Goal: Task Accomplishment & Management: Manage account settings

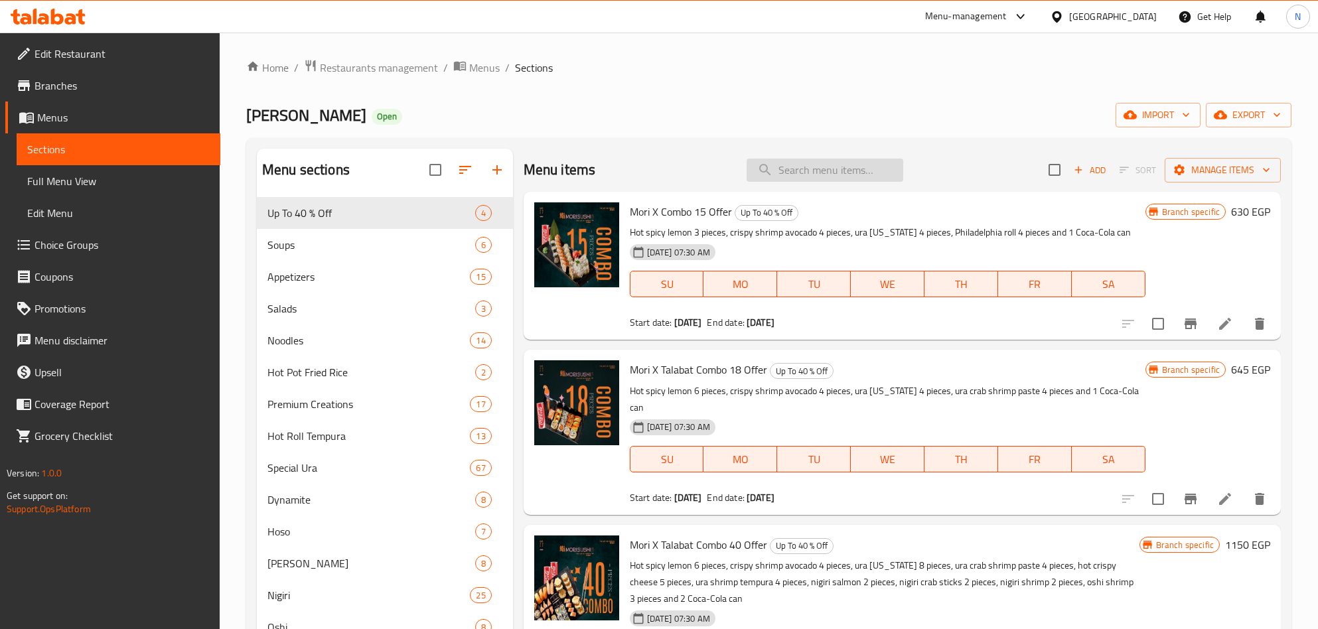
click at [838, 169] on input "search" at bounding box center [825, 170] width 157 height 23
click at [1216, 106] on button "export" at bounding box center [1249, 115] width 86 height 25
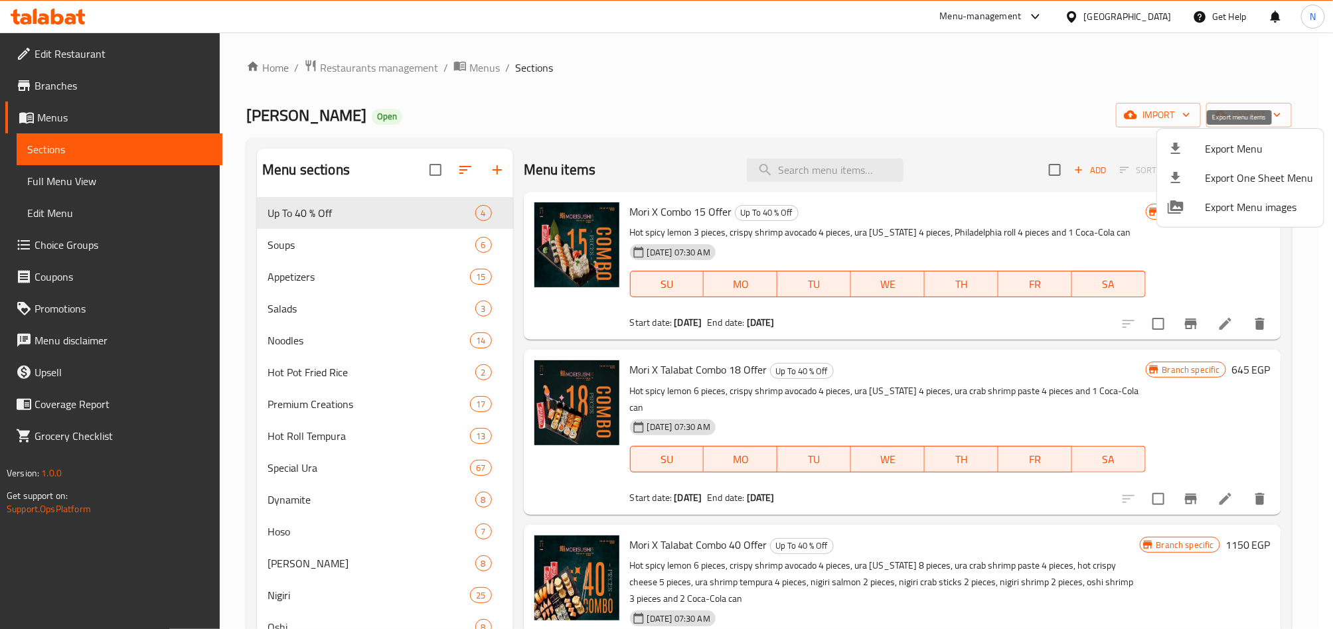
click at [1223, 142] on span "Export Menu" at bounding box center [1258, 149] width 108 height 16
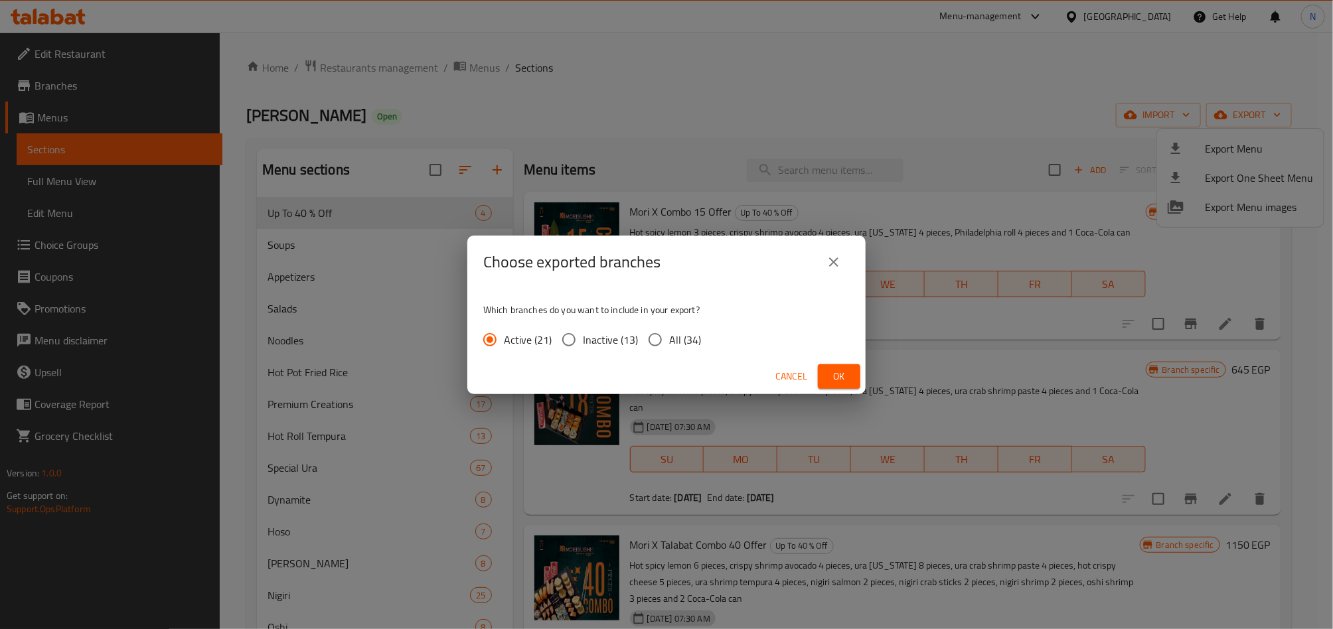
click at [672, 339] on span "All (34)" at bounding box center [685, 340] width 32 height 16
click at [669, 339] on input "All (34)" at bounding box center [655, 340] width 28 height 28
radio input "true"
click at [826, 380] on button "Ok" at bounding box center [839, 376] width 42 height 25
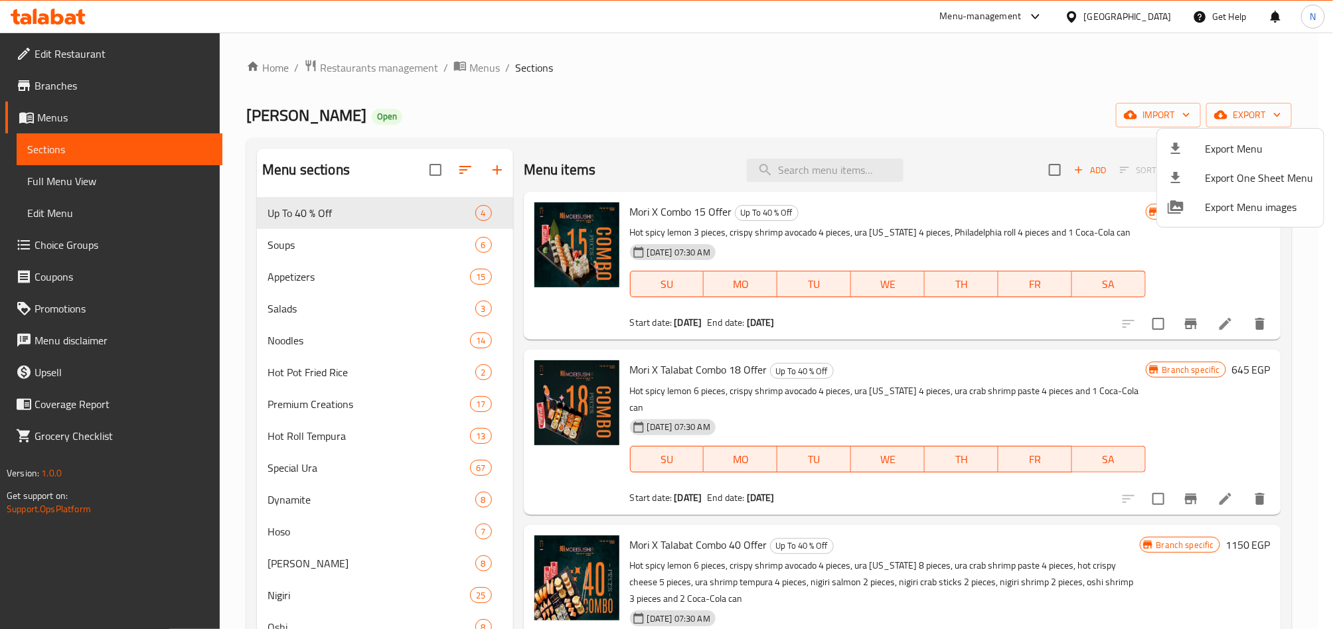
click at [833, 161] on div at bounding box center [666, 314] width 1333 height 629
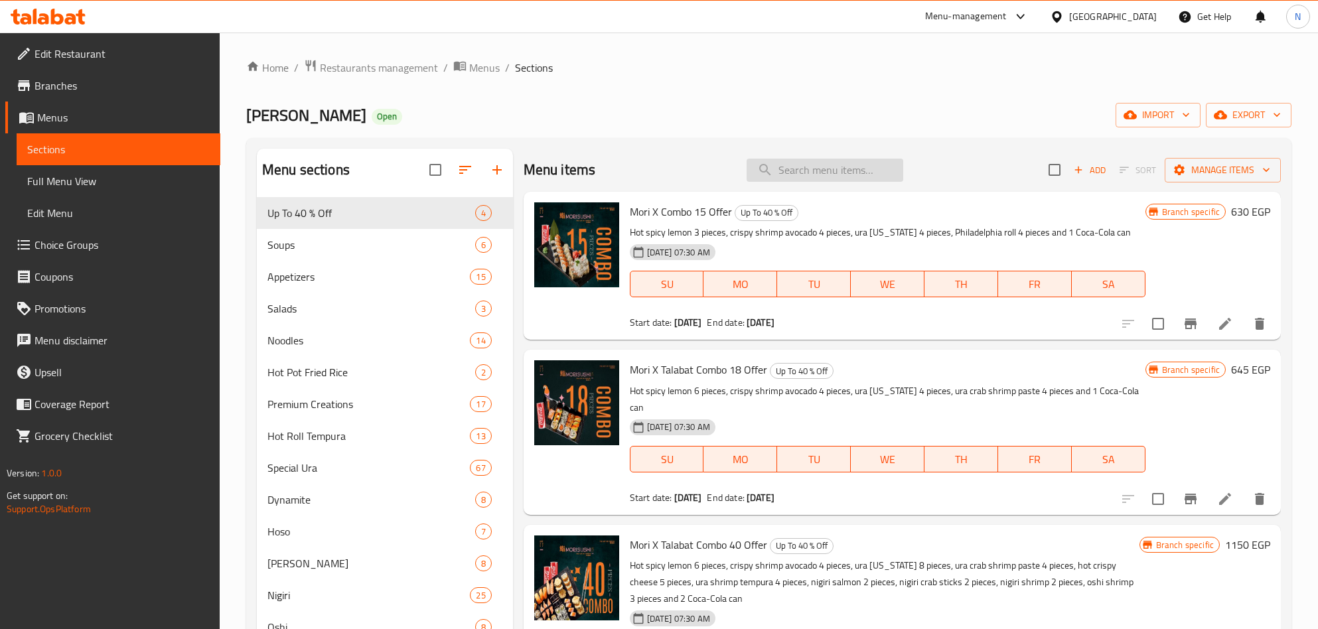
click at [833, 161] on input "search" at bounding box center [825, 170] width 157 height 23
paste input "Mori X Combo 15 Offer"
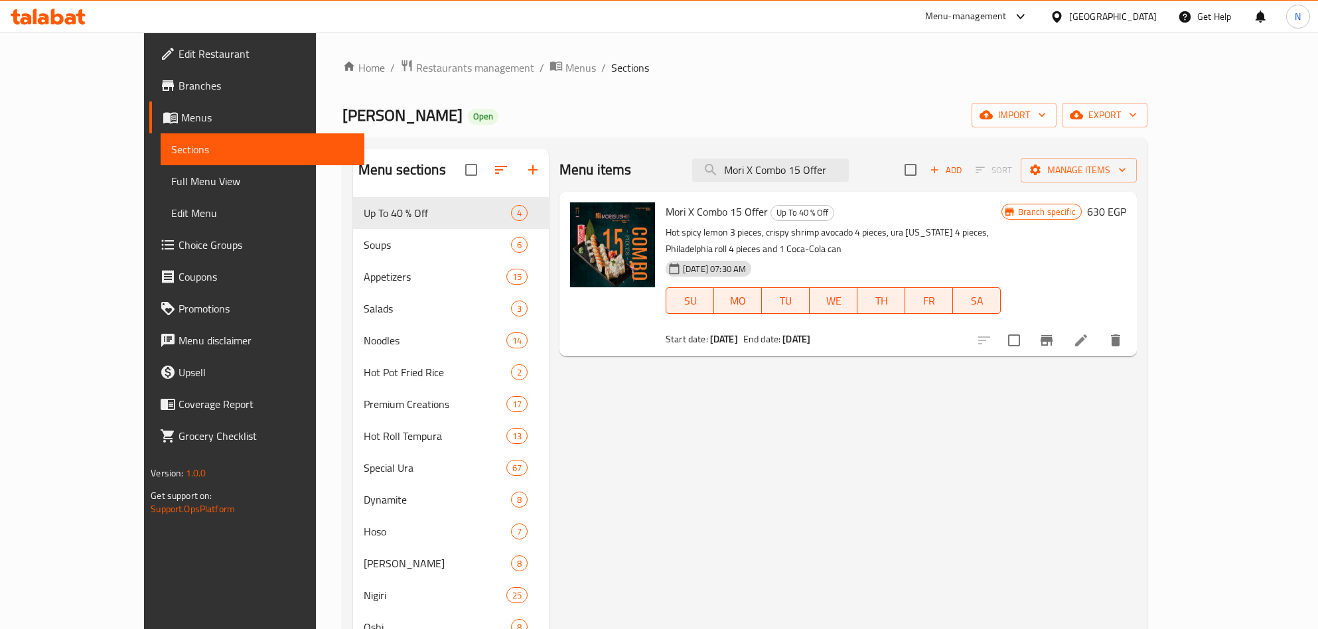
type input "Mori X Combo 15 Offer"
click at [1053, 335] on icon "Branch-specific-item" at bounding box center [1047, 340] width 12 height 11
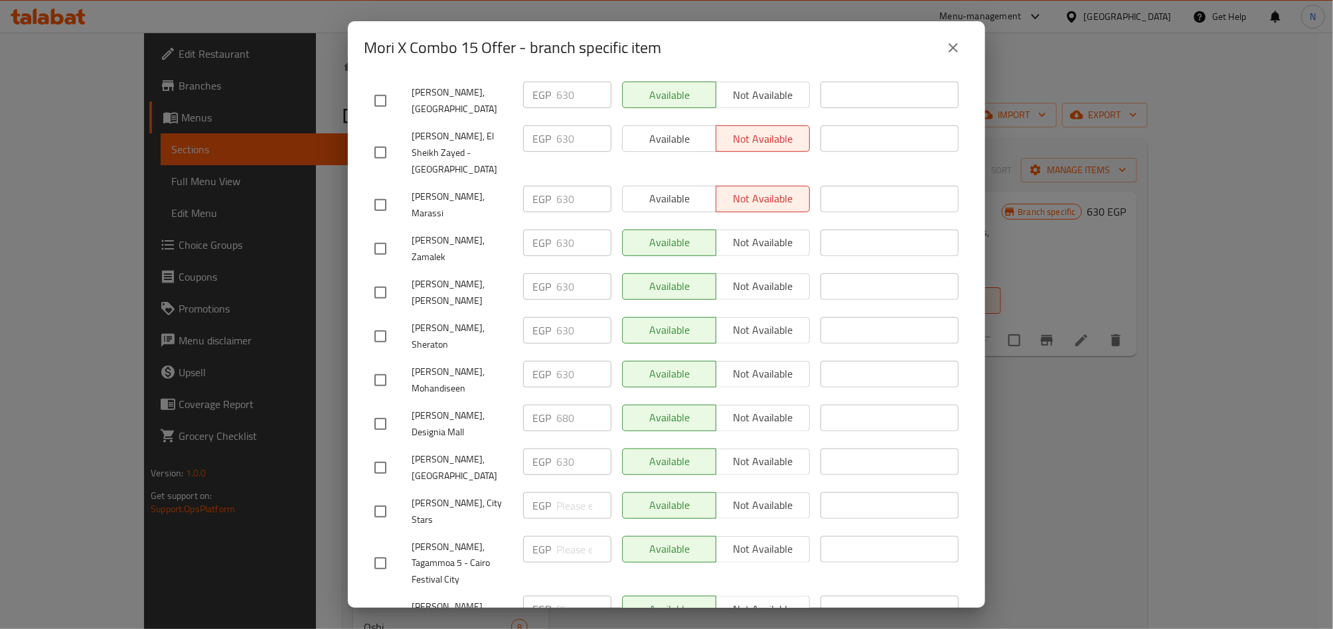
scroll to position [1151, 0]
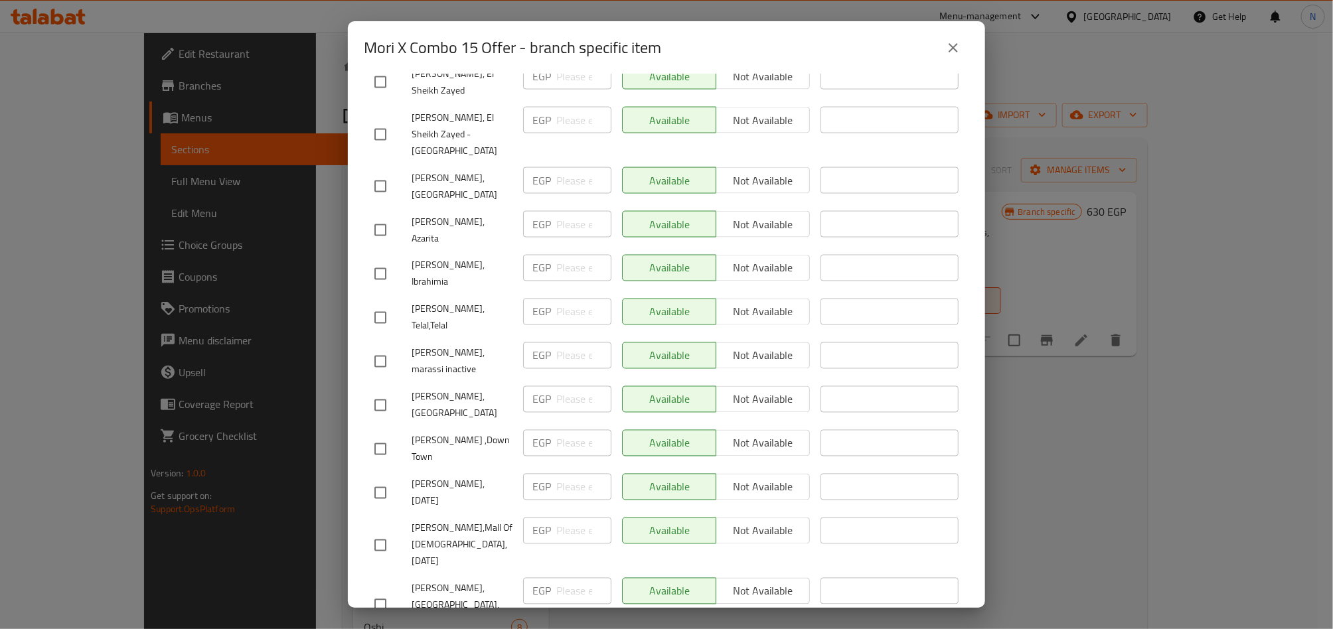
checkbox input "true"
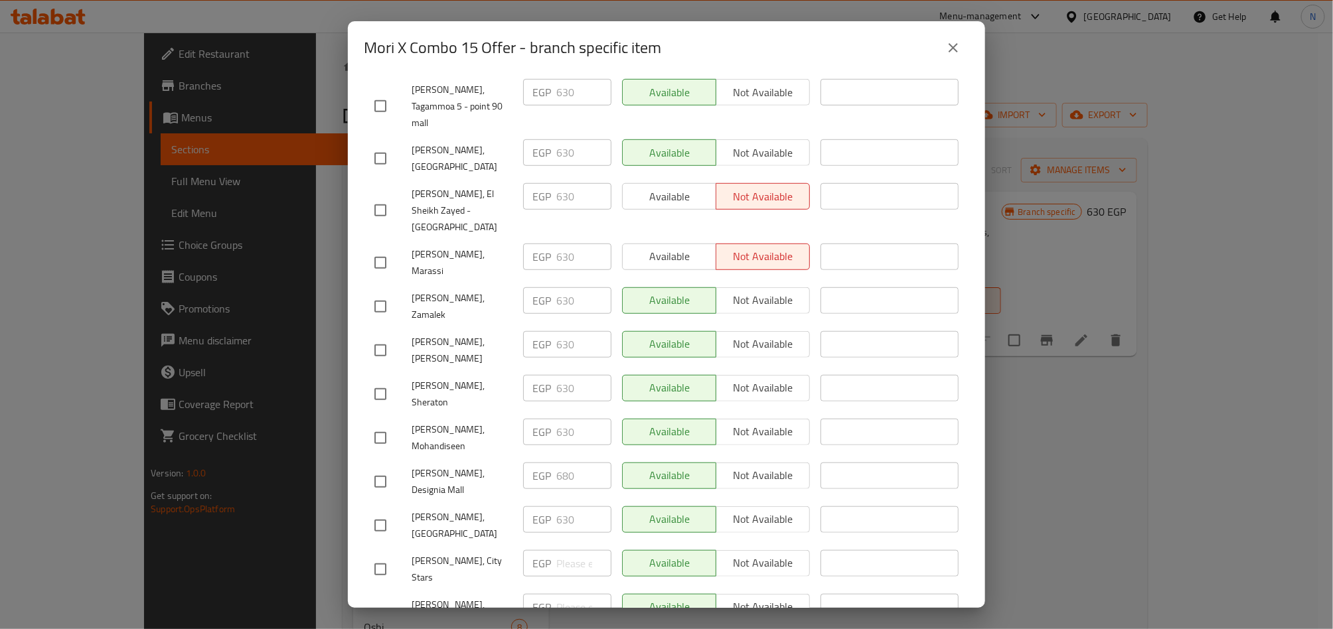
click at [377, 424] on input "checkbox" at bounding box center [380, 438] width 28 height 28
checkbox input "true"
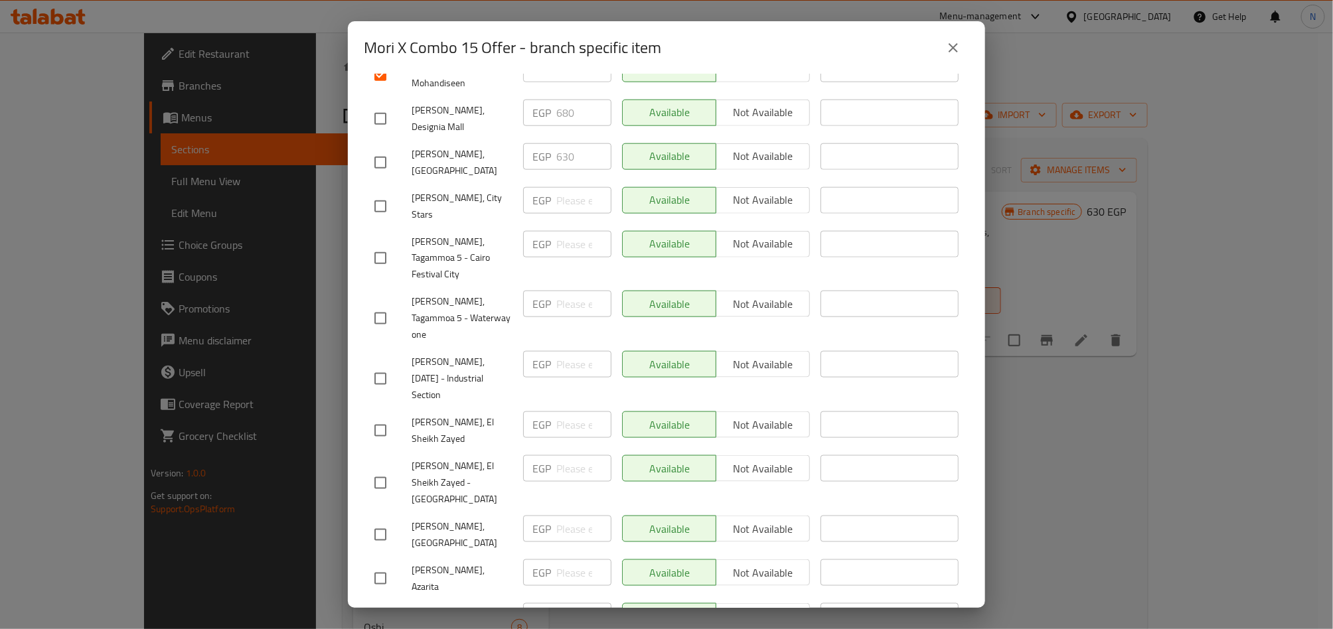
click at [382, 469] on input "checkbox" at bounding box center [380, 483] width 28 height 28
checkbox input "true"
drag, startPoint x: 382, startPoint y: 96, endPoint x: 364, endPoint y: 122, distance: 32.0
click at [383, 192] on input "checkbox" at bounding box center [380, 206] width 28 height 28
checkbox input "true"
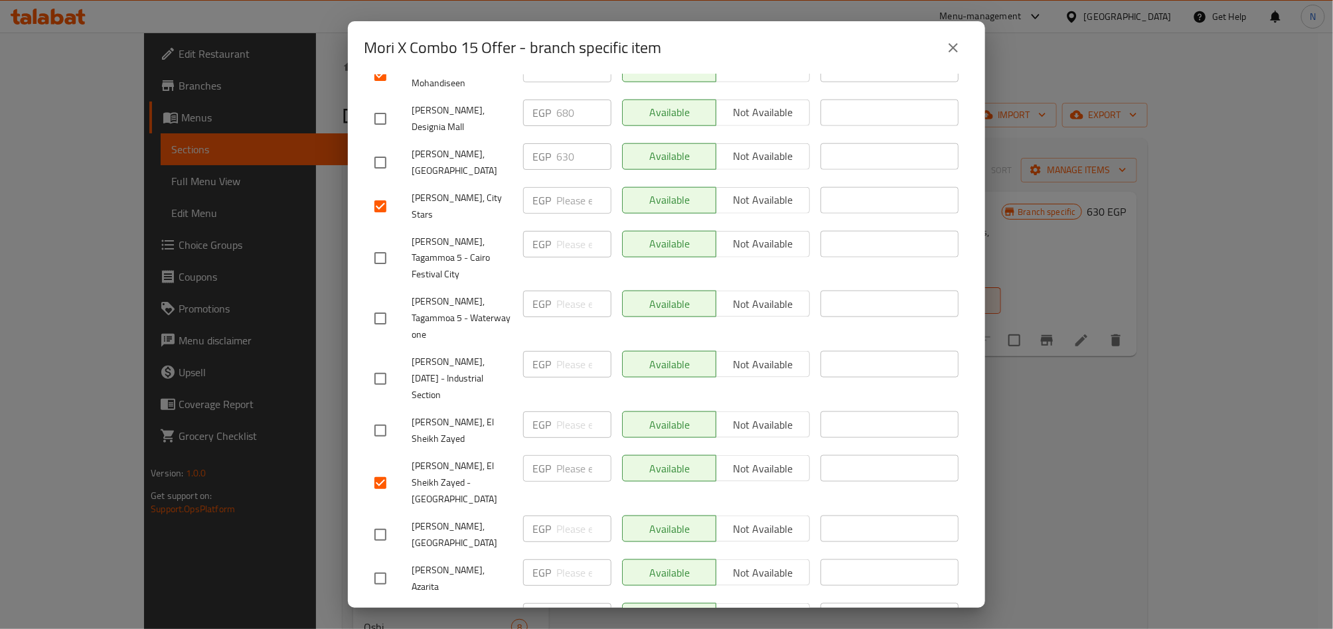
scroll to position [82, 0]
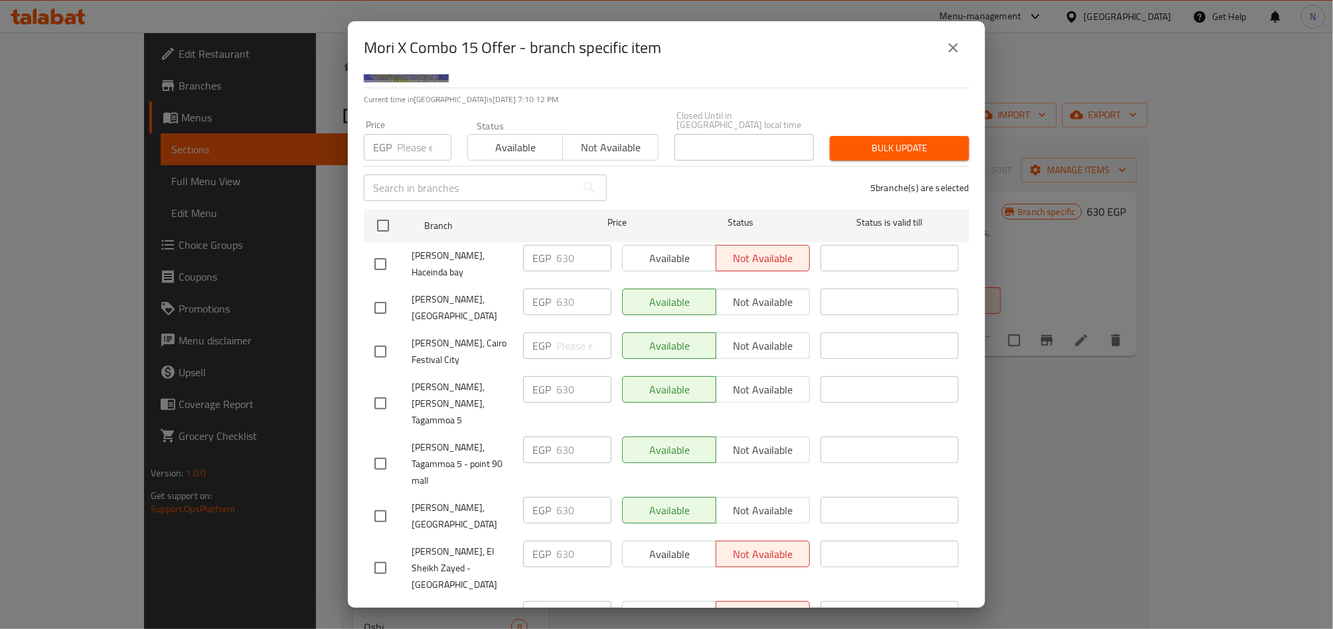
click at [387, 338] on input "checkbox" at bounding box center [380, 352] width 28 height 28
checkbox input "true"
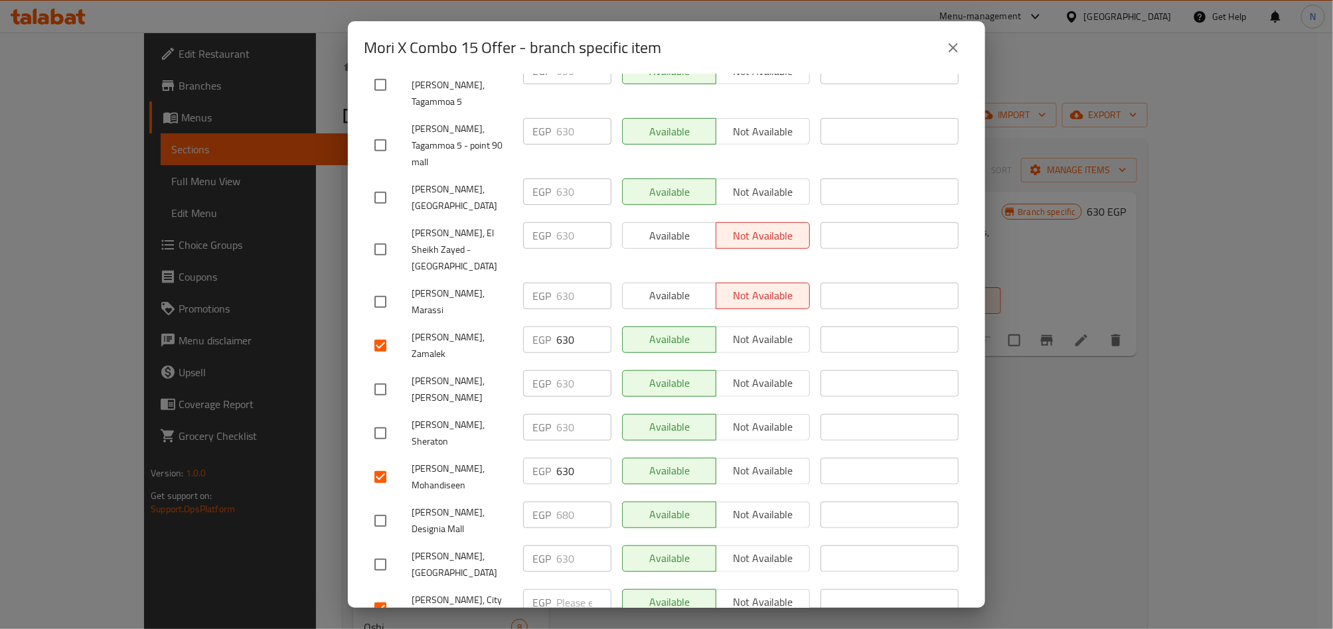
click at [377, 419] on input "checkbox" at bounding box center [380, 433] width 28 height 28
checkbox input "true"
click at [383, 376] on input "checkbox" at bounding box center [380, 390] width 28 height 28
checkbox input "true"
click at [384, 551] on input "checkbox" at bounding box center [380, 565] width 28 height 28
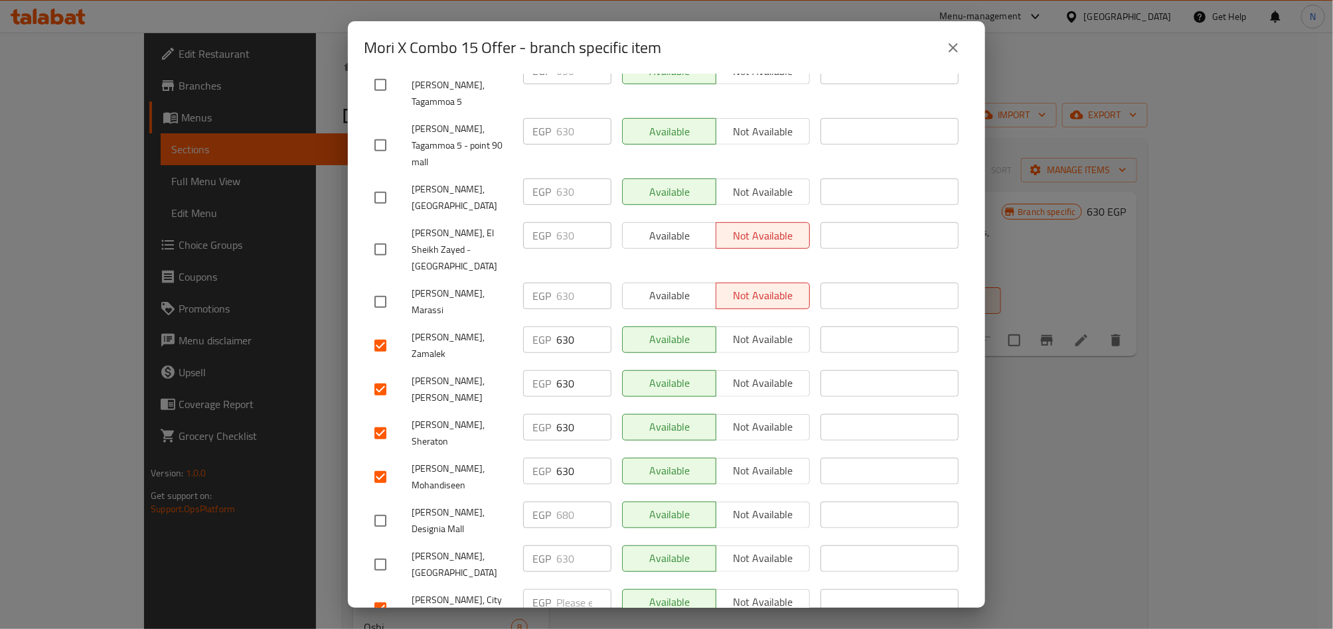
checkbox input "true"
click at [383, 131] on input "checkbox" at bounding box center [380, 145] width 28 height 28
checkbox input "true"
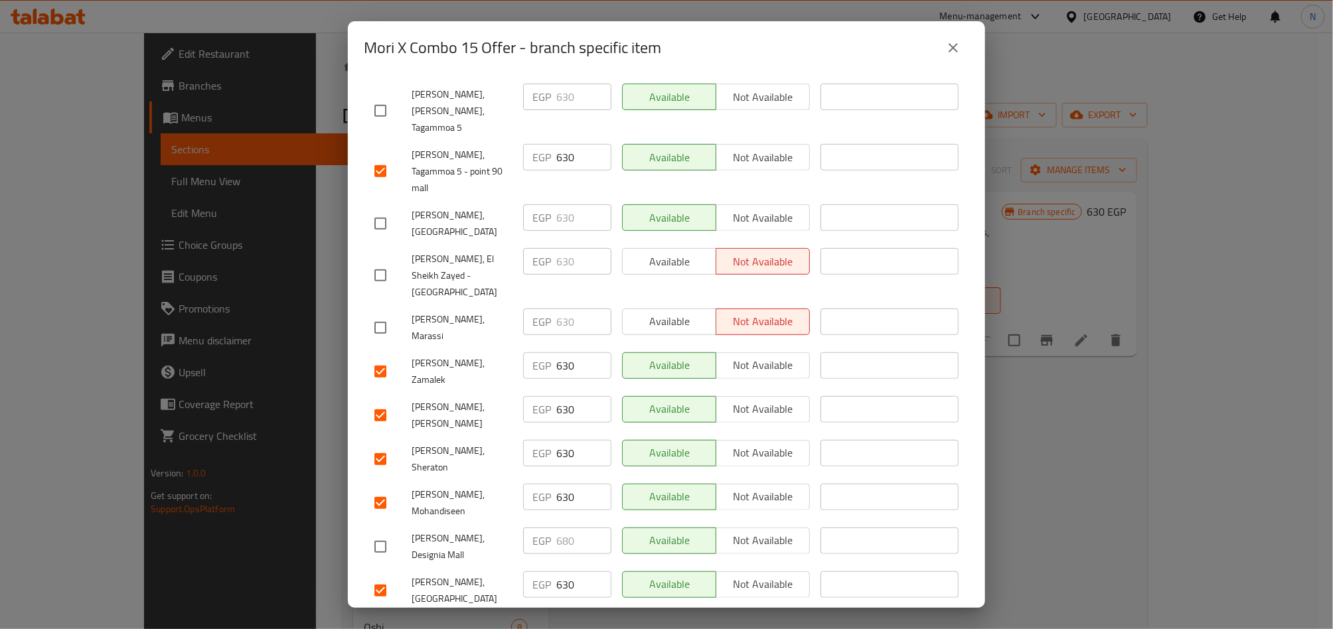
click at [370, 97] on input "checkbox" at bounding box center [380, 111] width 28 height 28
checkbox input "true"
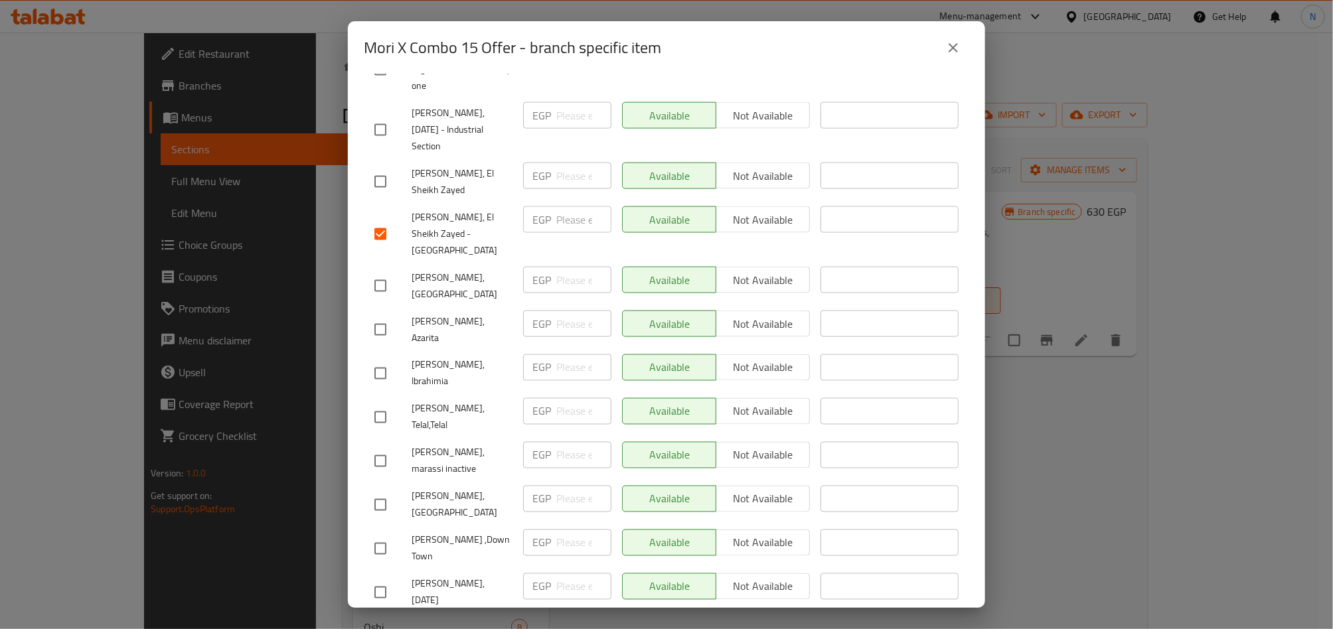
scroll to position [1151, 0]
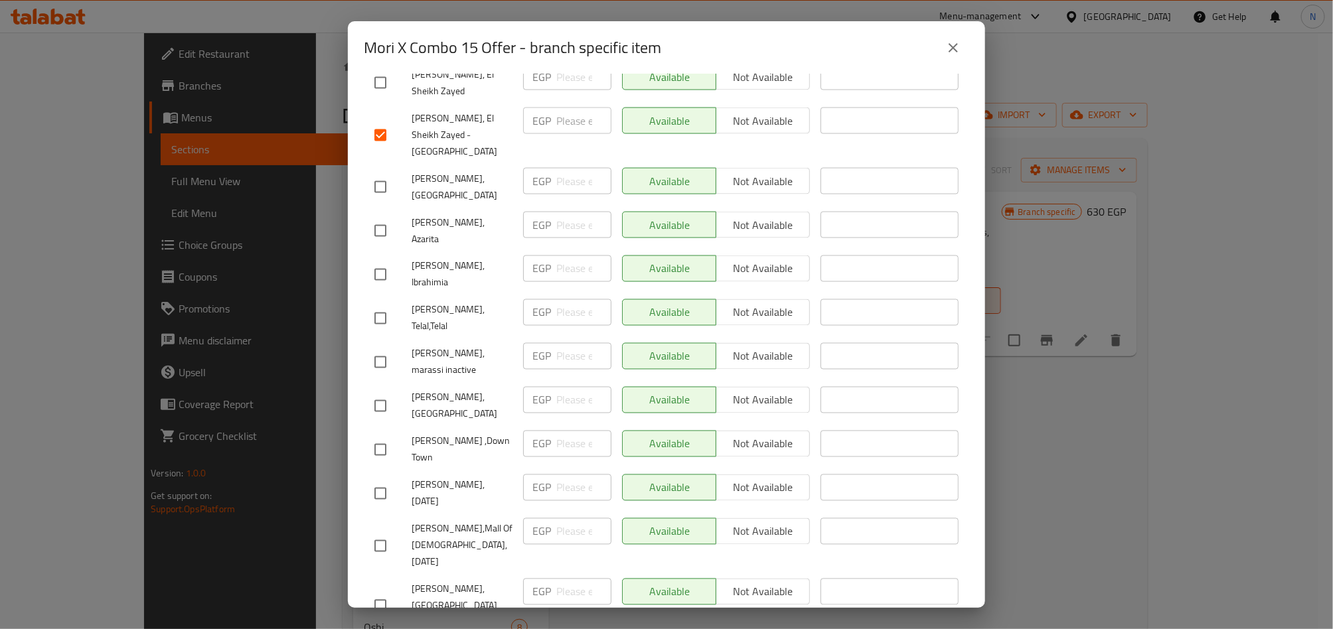
paste input "706"
type input "706"
paste input "706"
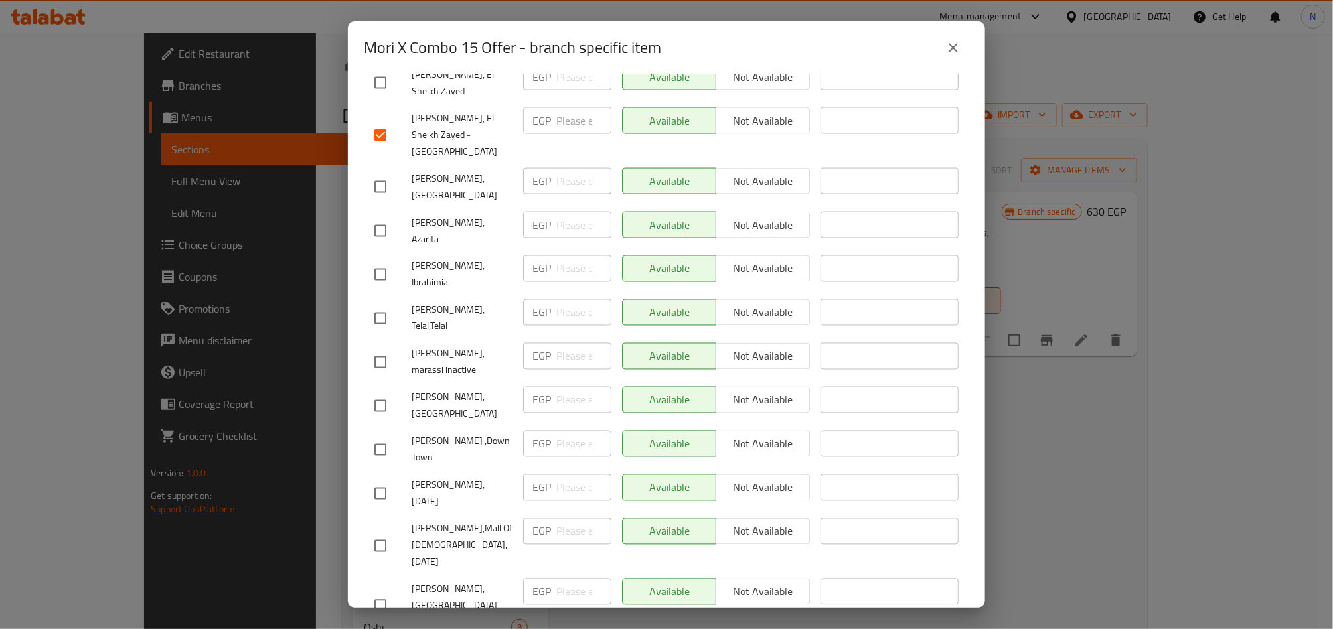
type input "706"
click at [490, 521] on span "[PERSON_NAME],Mall Of [DEMOGRAPHIC_DATA],[DATE]" at bounding box center [461, 546] width 101 height 50
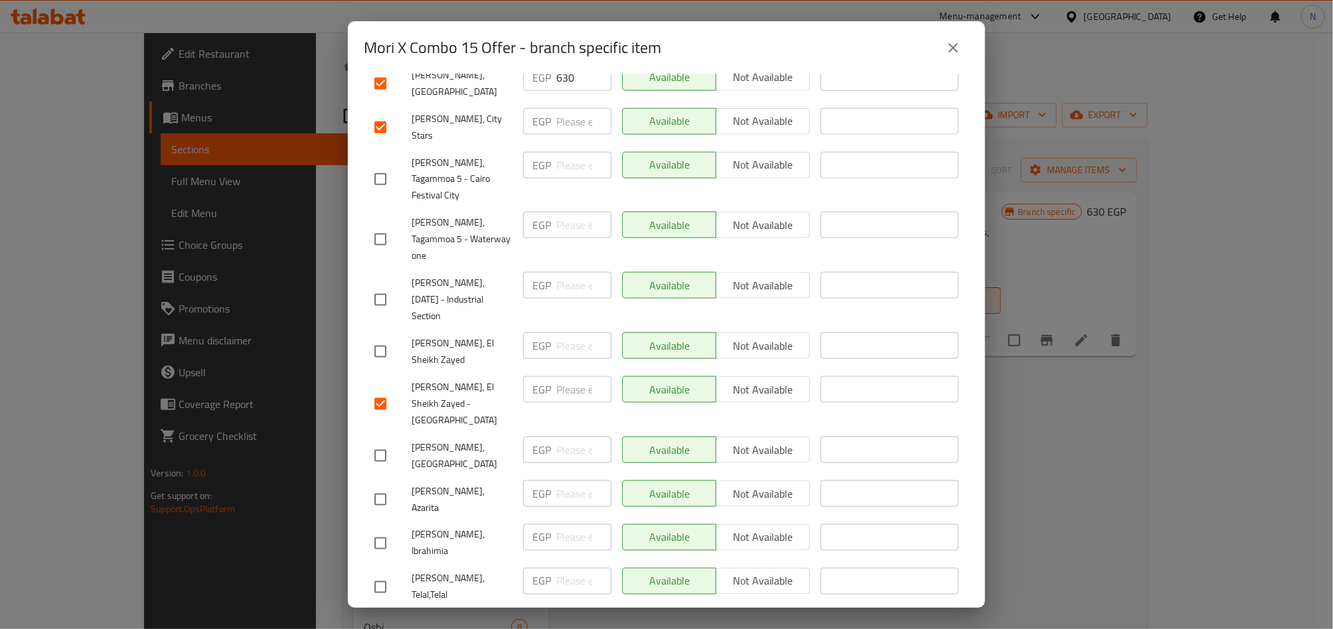
scroll to position [852, 0]
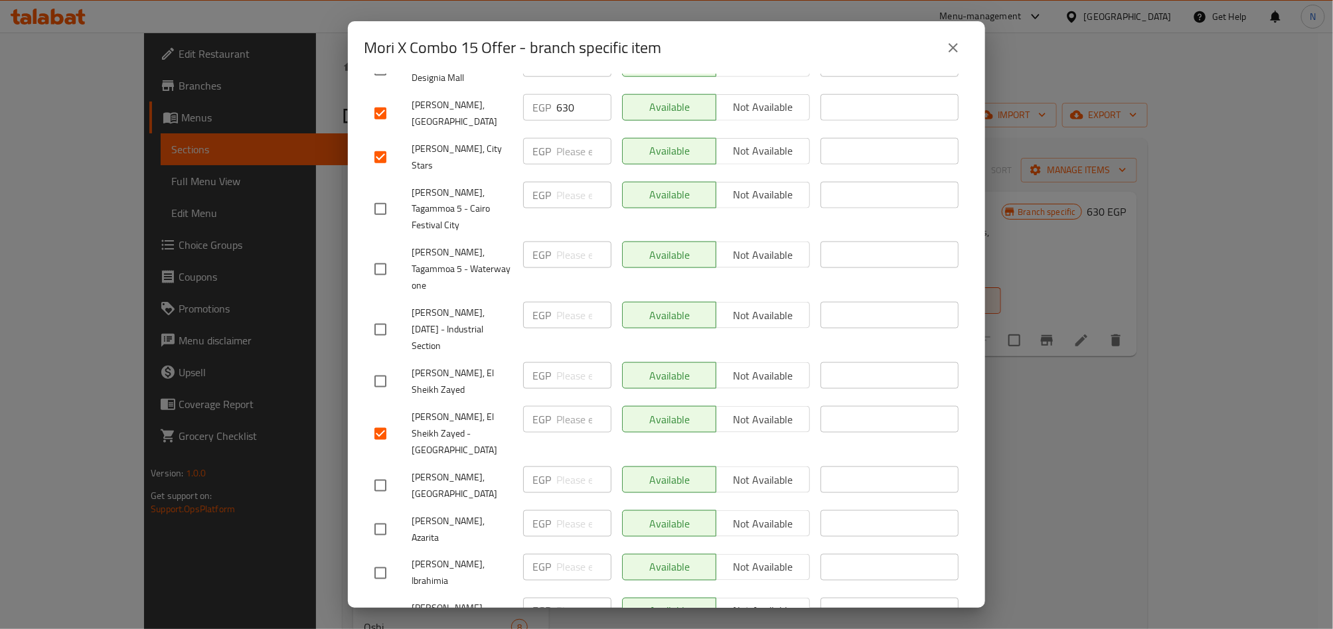
click at [550, 406] on div "EGP ​" at bounding box center [567, 419] width 88 height 27
paste input "706"
type input "706"
click at [476, 401] on div "[PERSON_NAME], El Sheikh Zayed - [GEOGRAPHIC_DATA]" at bounding box center [443, 434] width 149 height 66
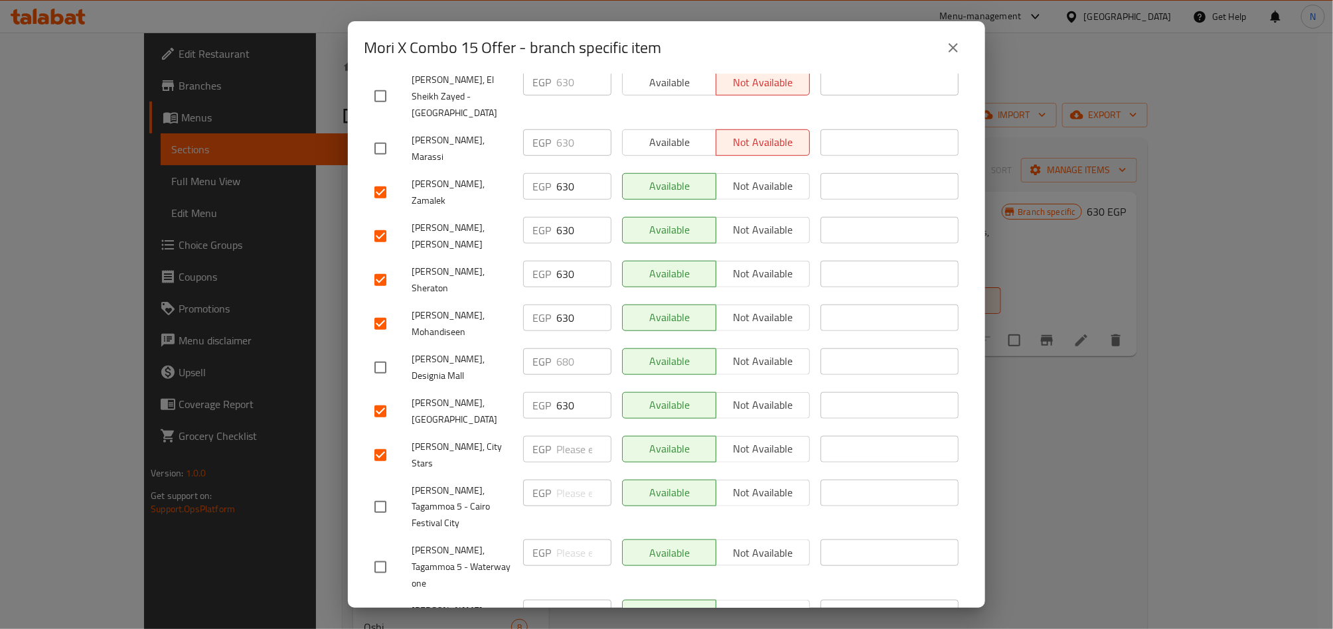
scroll to position [553, 0]
click at [546, 442] on p "EGP" at bounding box center [541, 450] width 19 height 16
click at [566, 437] on input "number" at bounding box center [583, 450] width 55 height 27
paste input "706"
type input "706"
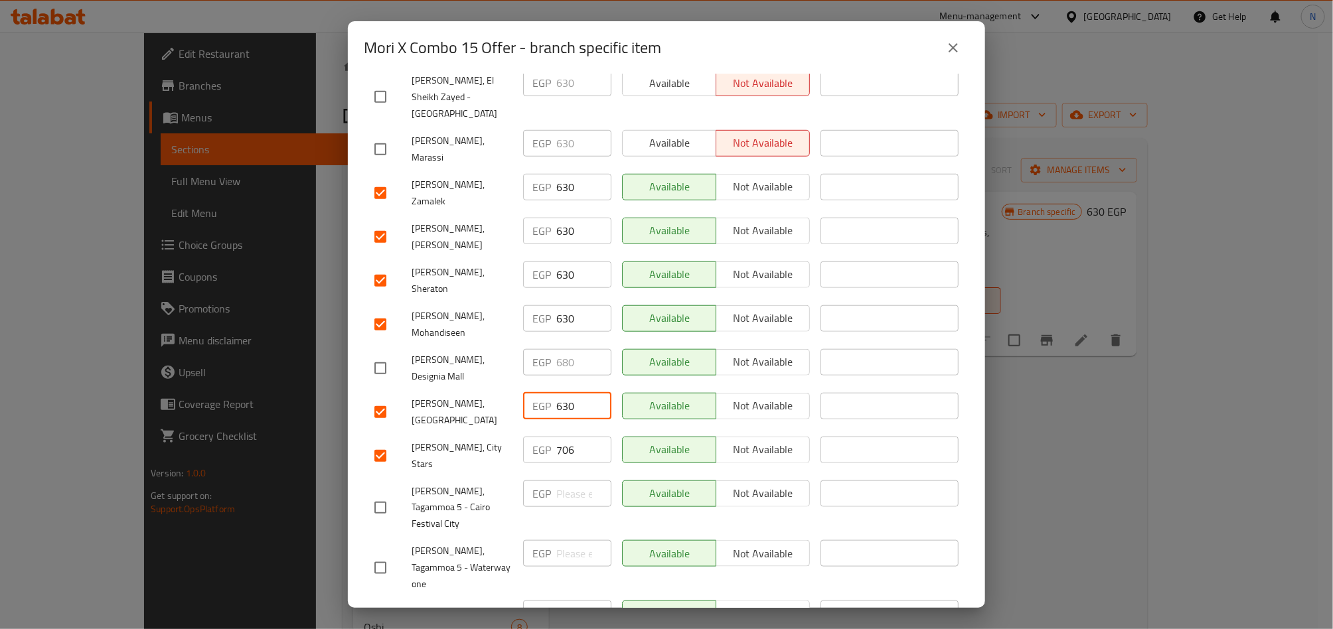
drag, startPoint x: 571, startPoint y: 313, endPoint x: 530, endPoint y: 315, distance: 41.2
click at [530, 393] on div "EGP 630 ​" at bounding box center [567, 406] width 88 height 27
paste input "706"
type input "706"
drag, startPoint x: 572, startPoint y: 221, endPoint x: 530, endPoint y: 224, distance: 41.9
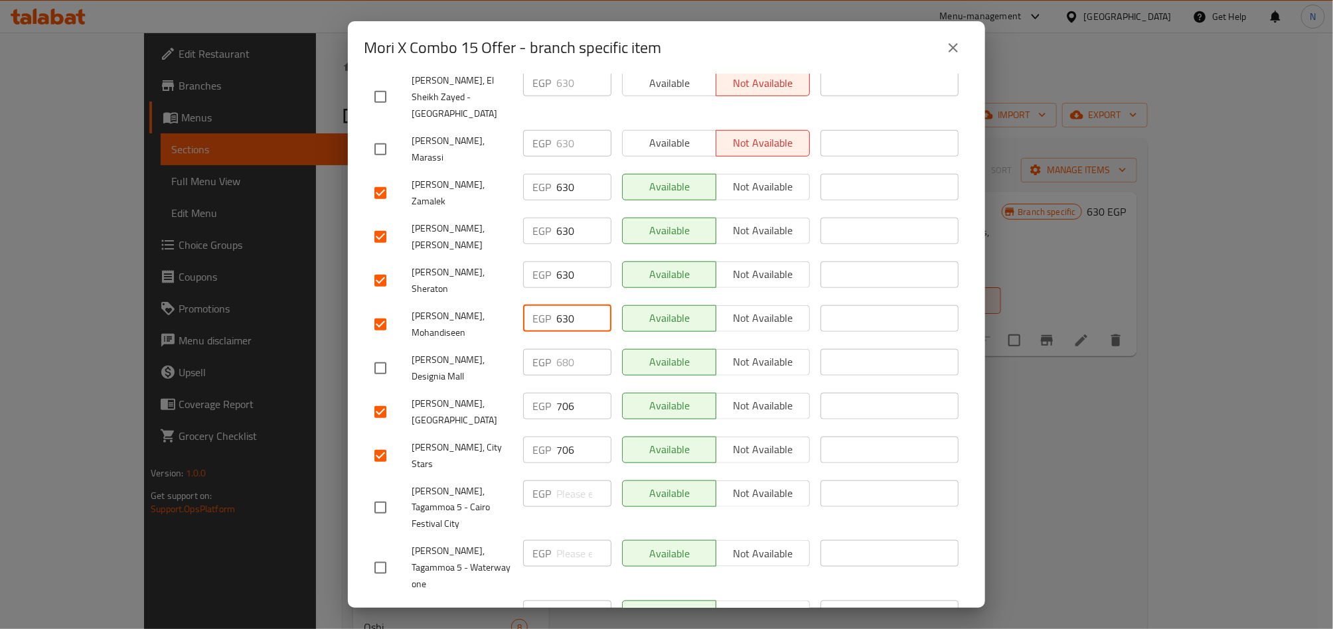
click at [530, 305] on div "EGP 630 ​" at bounding box center [567, 318] width 88 height 27
paste input "706"
type input "706"
drag, startPoint x: 571, startPoint y: 190, endPoint x: 540, endPoint y: 194, distance: 32.1
click at [540, 261] on div "EGP 630 ​" at bounding box center [567, 274] width 88 height 27
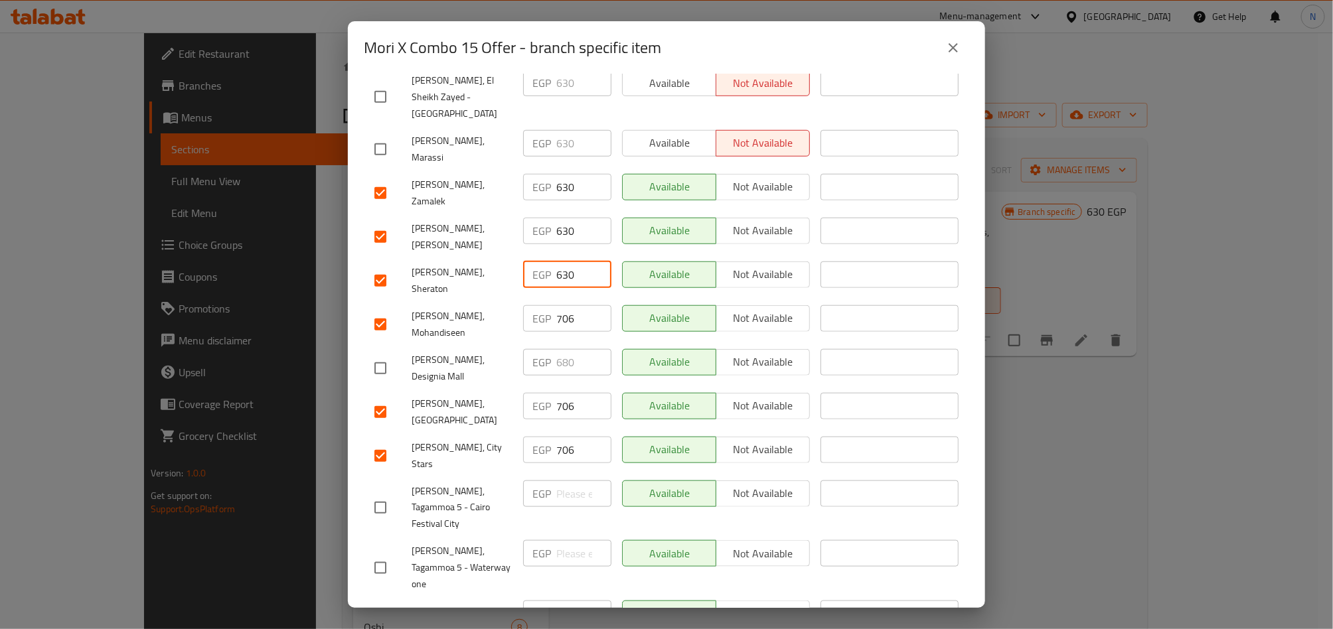
paste input "706"
type input "706"
drag, startPoint x: 572, startPoint y: 160, endPoint x: 546, endPoint y: 164, distance: 26.2
click at [546, 218] on div "EGP 630 ​" at bounding box center [567, 231] width 88 height 27
paste input "706"
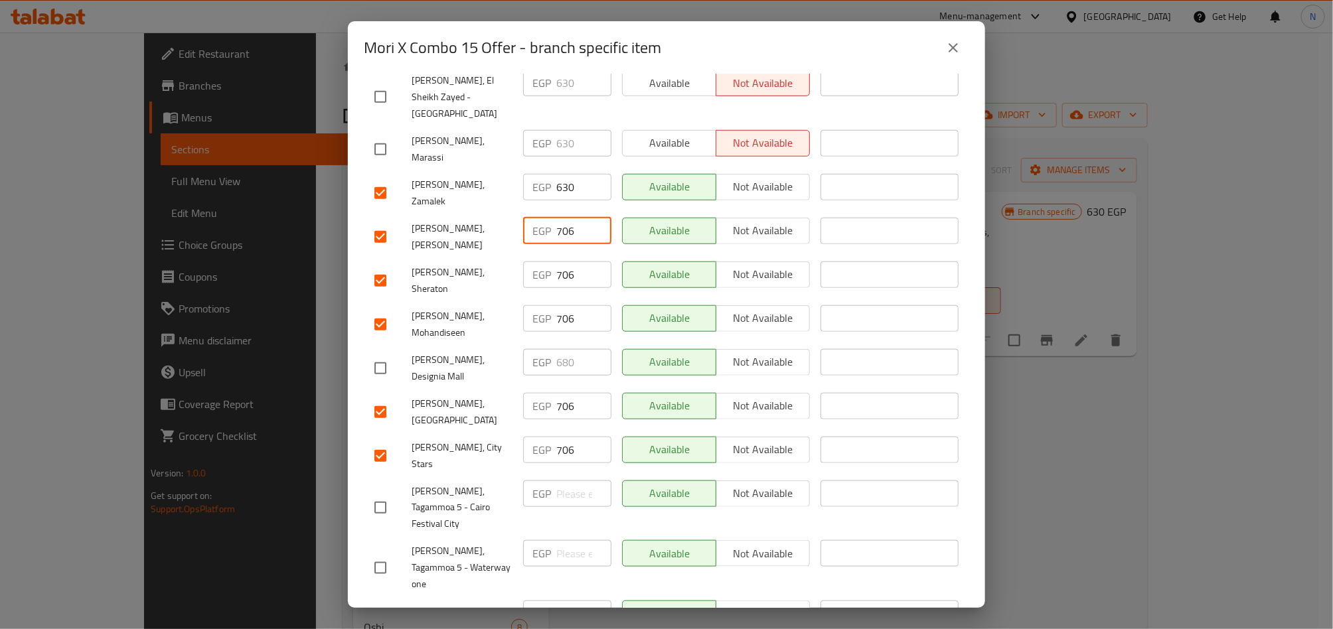
type input "706"
drag, startPoint x: 569, startPoint y: 128, endPoint x: 545, endPoint y: 130, distance: 24.0
click at [545, 174] on div "EGP 630 ​" at bounding box center [567, 187] width 88 height 27
paste input "706"
type input "706"
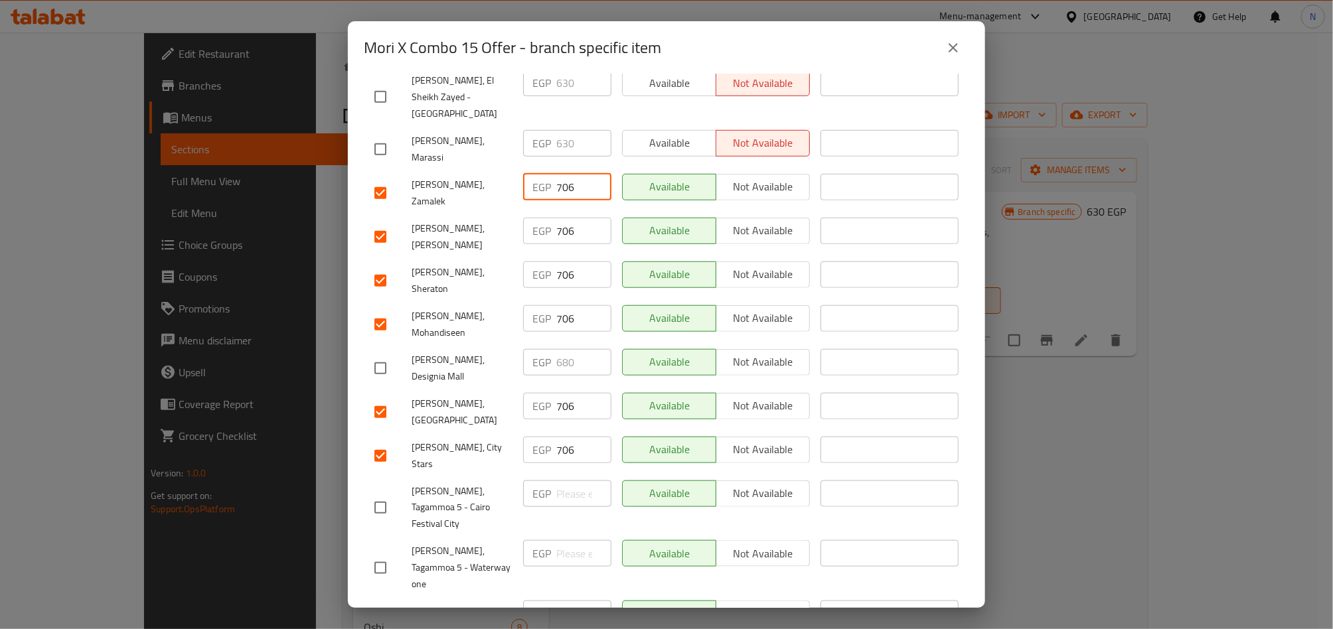
click at [490, 256] on div "[PERSON_NAME], Sheraton" at bounding box center [443, 280] width 149 height 49
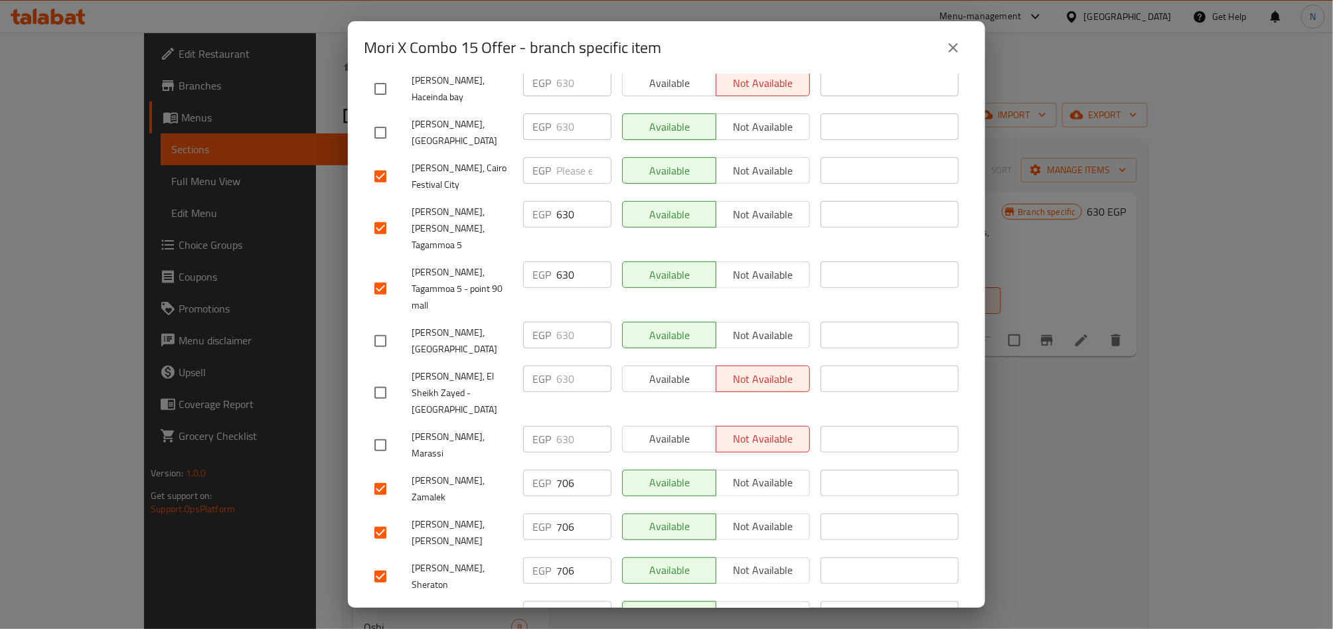
scroll to position [255, 0]
drag, startPoint x: 575, startPoint y: 259, endPoint x: 528, endPoint y: 259, distance: 47.8
click at [528, 264] on div "EGP 630 ​" at bounding box center [567, 277] width 88 height 27
paste input "706"
type input "706"
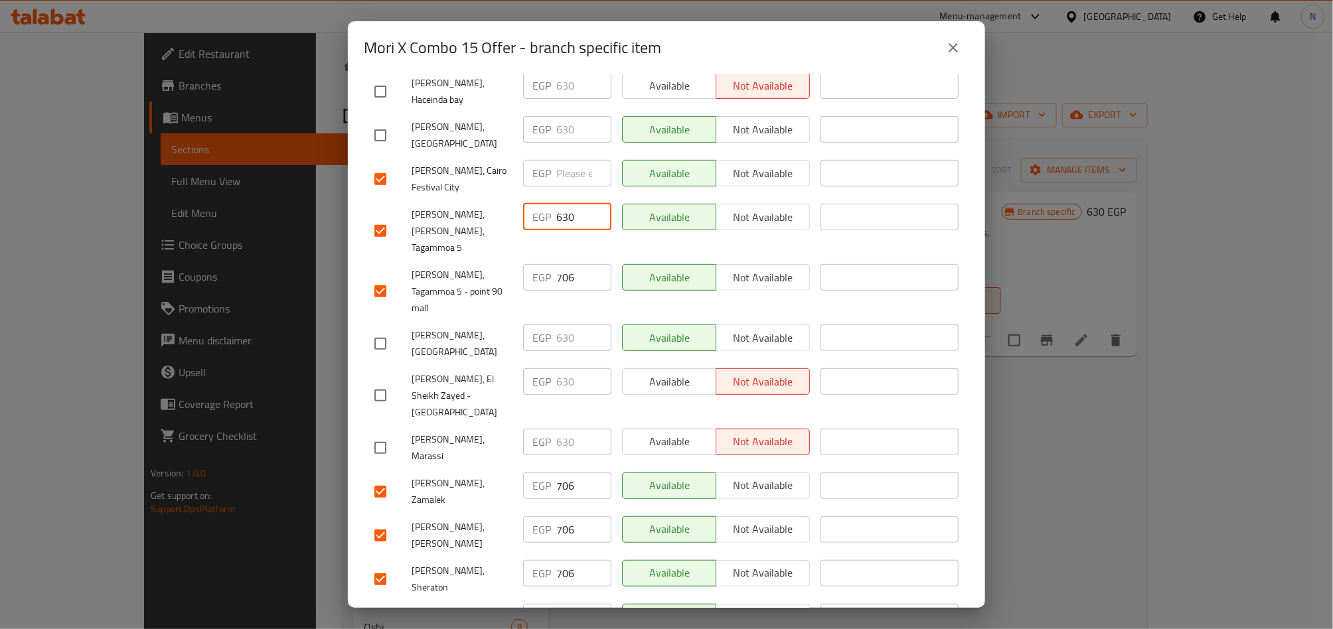
drag, startPoint x: 572, startPoint y: 206, endPoint x: 536, endPoint y: 216, distance: 37.8
click at [536, 216] on div "EGP 630 ​" at bounding box center [567, 217] width 88 height 27
paste input "706"
type input "706"
click at [546, 165] on p "EGP" at bounding box center [541, 173] width 19 height 16
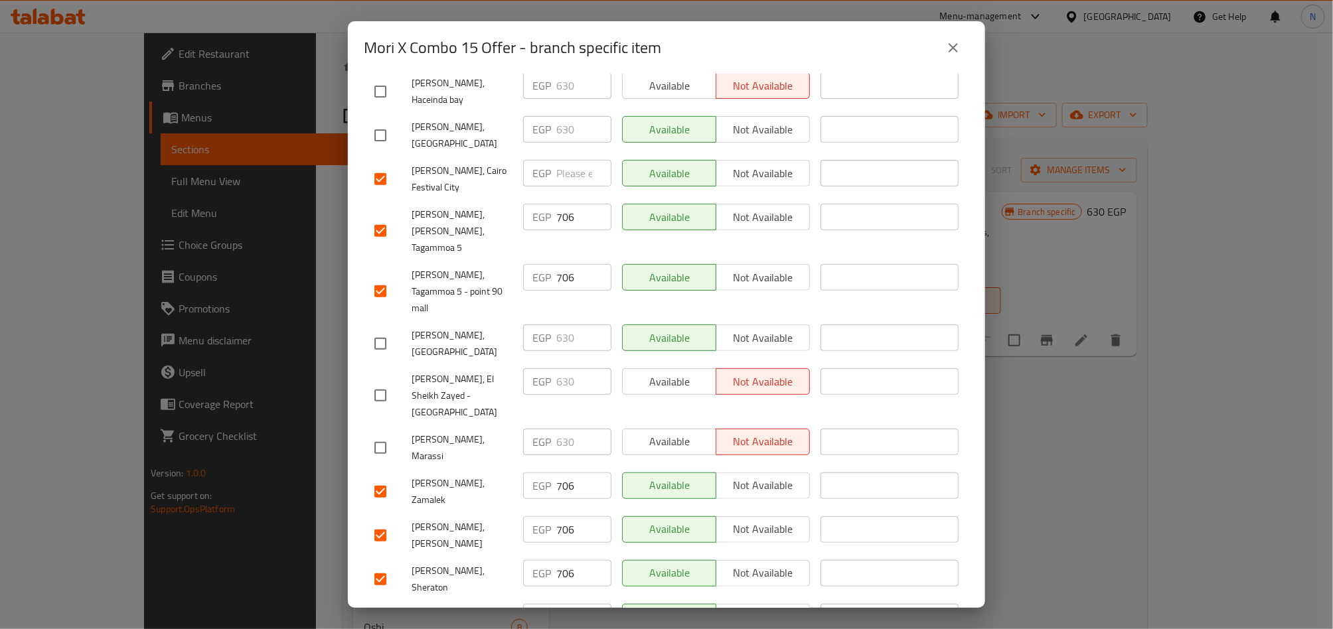
click at [556, 163] on input "number" at bounding box center [583, 173] width 55 height 27
paste input "706"
type input "706"
click at [488, 198] on div "[PERSON_NAME], [PERSON_NAME], Tagammoa 5" at bounding box center [443, 231] width 149 height 66
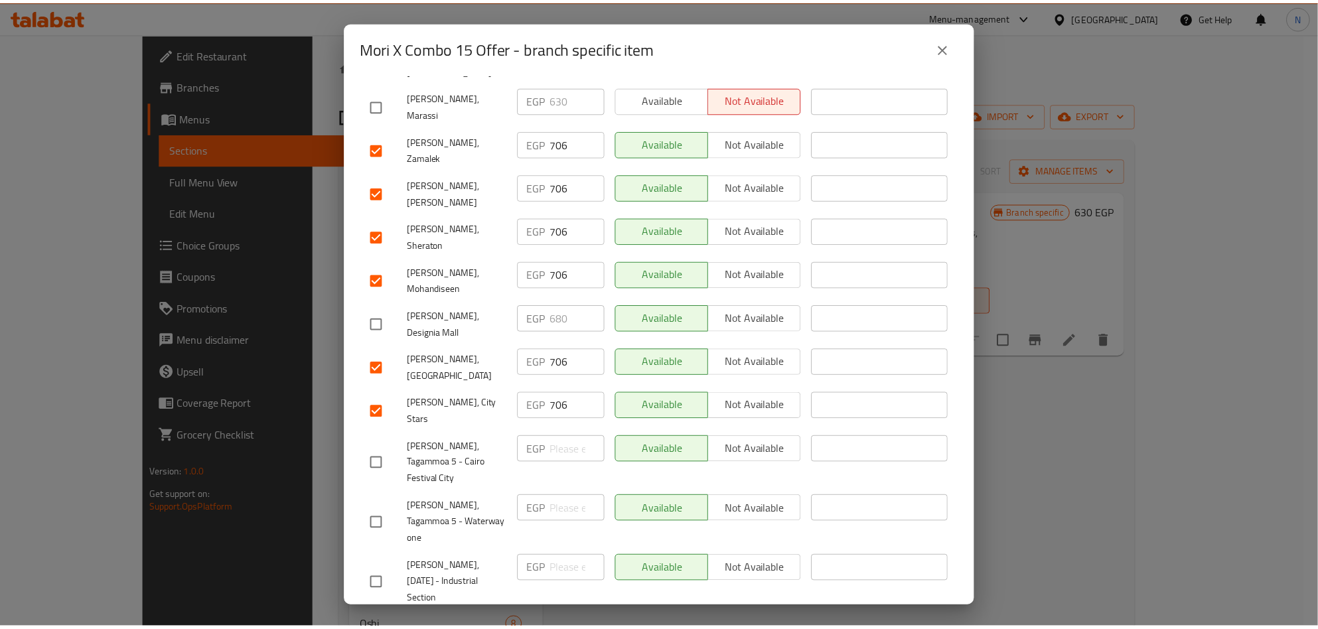
scroll to position [1151, 0]
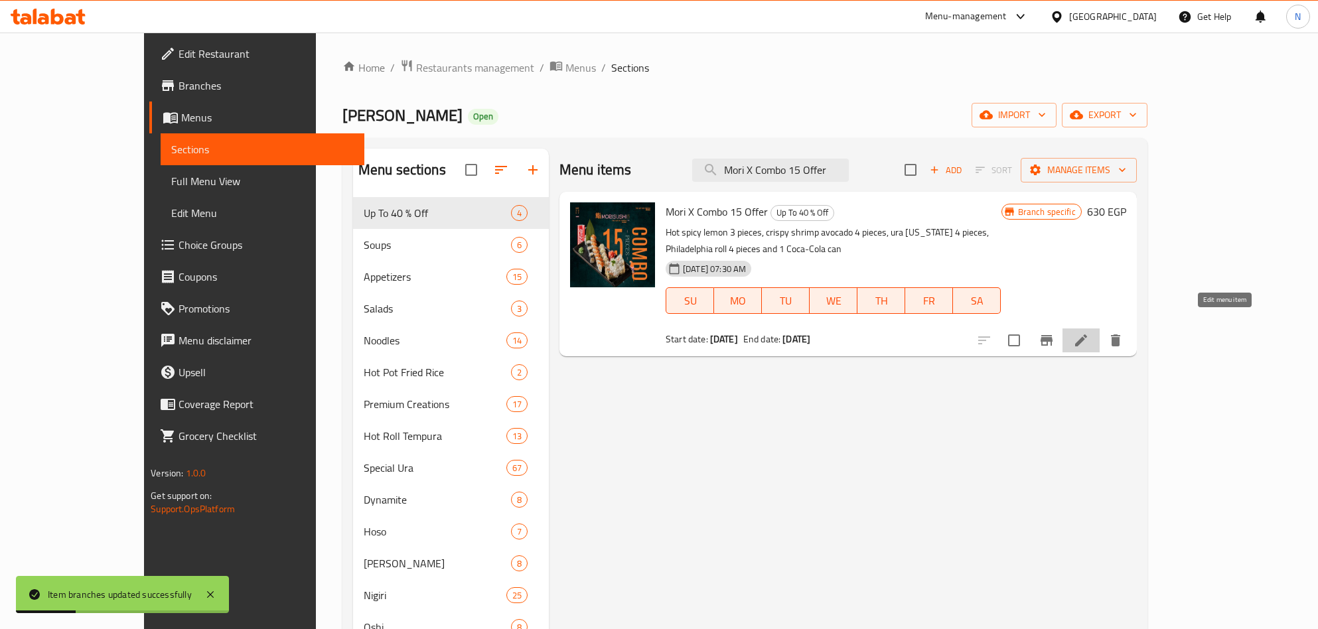
click at [1087, 334] on icon at bounding box center [1081, 340] width 12 height 12
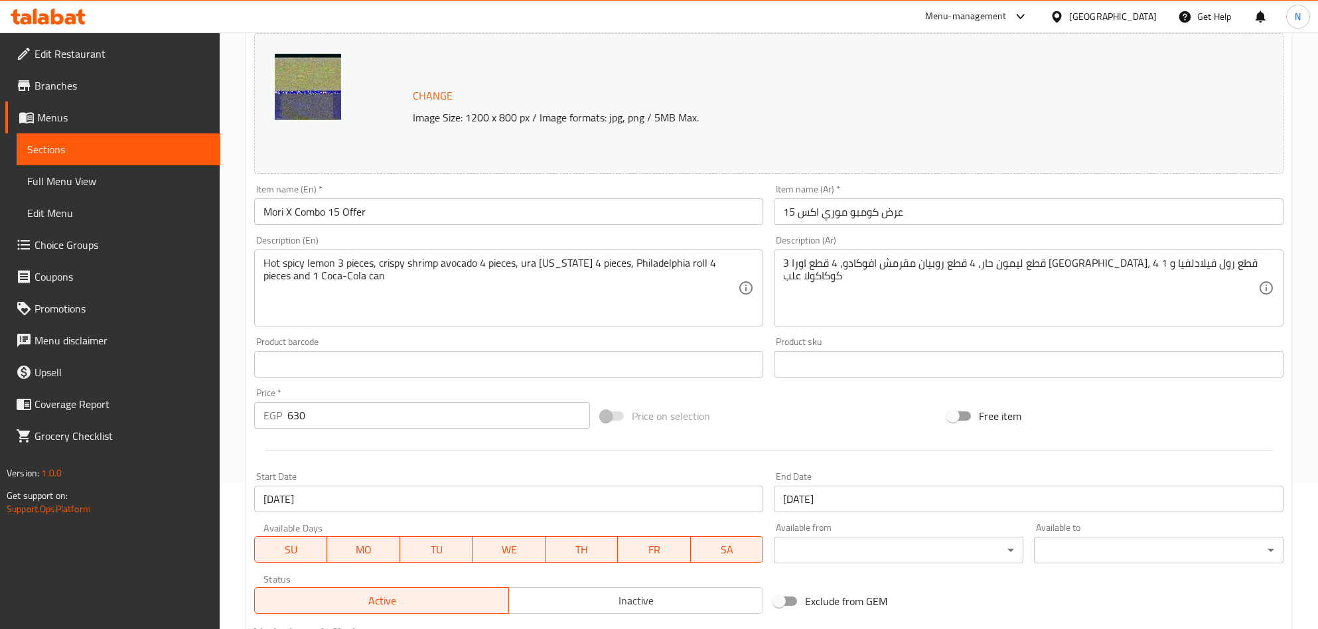
scroll to position [299, 0]
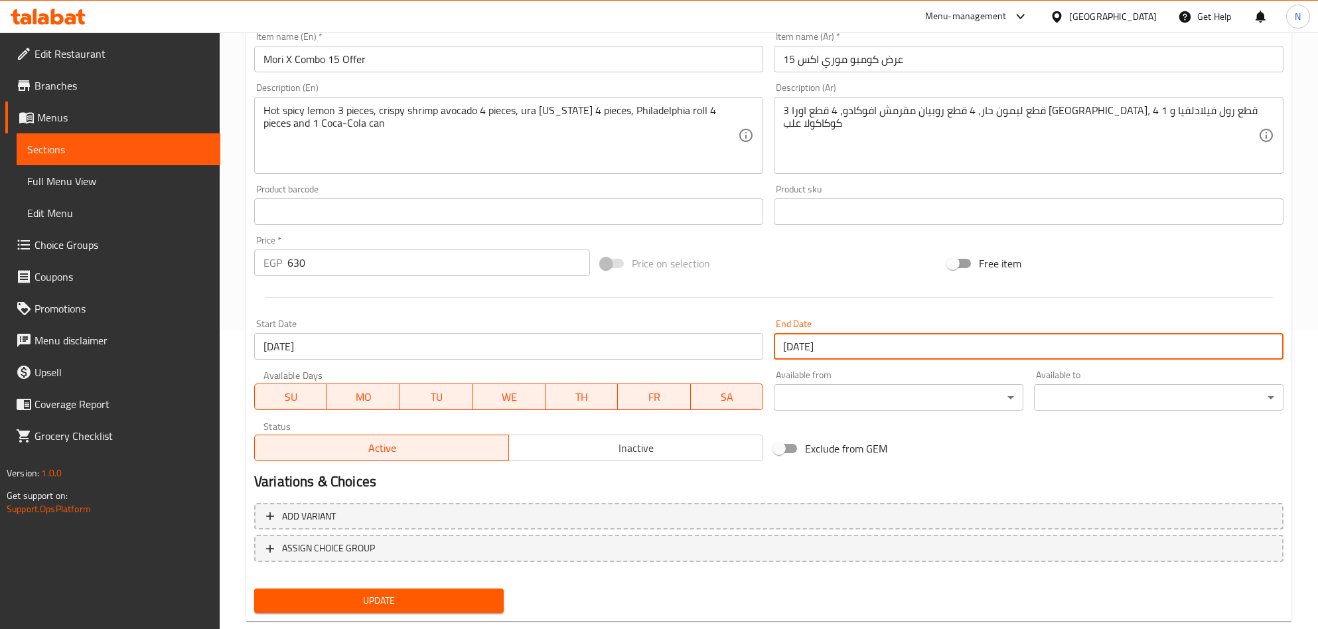
click at [875, 354] on input "[DATE]" at bounding box center [1028, 346] width 509 height 27
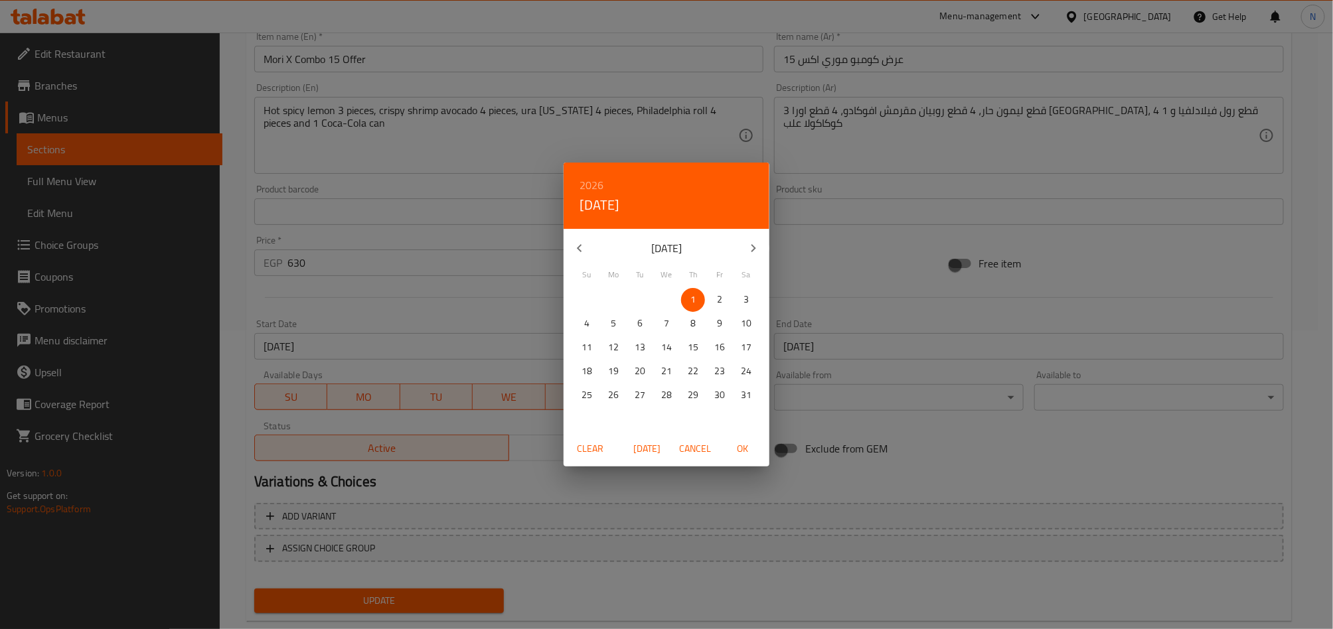
click at [596, 183] on h6 "2026" at bounding box center [591, 185] width 24 height 19
click at [878, 254] on div "2026 [DATE] 2026 2027 2028 2029 2030 2031 2032 2033 2034 2035 2036 2037 2038 20…" at bounding box center [666, 314] width 1333 height 629
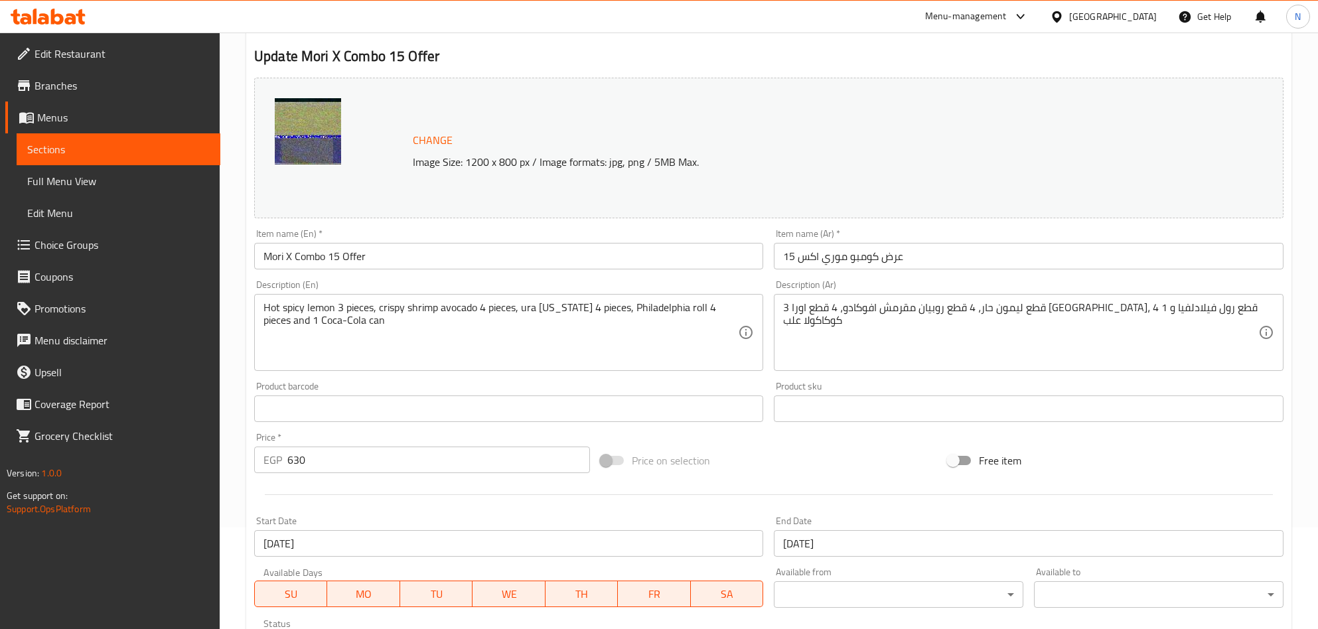
scroll to position [0, 0]
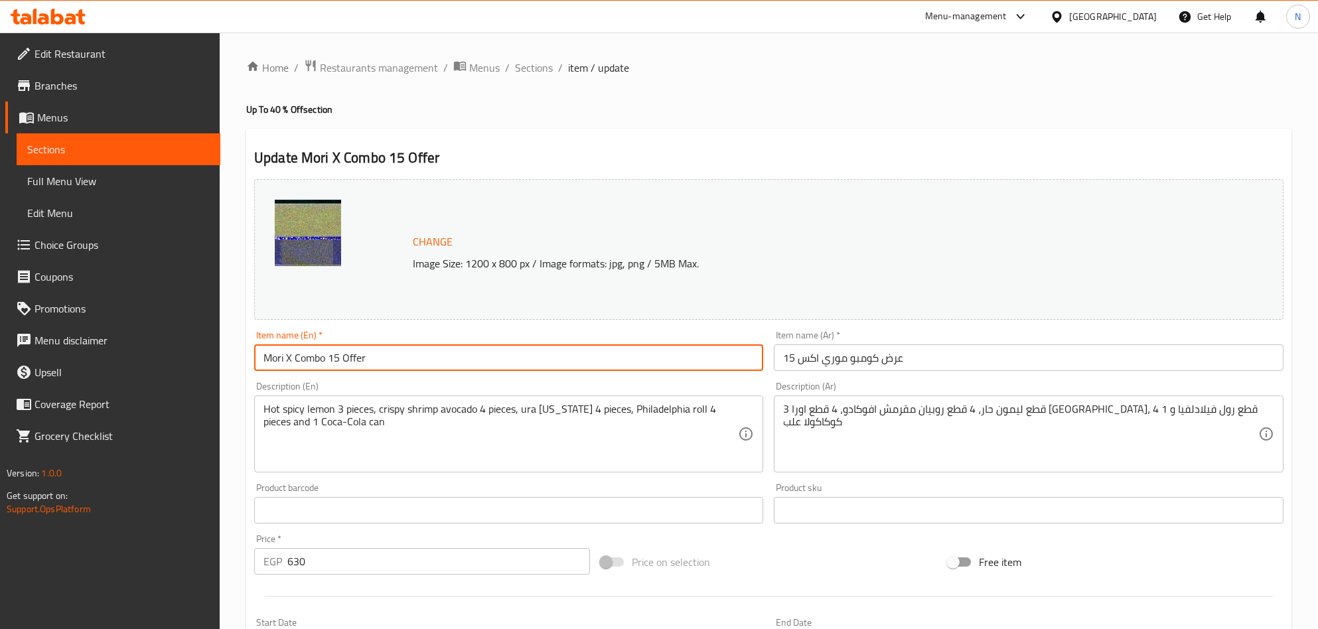
click at [366, 371] on input "Mori X Combo 15 Offer" at bounding box center [508, 357] width 509 height 27
click at [439, 346] on input "Mori X Combo 15 Offer" at bounding box center [508, 357] width 509 height 27
click at [440, 346] on input "Mori X Combo 15 Offer" at bounding box center [508, 357] width 509 height 27
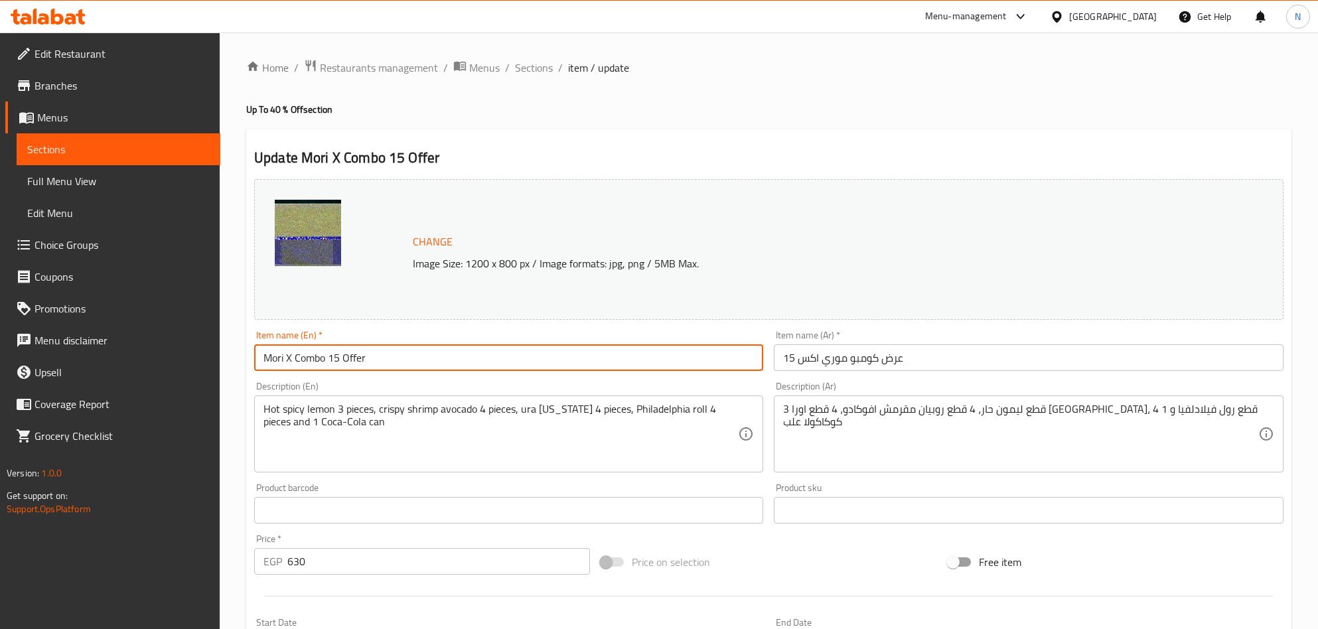
click at [440, 346] on input "Mori X Combo 15 Offer" at bounding box center [508, 357] width 509 height 27
click at [520, 68] on span "Sections" at bounding box center [534, 68] width 38 height 16
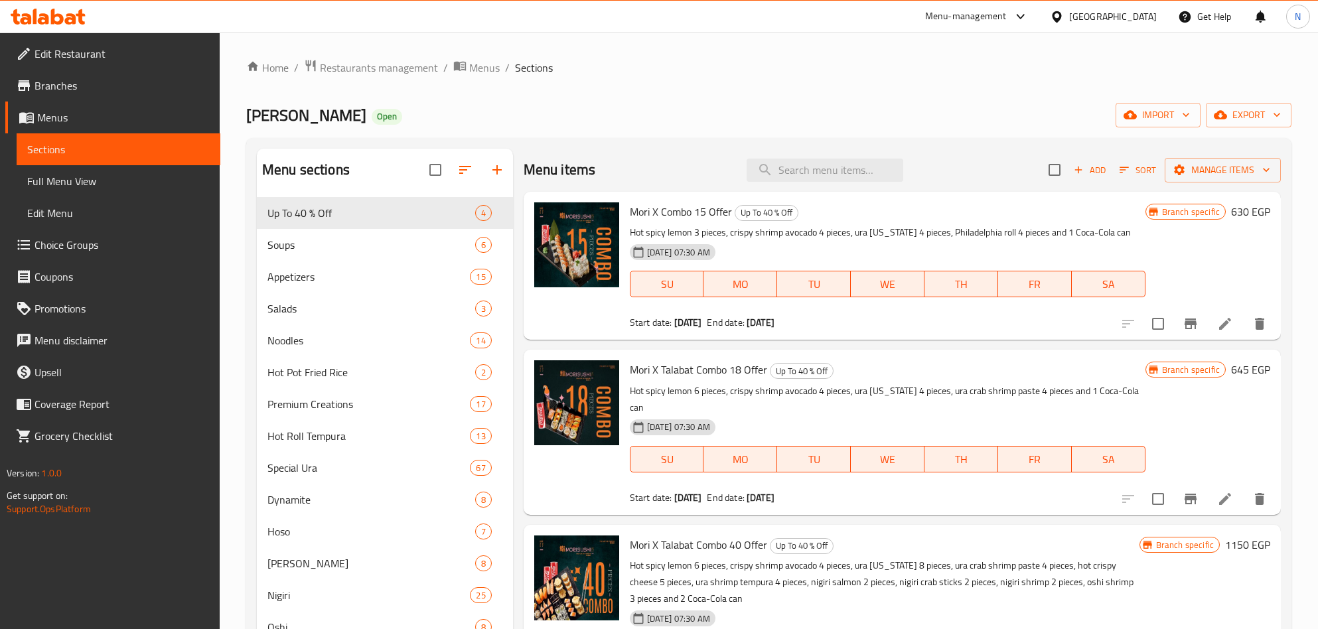
click at [855, 152] on div "Menu items Add Sort Manage items" at bounding box center [902, 170] width 757 height 43
click at [849, 163] on input "search" at bounding box center [825, 170] width 157 height 23
paste input "Mori X Combo 15 Offer"
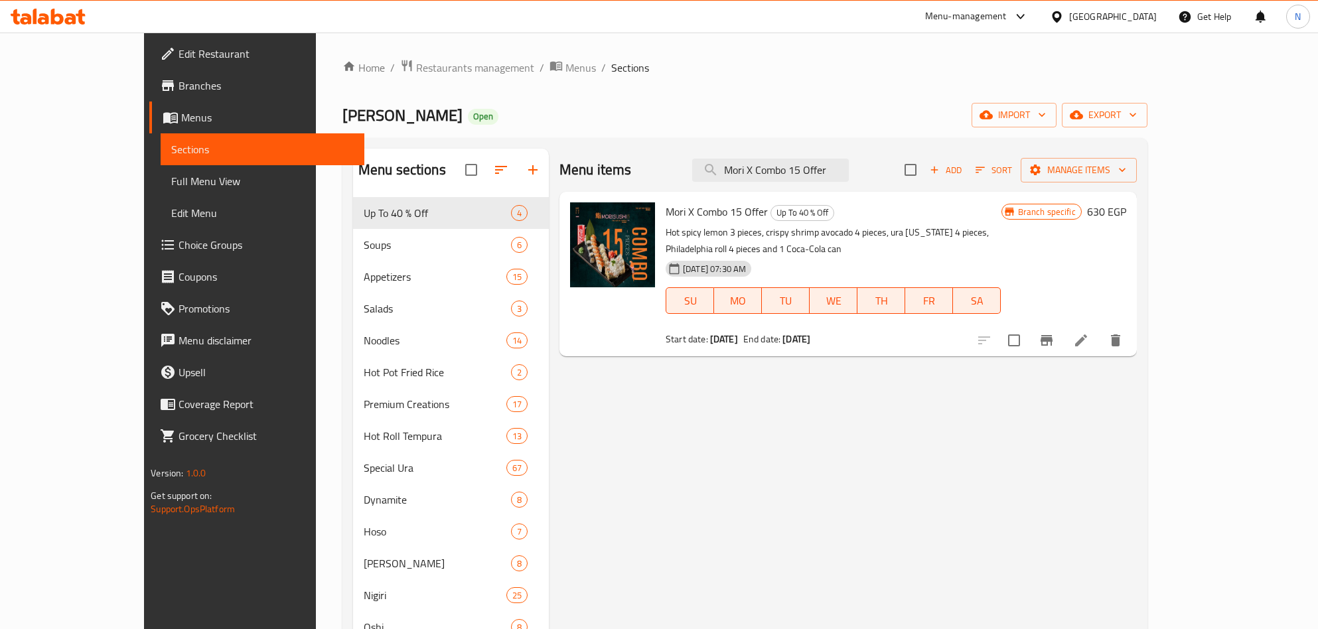
type input "Mori X Combo 15 Offer"
click at [1054, 332] on icon "Branch-specific-item" at bounding box center [1047, 340] width 16 height 16
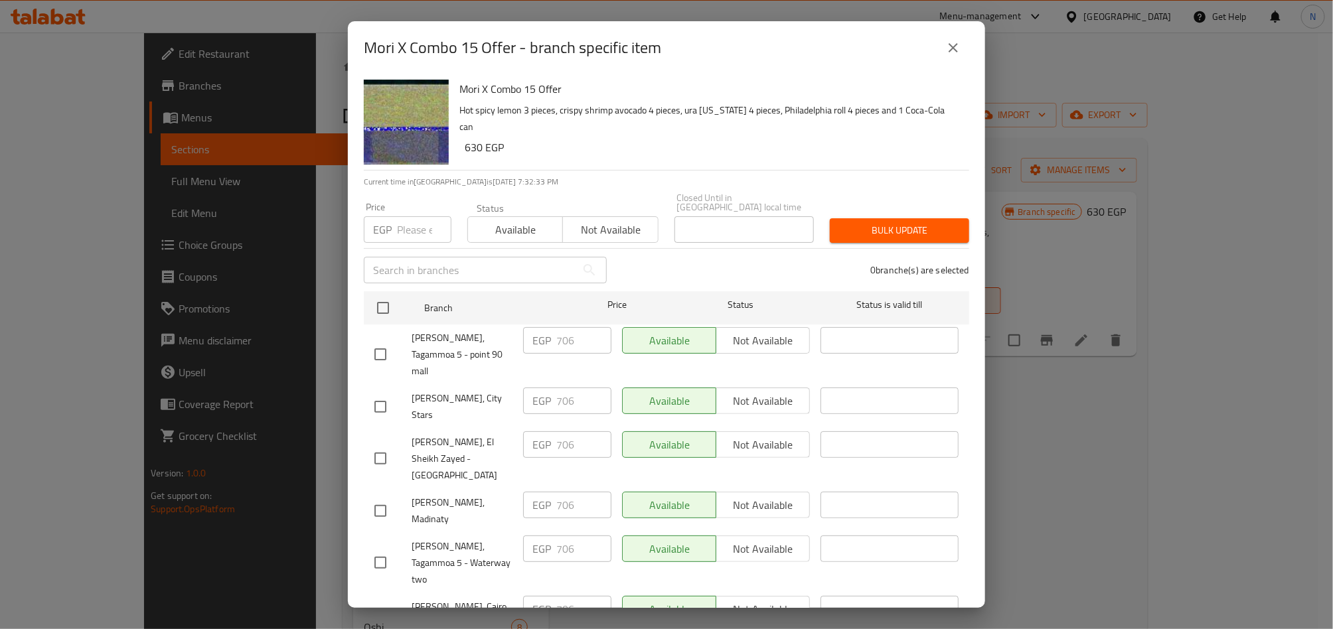
click at [378, 549] on input "checkbox" at bounding box center [380, 563] width 28 height 28
checkbox input "true"
click at [382, 497] on input "checkbox" at bounding box center [380, 511] width 28 height 28
checkbox input "true"
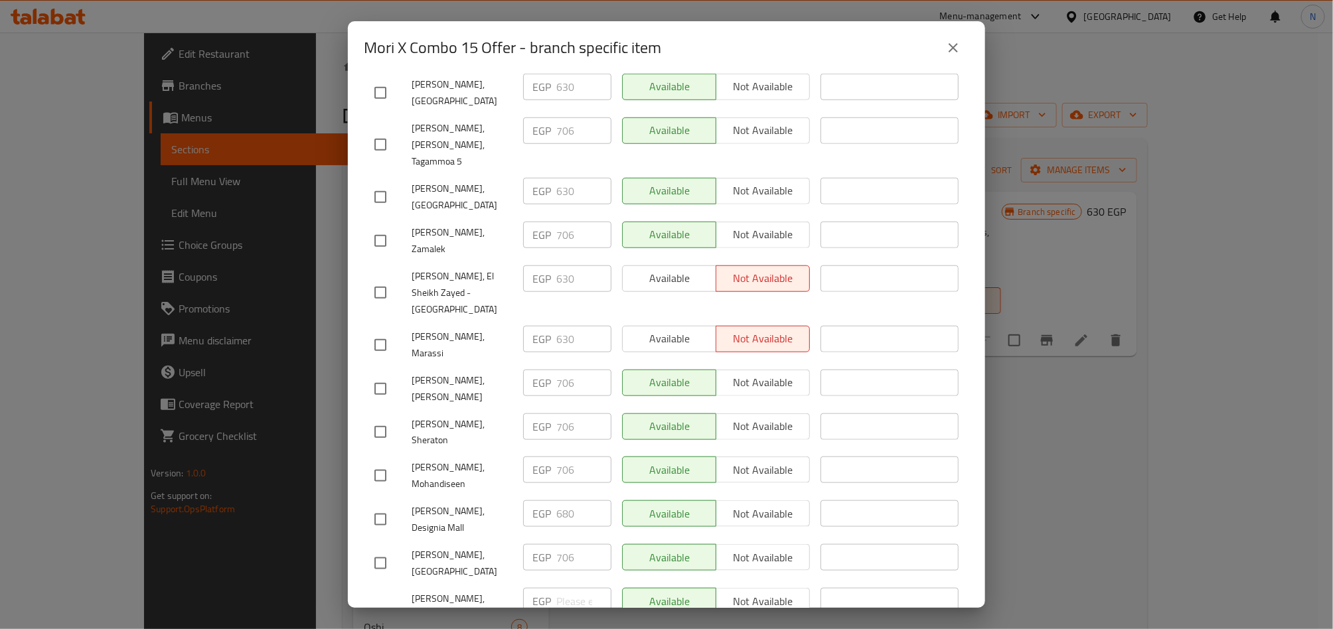
click at [392, 462] on input "checkbox" at bounding box center [380, 476] width 28 height 28
checkbox input "true"
click at [369, 279] on input "checkbox" at bounding box center [380, 293] width 28 height 28
checkbox input "true"
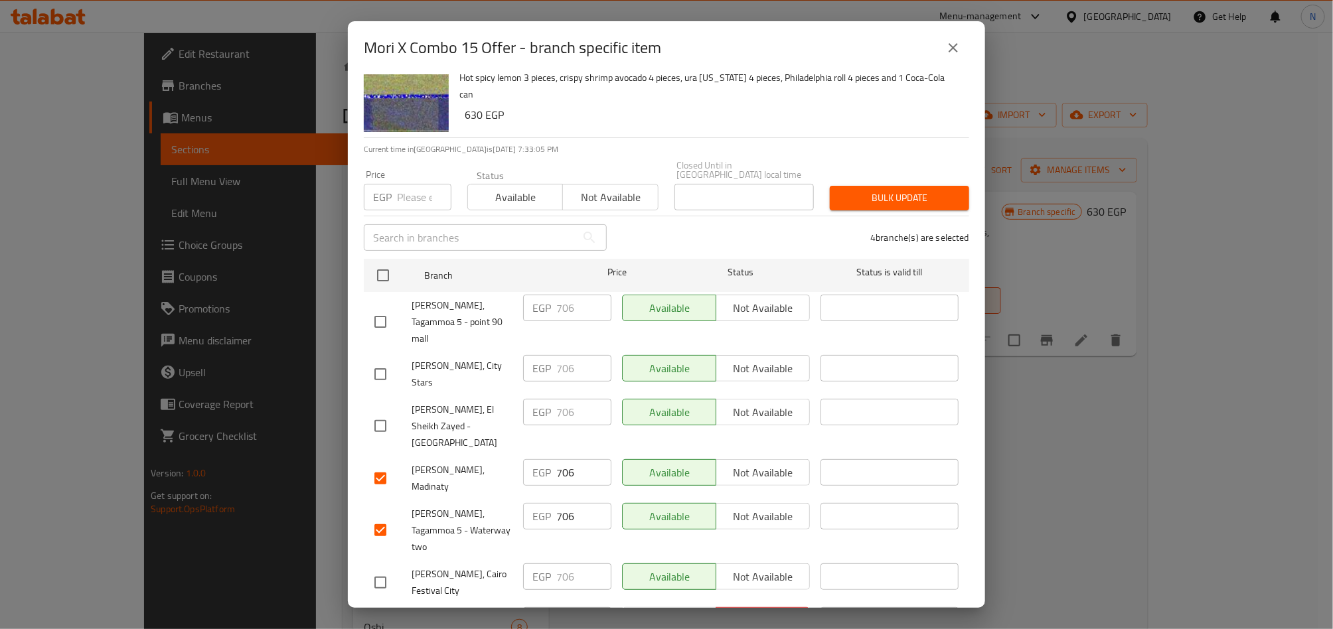
click at [389, 360] on input "checkbox" at bounding box center [380, 374] width 28 height 28
checkbox input "true"
click at [378, 569] on input "checkbox" at bounding box center [380, 583] width 28 height 28
checkbox input "true"
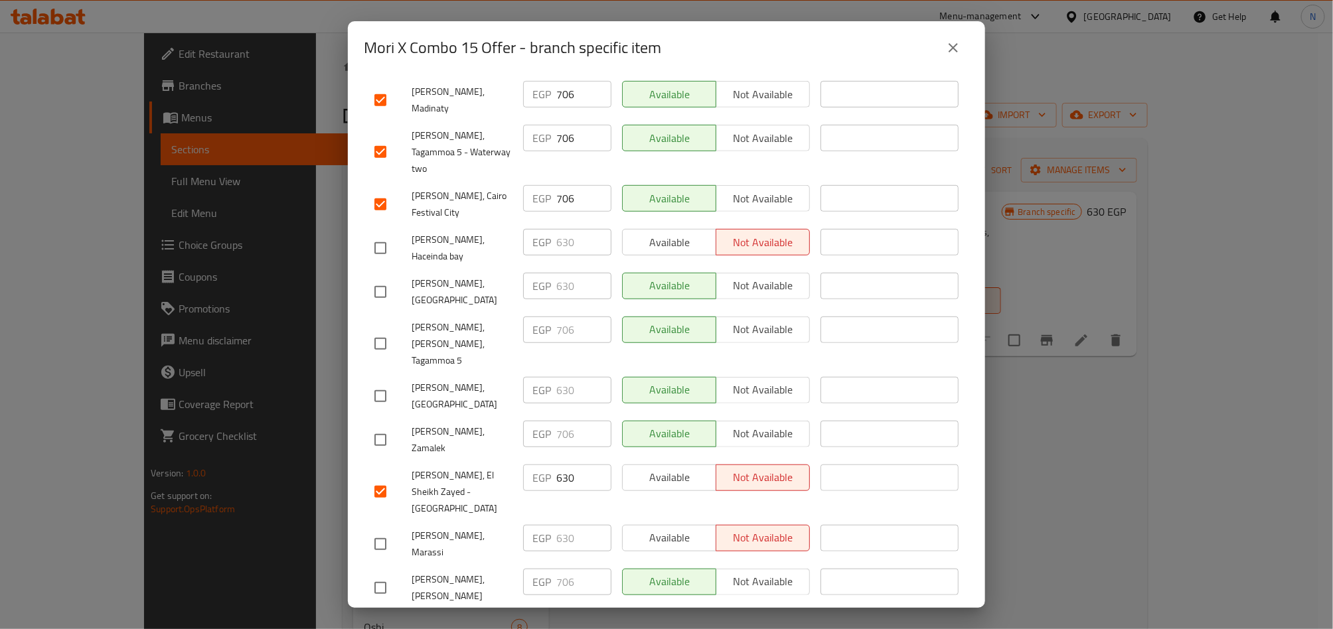
click at [374, 426] on input "checkbox" at bounding box center [380, 440] width 28 height 28
checkbox input "true"
click at [385, 617] on input "checkbox" at bounding box center [380, 631] width 28 height 28
checkbox input "true"
click at [384, 574] on input "checkbox" at bounding box center [380, 588] width 28 height 28
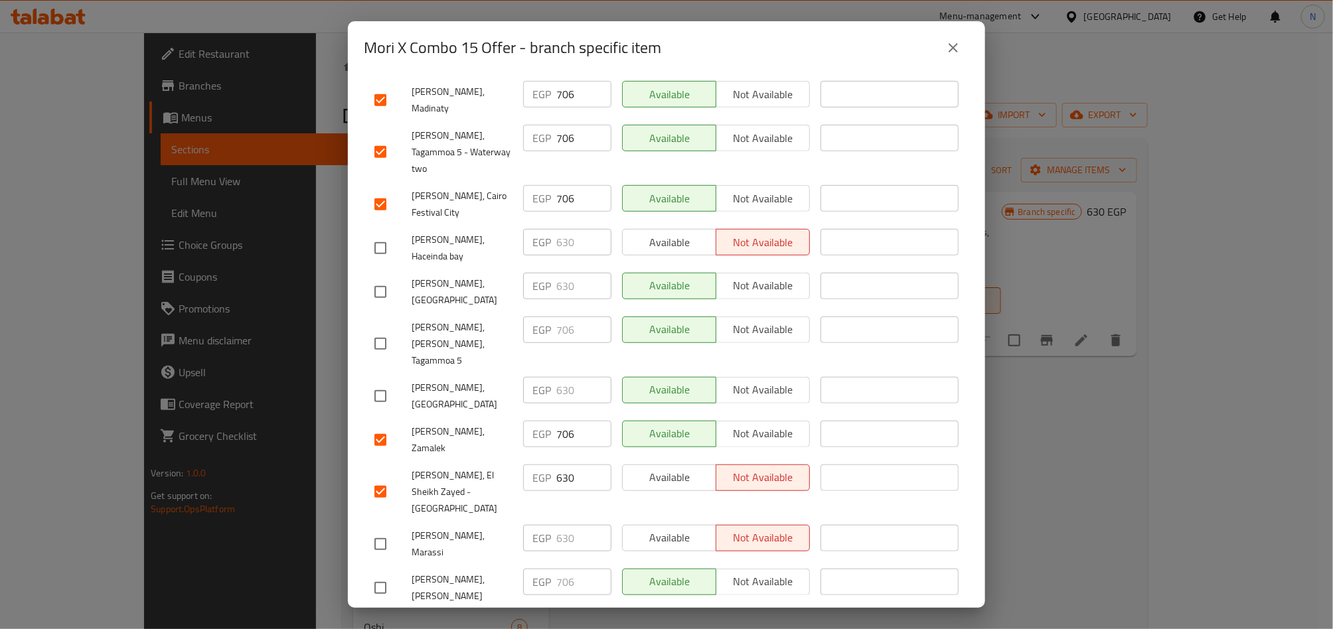
checkbox input "true"
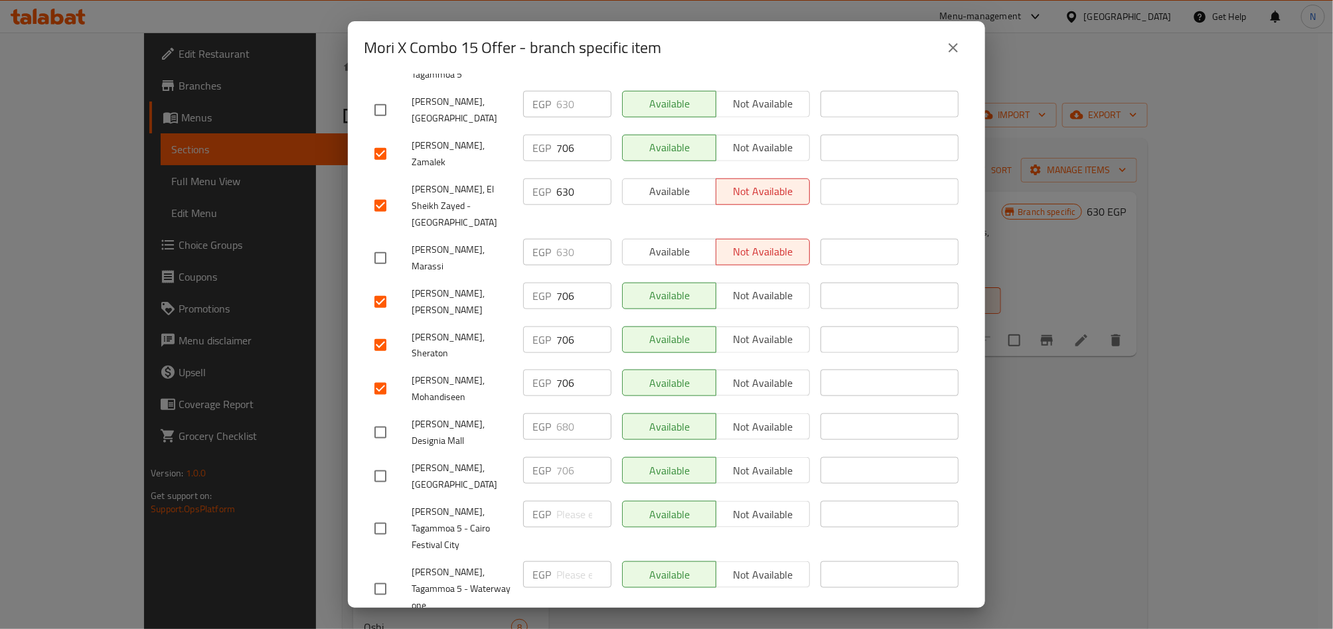
click at [382, 463] on input "checkbox" at bounding box center [380, 477] width 28 height 28
checkbox input "true"
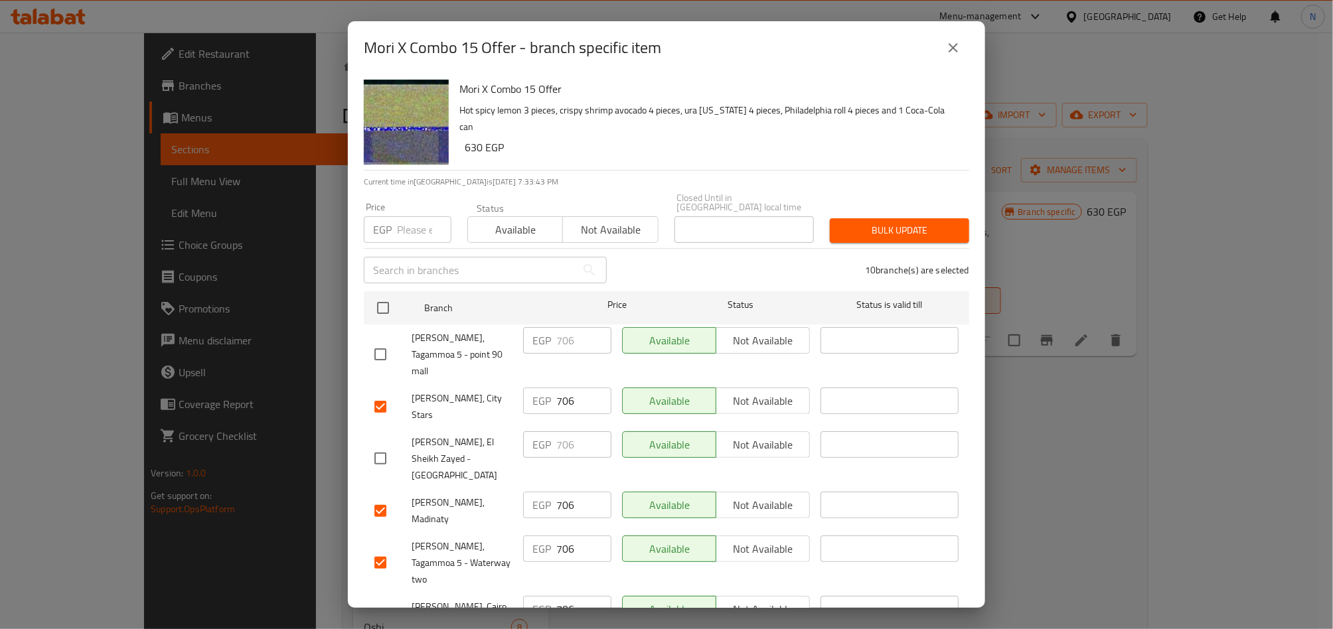
drag, startPoint x: 377, startPoint y: 331, endPoint x: 9, endPoint y: 406, distance: 375.9
click at [377, 340] on input "checkbox" at bounding box center [380, 354] width 28 height 28
checkbox input "true"
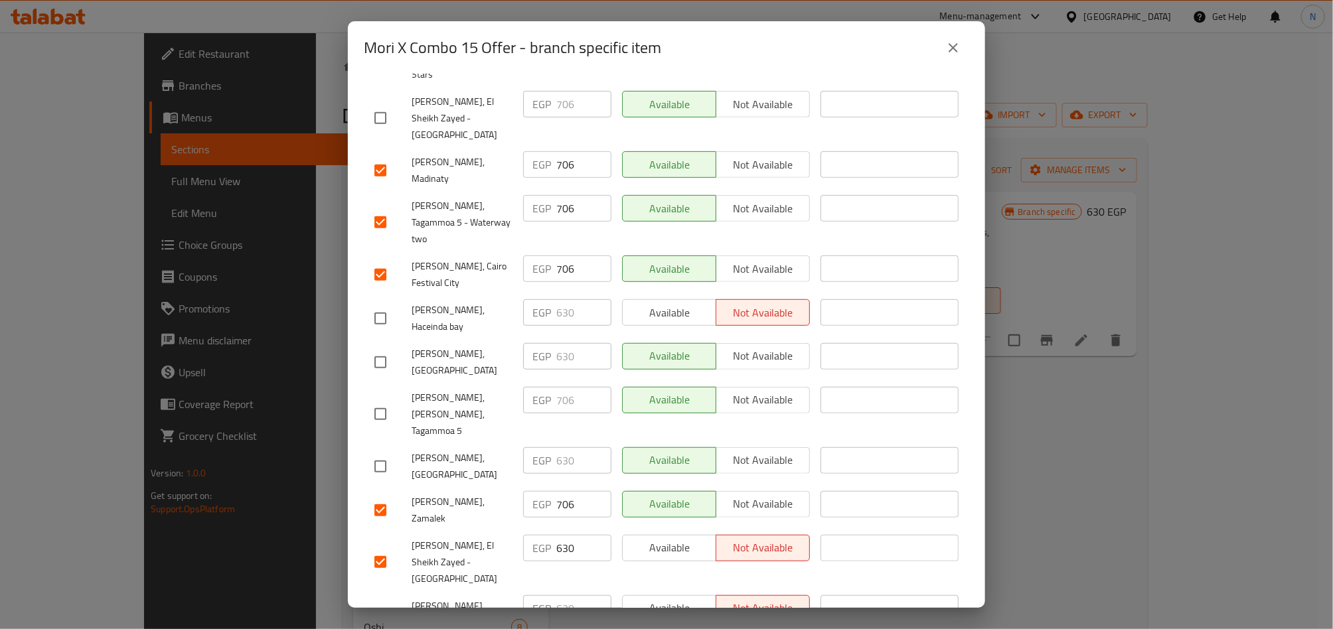
click at [378, 400] on input "checkbox" at bounding box center [380, 414] width 28 height 28
checkbox input "true"
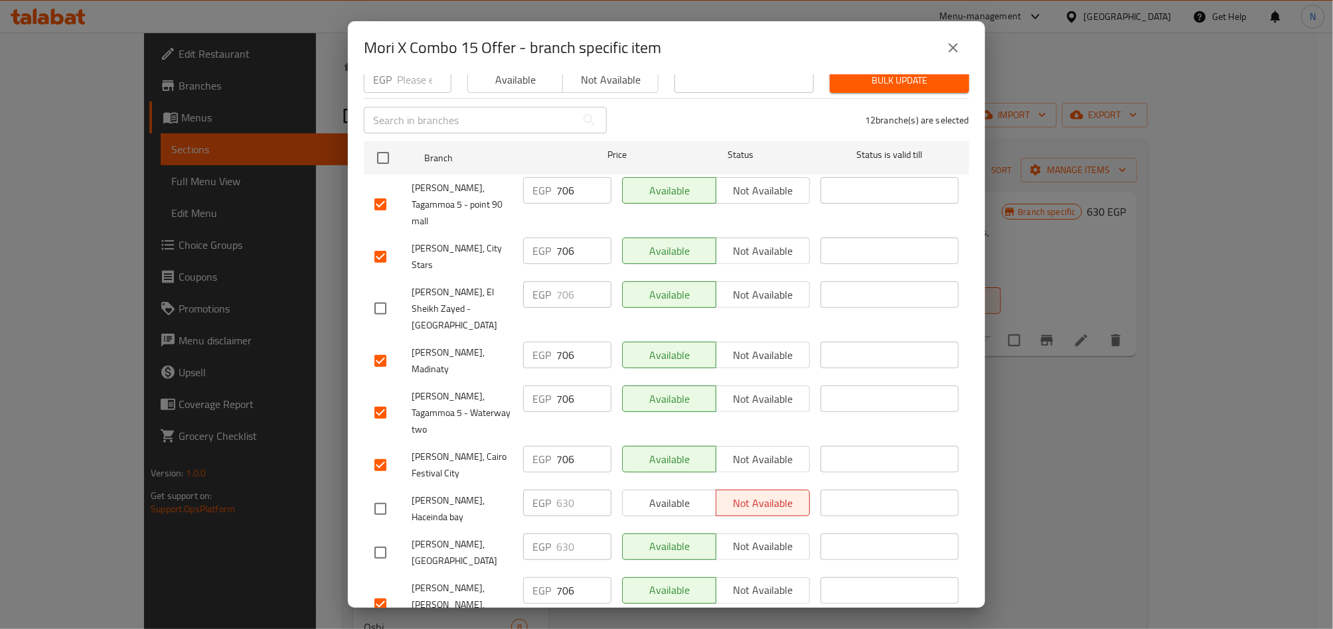
scroll to position [141, 0]
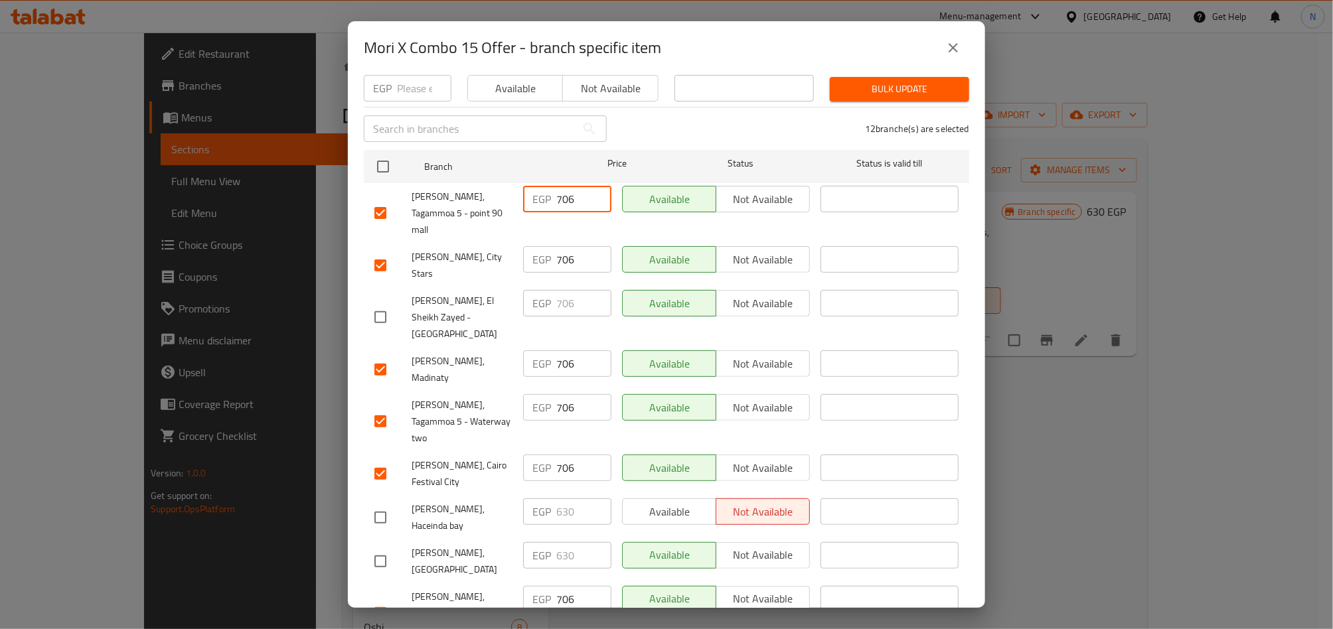
drag, startPoint x: 569, startPoint y: 185, endPoint x: 538, endPoint y: 185, distance: 31.9
click at [538, 186] on div "EGP 706 ​" at bounding box center [567, 199] width 88 height 27
click at [564, 189] on input "630" at bounding box center [583, 199] width 55 height 27
drag, startPoint x: 564, startPoint y: 189, endPoint x: 563, endPoint y: 197, distance: 8.0
click at [564, 190] on input "630" at bounding box center [583, 199] width 55 height 27
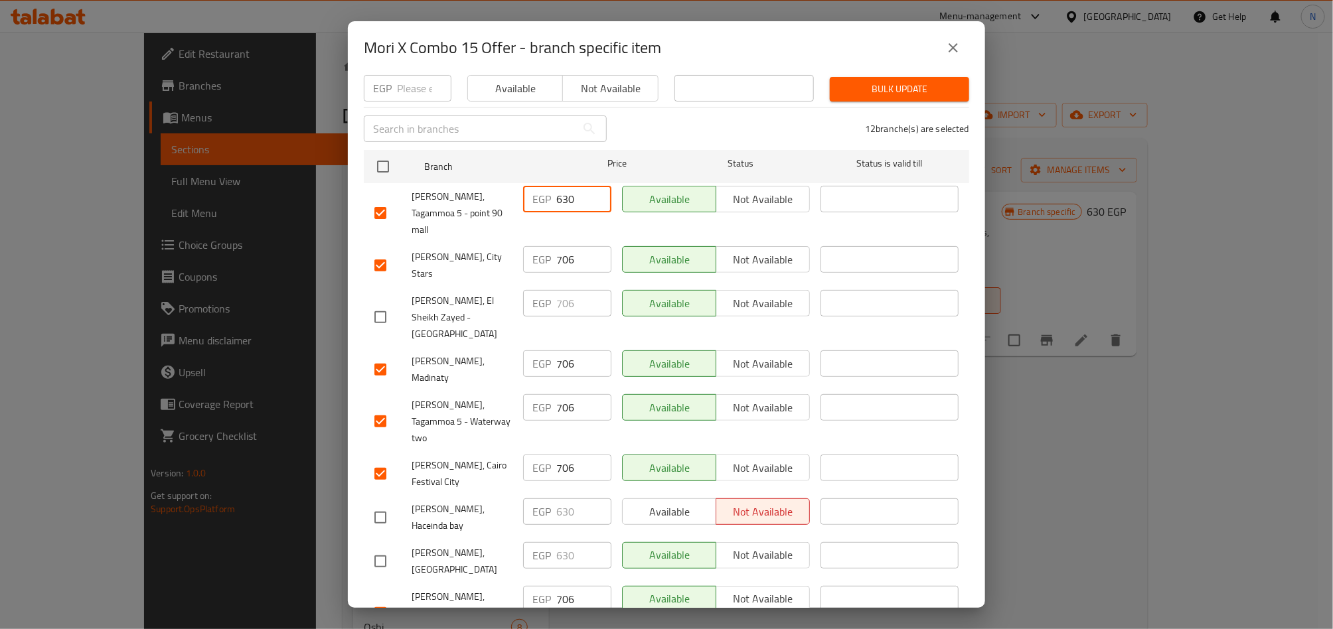
type input "630"
click at [563, 246] on input "706" at bounding box center [583, 259] width 55 height 27
paste input "630"
type input "630"
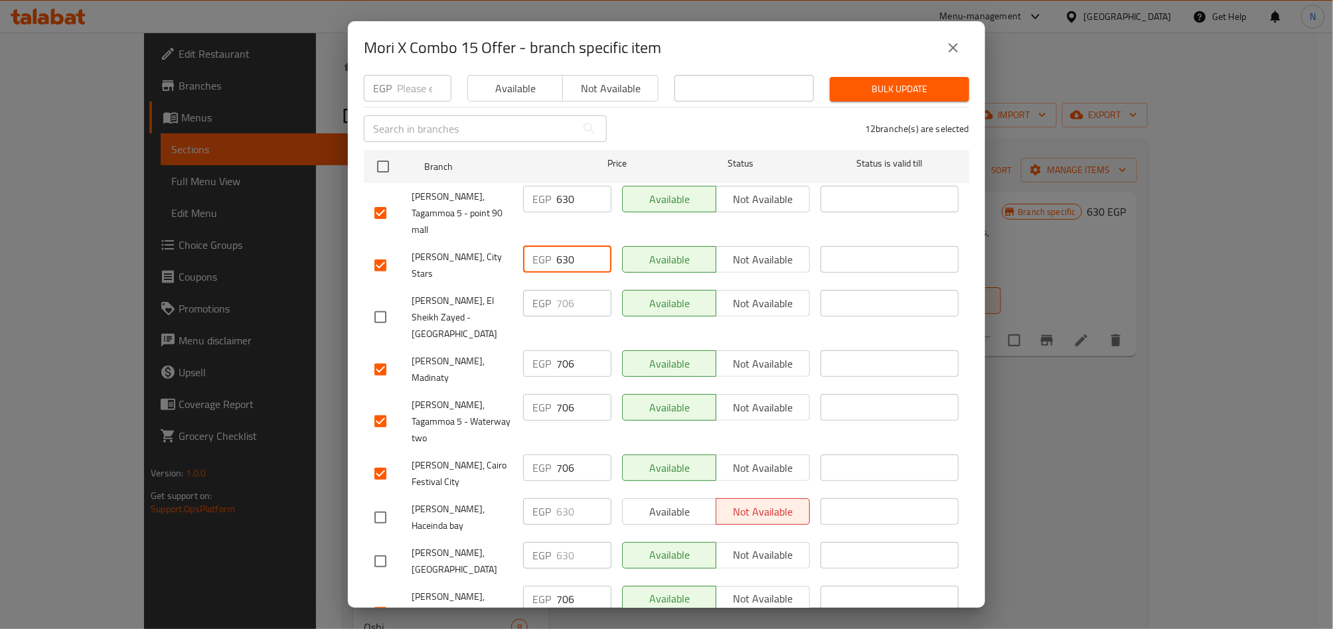
click at [559, 350] on input "706" at bounding box center [583, 363] width 55 height 27
paste input "630"
type input "630"
click at [570, 394] on input "706" at bounding box center [583, 407] width 55 height 27
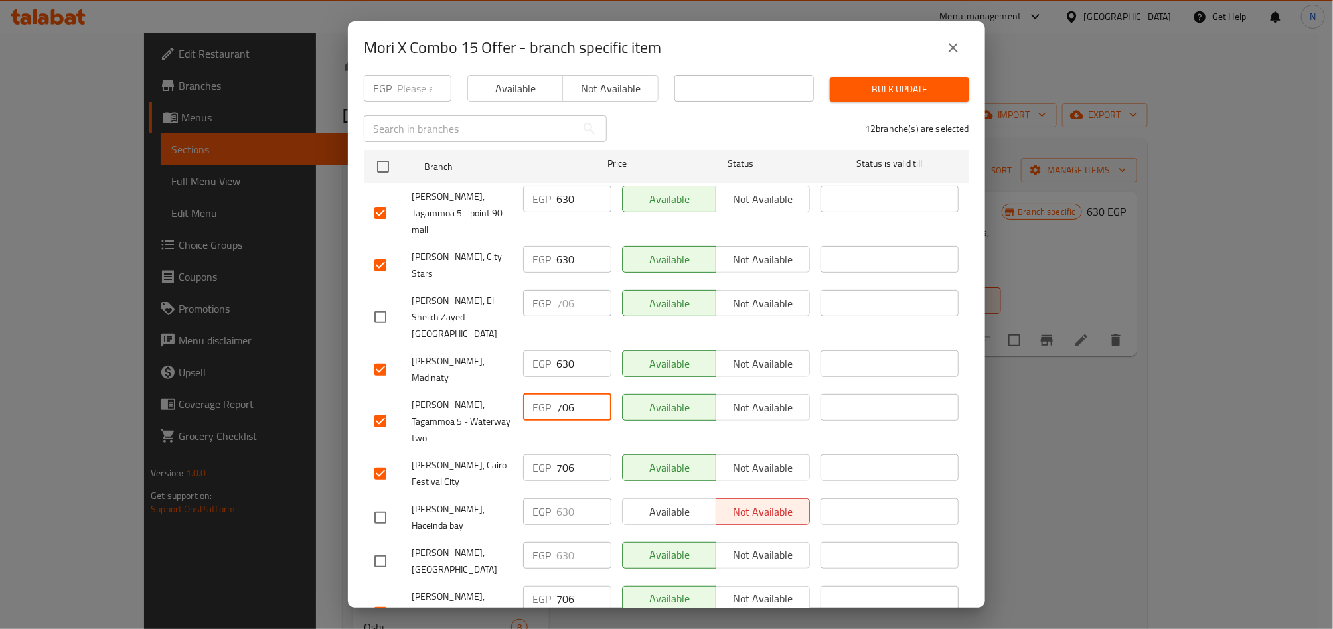
click at [570, 394] on input "706" at bounding box center [583, 407] width 55 height 27
paste input "630"
click at [566, 394] on input "706630" at bounding box center [583, 407] width 55 height 27
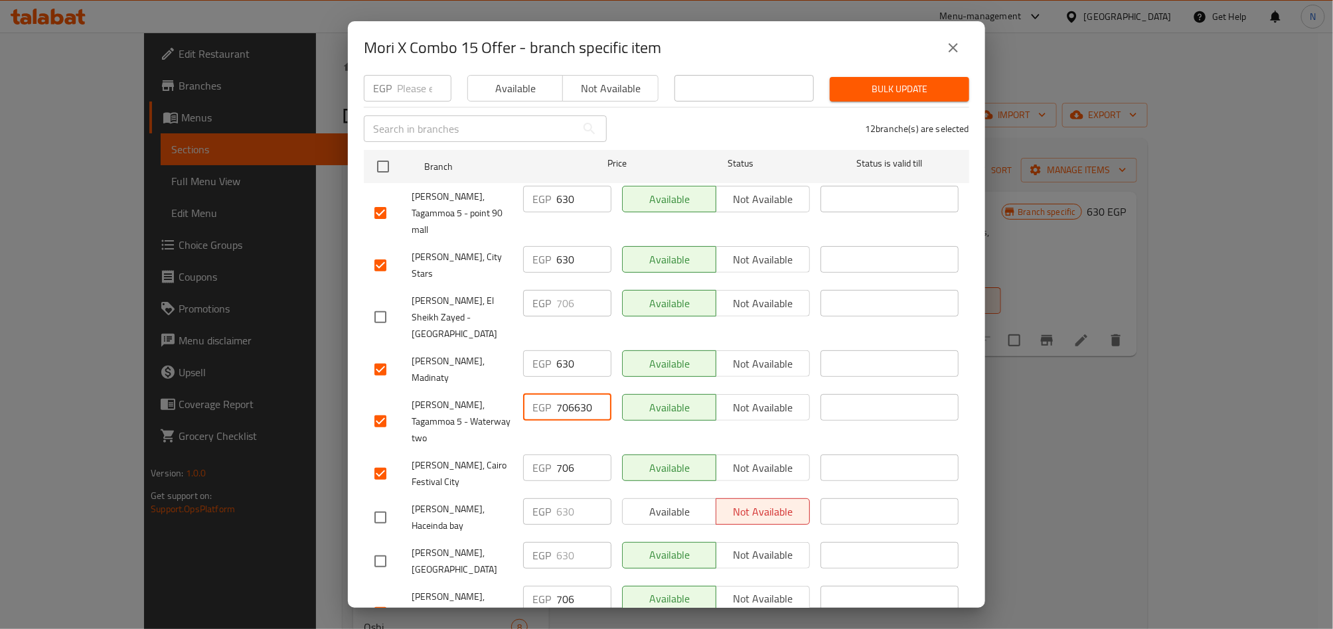
paste input "number"
type input "630"
click at [559, 455] on input "706" at bounding box center [583, 468] width 55 height 27
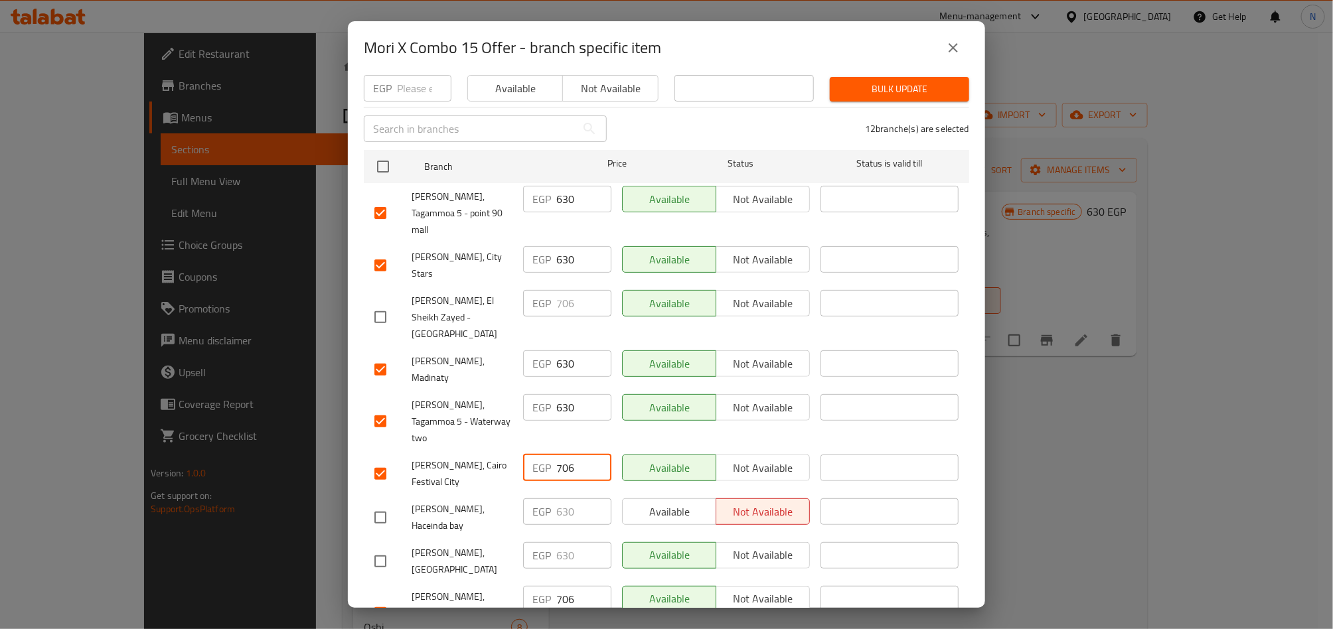
paste input "630"
type input "630"
click at [557, 586] on input "706" at bounding box center [583, 599] width 55 height 27
click at [558, 586] on input "706" at bounding box center [583, 599] width 55 height 27
paste input "630"
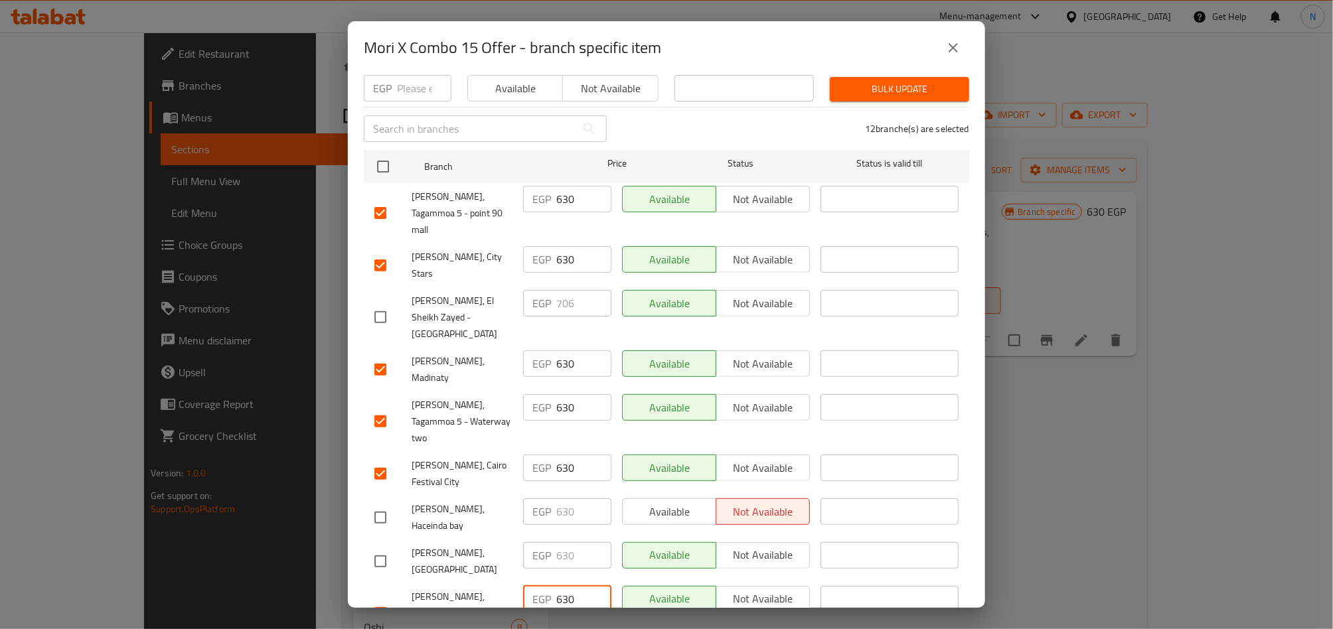
type input "630"
click at [496, 537] on div "[PERSON_NAME], [GEOGRAPHIC_DATA]" at bounding box center [443, 561] width 149 height 49
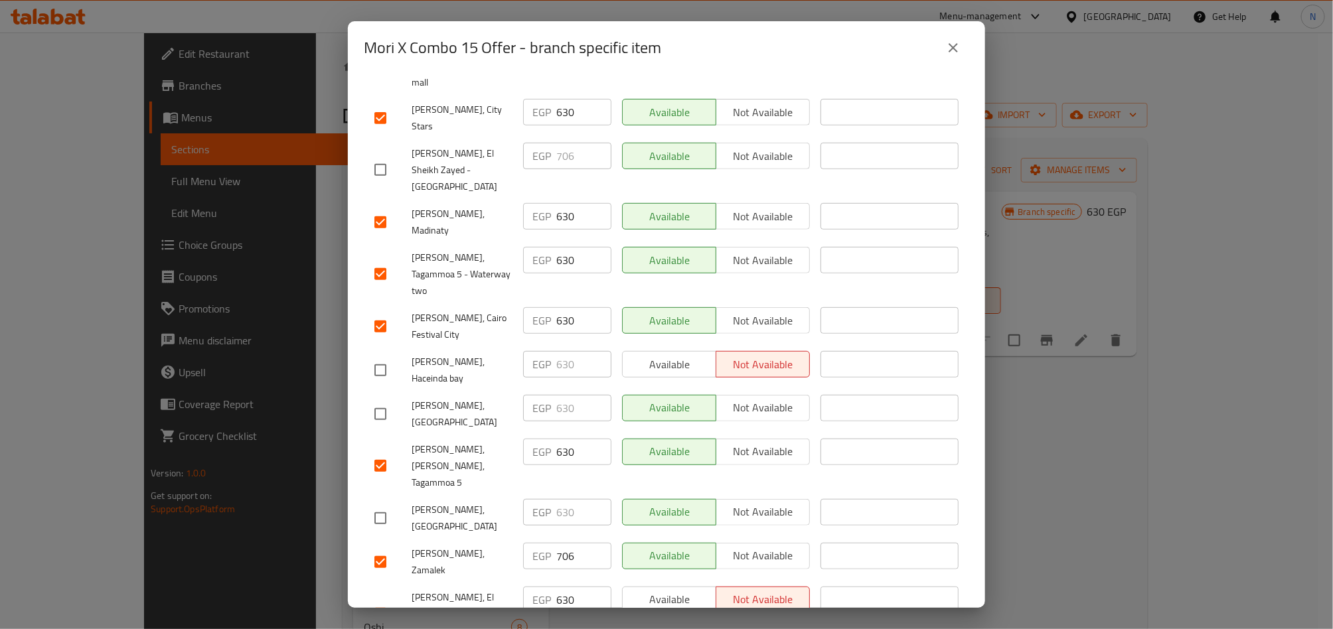
scroll to position [340, 0]
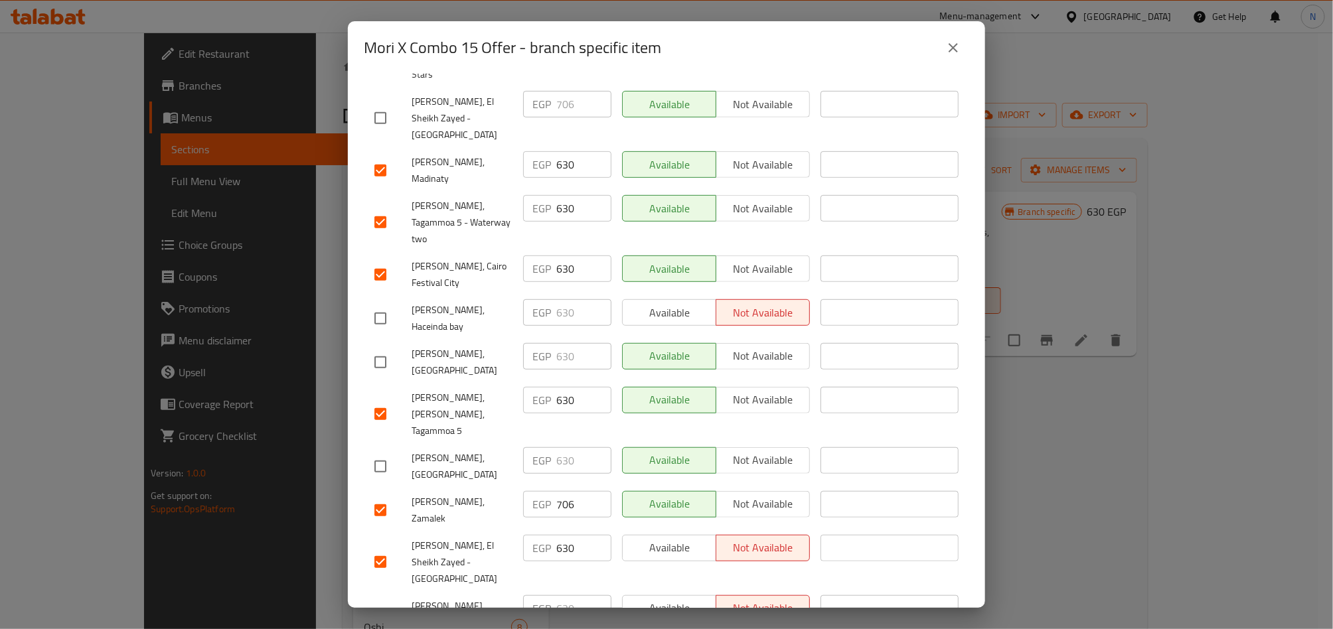
click at [566, 491] on input "706" at bounding box center [583, 504] width 55 height 27
paste input "630"
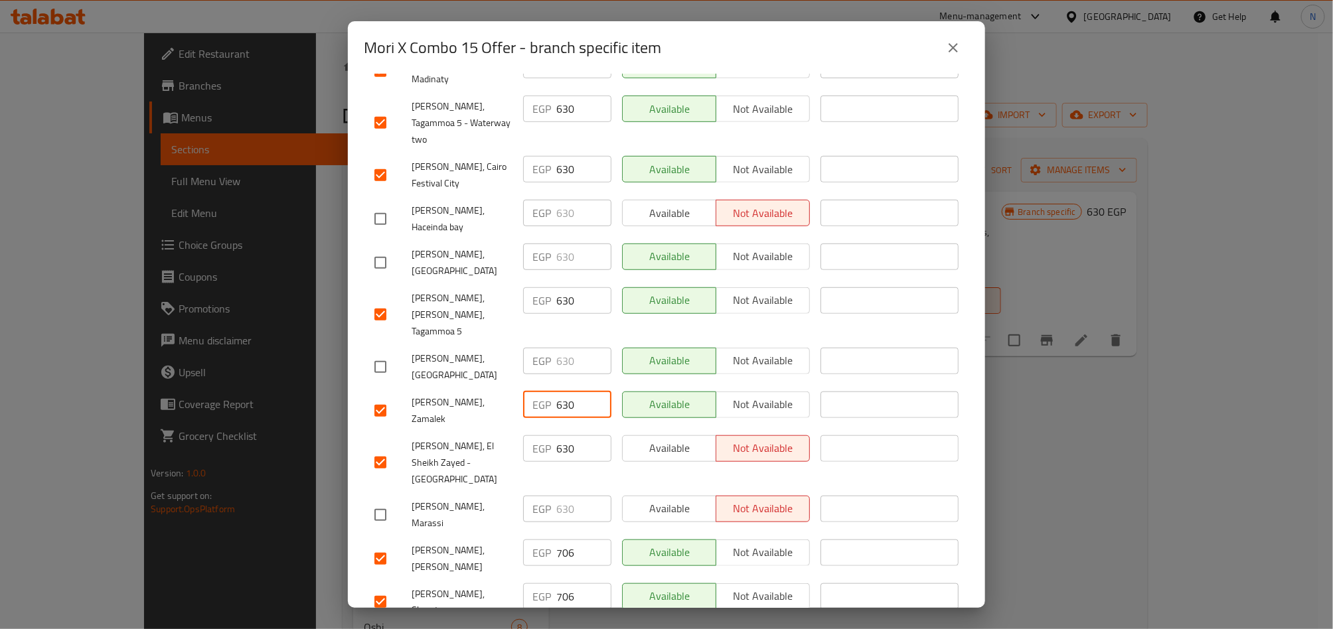
type input "630"
click at [558, 540] on input "706" at bounding box center [583, 553] width 55 height 27
paste input "630"
type input "630"
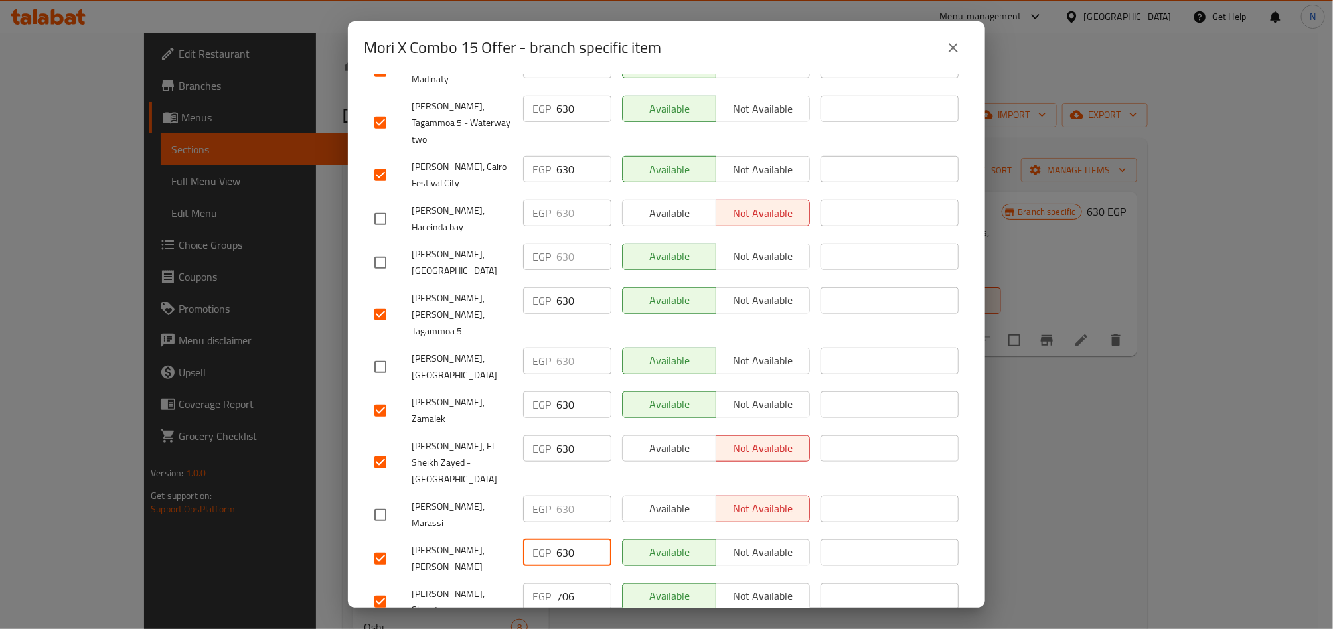
click at [562, 583] on input "706" at bounding box center [583, 596] width 55 height 27
paste input "630"
type input "630"
click at [562, 626] on input "706" at bounding box center [583, 639] width 55 height 27
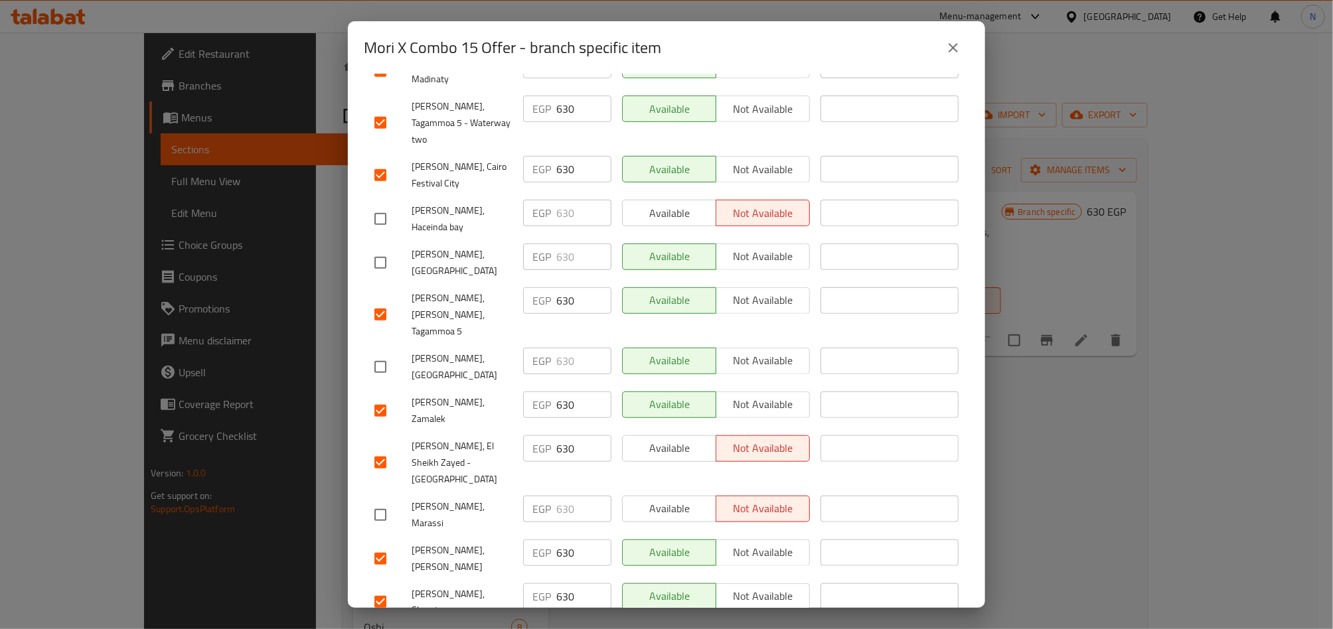
click at [562, 626] on input "706" at bounding box center [583, 639] width 55 height 27
paste input "630"
type input "630"
click at [474, 578] on div "[PERSON_NAME], Sheraton" at bounding box center [443, 602] width 149 height 49
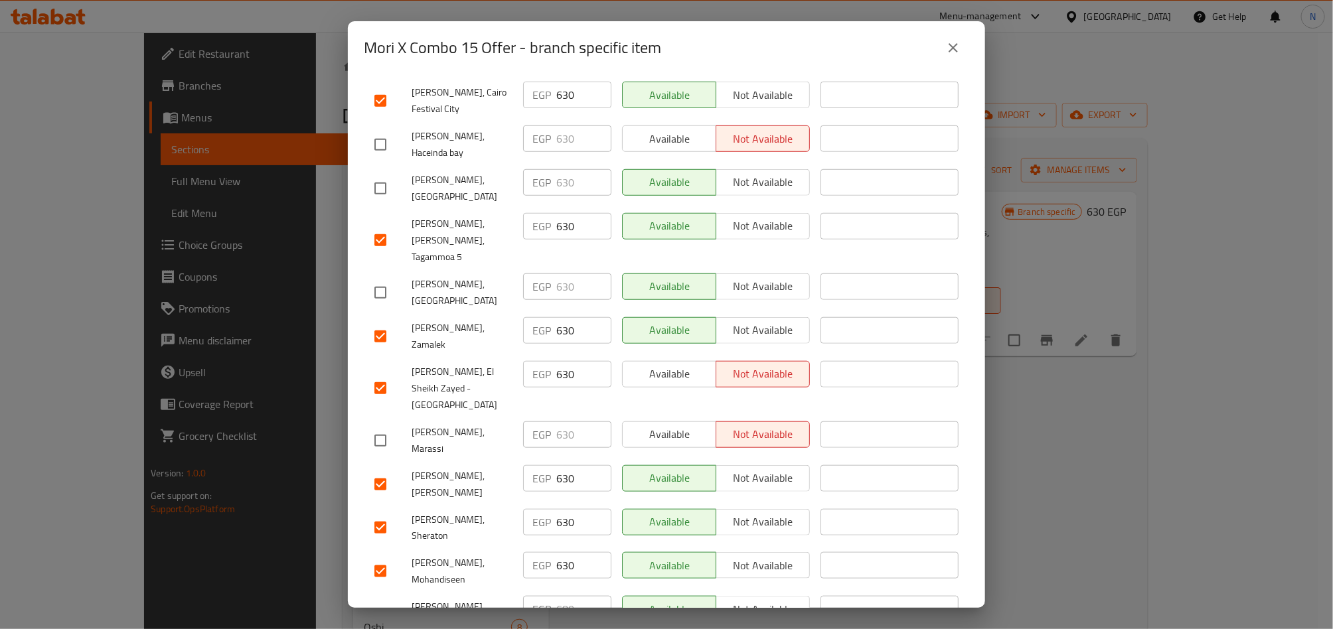
scroll to position [639, 0]
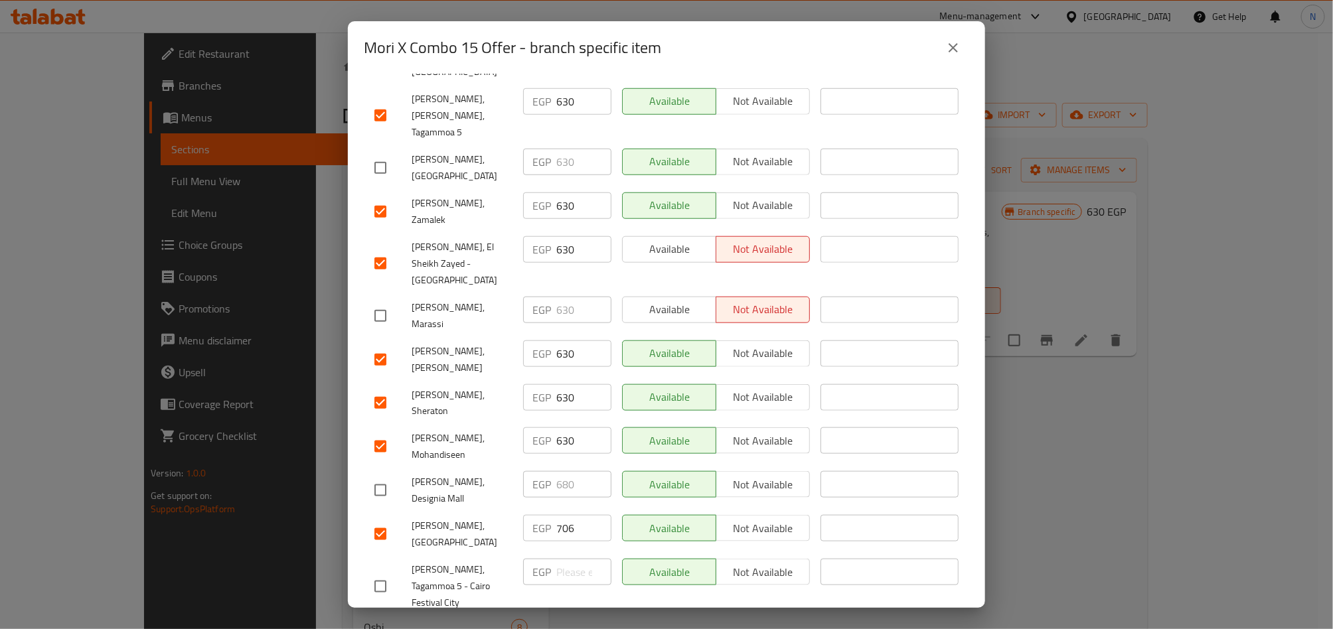
click at [567, 515] on input "706" at bounding box center [583, 528] width 55 height 27
paste input "630"
type input "630"
click at [472, 561] on span "[PERSON_NAME], Tagammoa 5 - Cairo Festival City" at bounding box center [461, 586] width 101 height 50
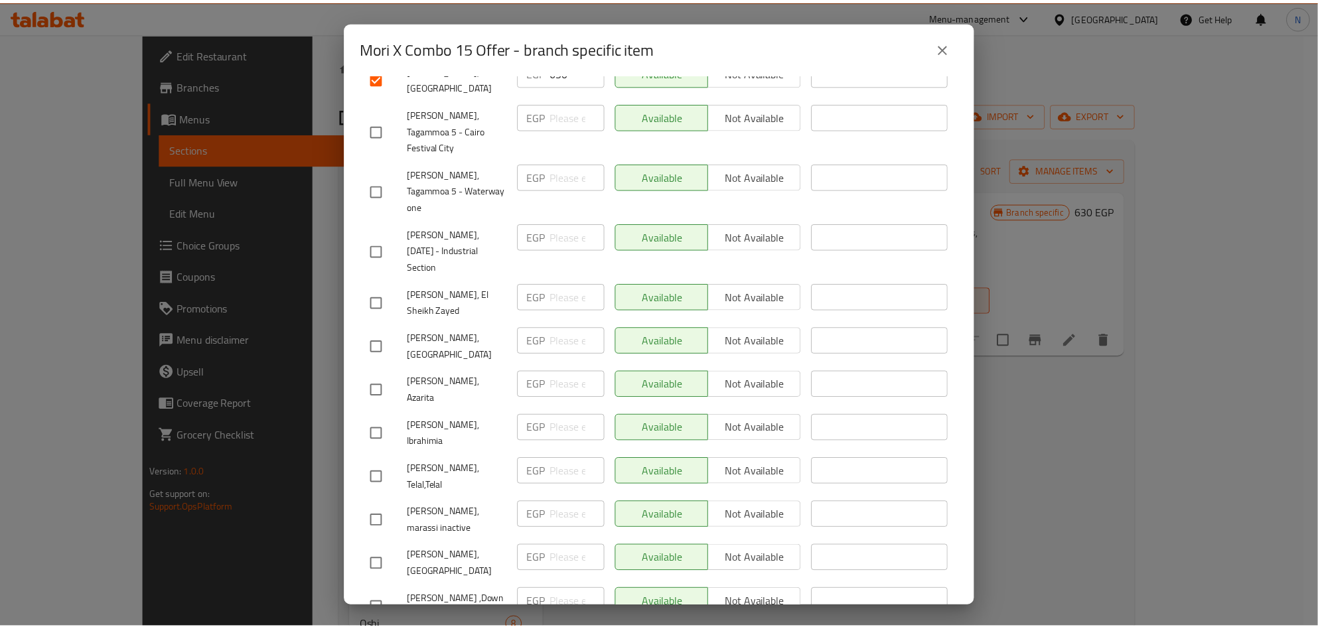
scroll to position [1151, 0]
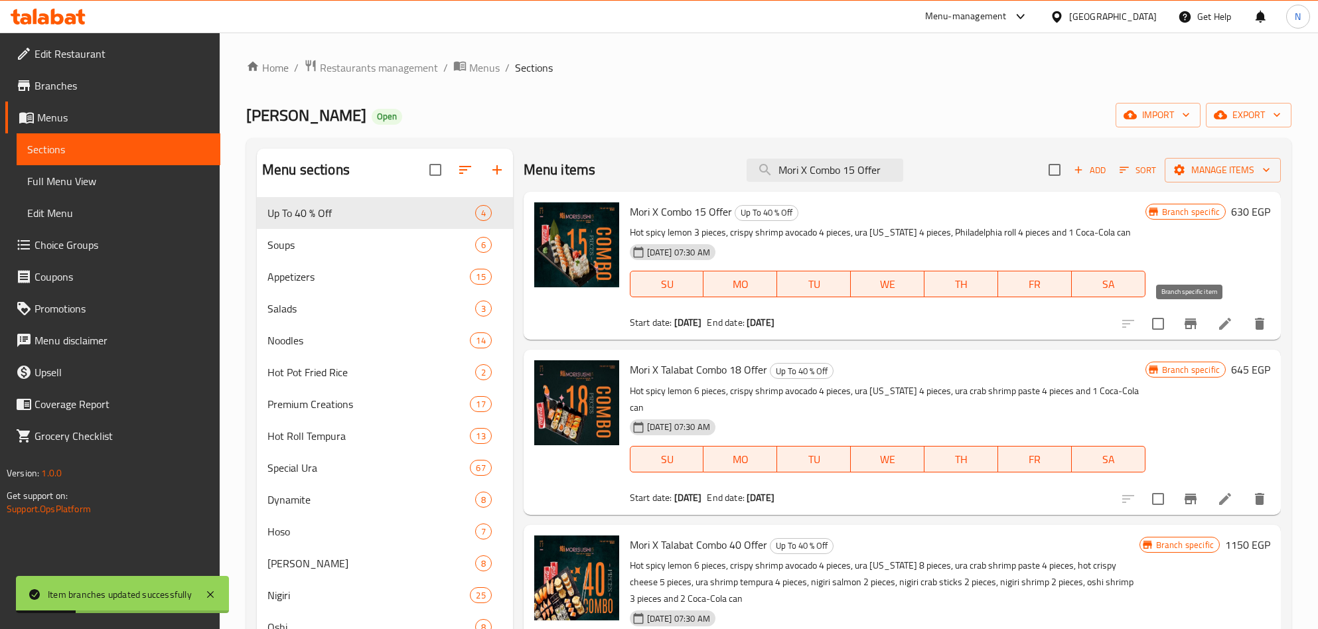
click at [1197, 317] on icon "Branch-specific-item" at bounding box center [1191, 324] width 16 height 16
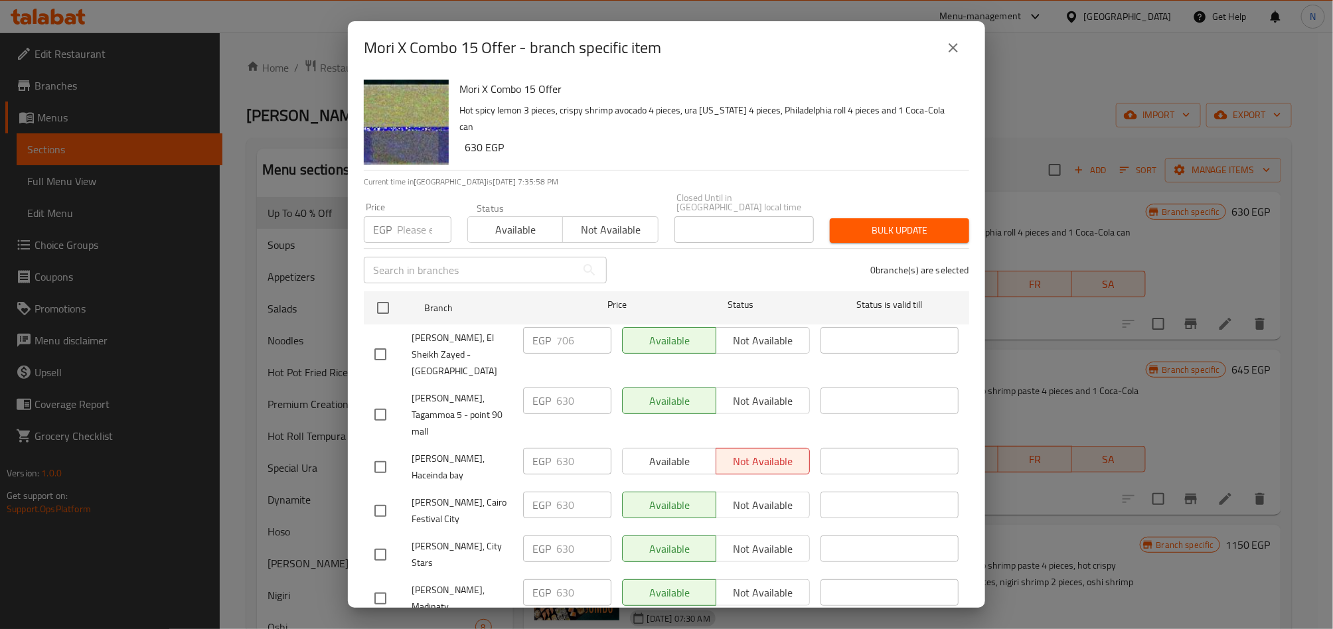
click at [946, 62] on div "Mori X Combo 15 Offer - branch specific item" at bounding box center [666, 48] width 605 height 32
click at [956, 42] on icon "close" at bounding box center [953, 48] width 16 height 16
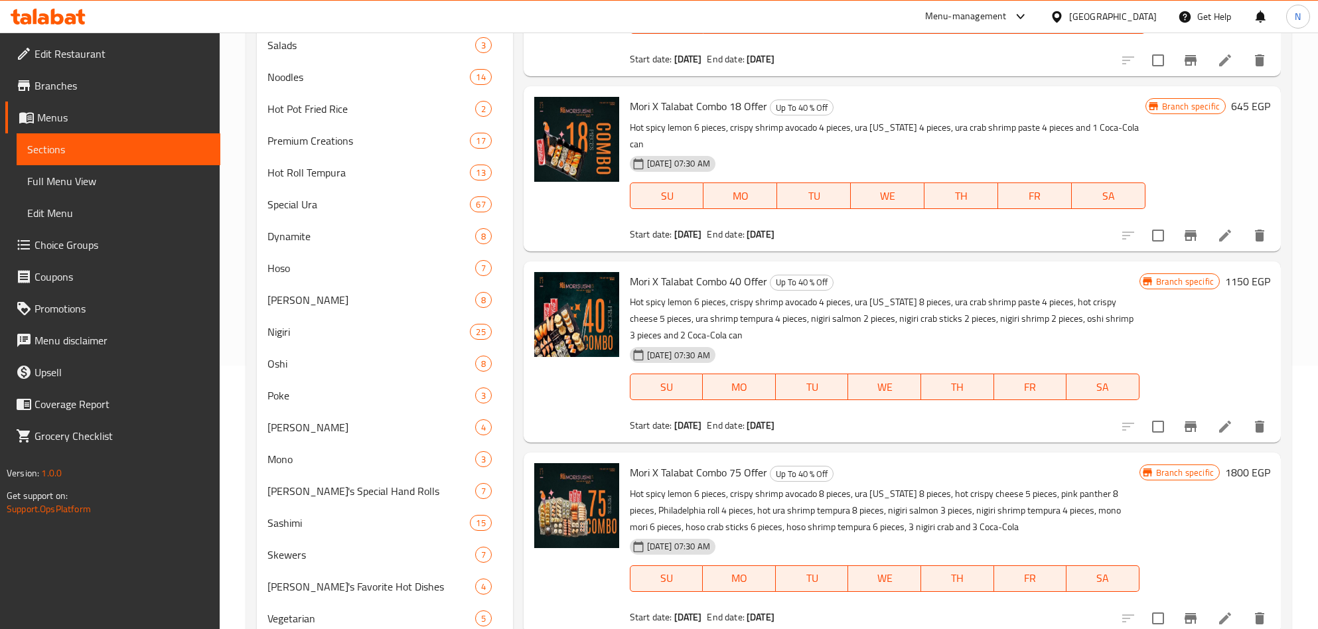
scroll to position [299, 0]
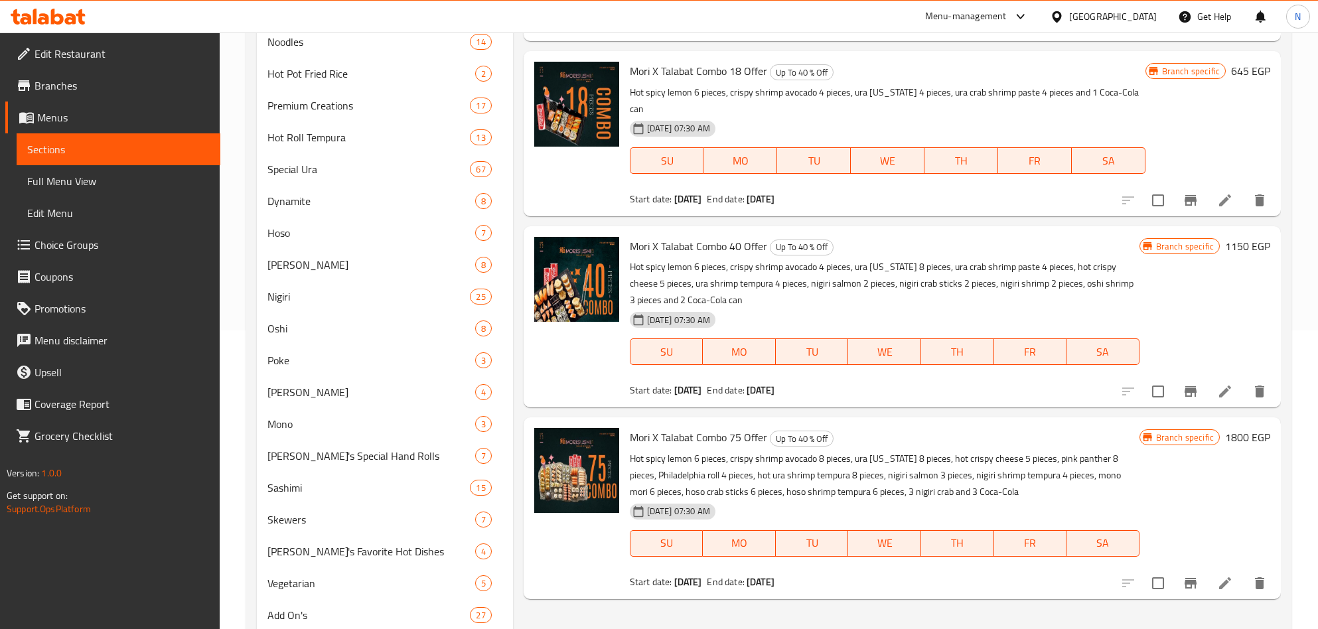
click at [727, 236] on span "Mori X Talabat Combo 40 Offer" at bounding box center [698, 246] width 137 height 20
click at [725, 236] on span "Mori X Talabat Combo 40 Offer" at bounding box center [698, 246] width 137 height 20
click at [693, 259] on p "Hot spicy lemon 6 pieces, crispy shrimp avocado 4 pieces, ura [US_STATE] 8 piec…" at bounding box center [885, 284] width 510 height 50
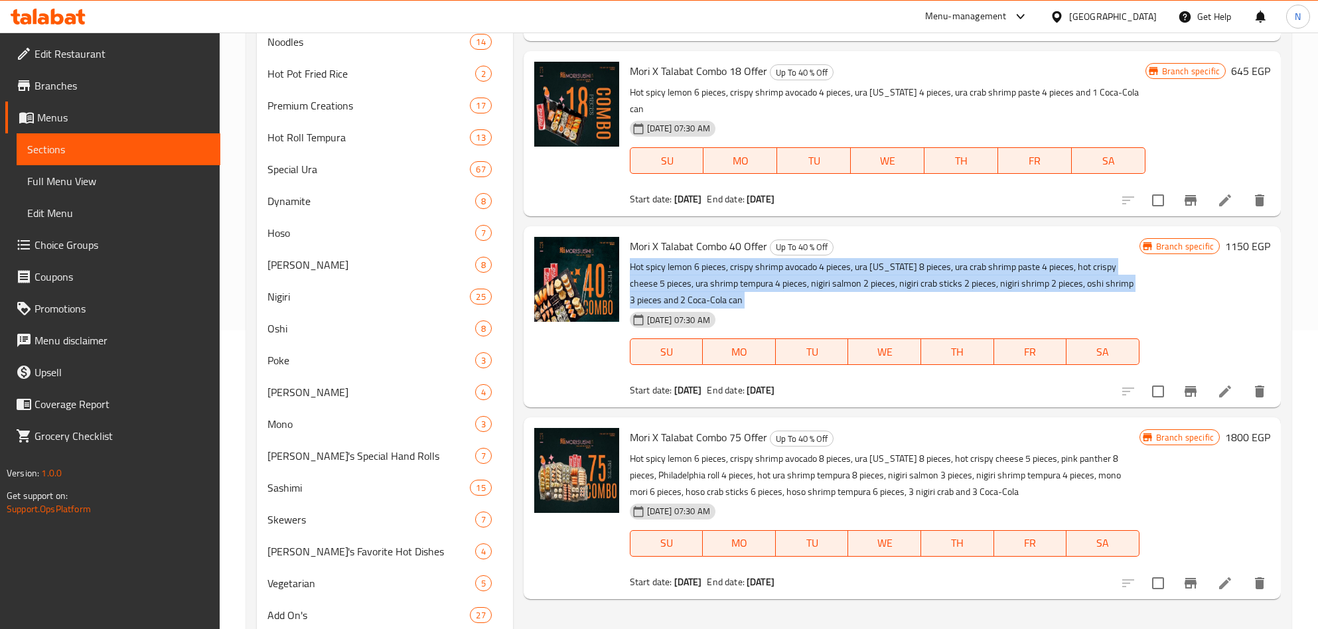
click at [693, 259] on p "Hot spicy lemon 6 pieces, crispy shrimp avocado 4 pieces, ura [US_STATE] 8 piec…" at bounding box center [885, 284] width 510 height 50
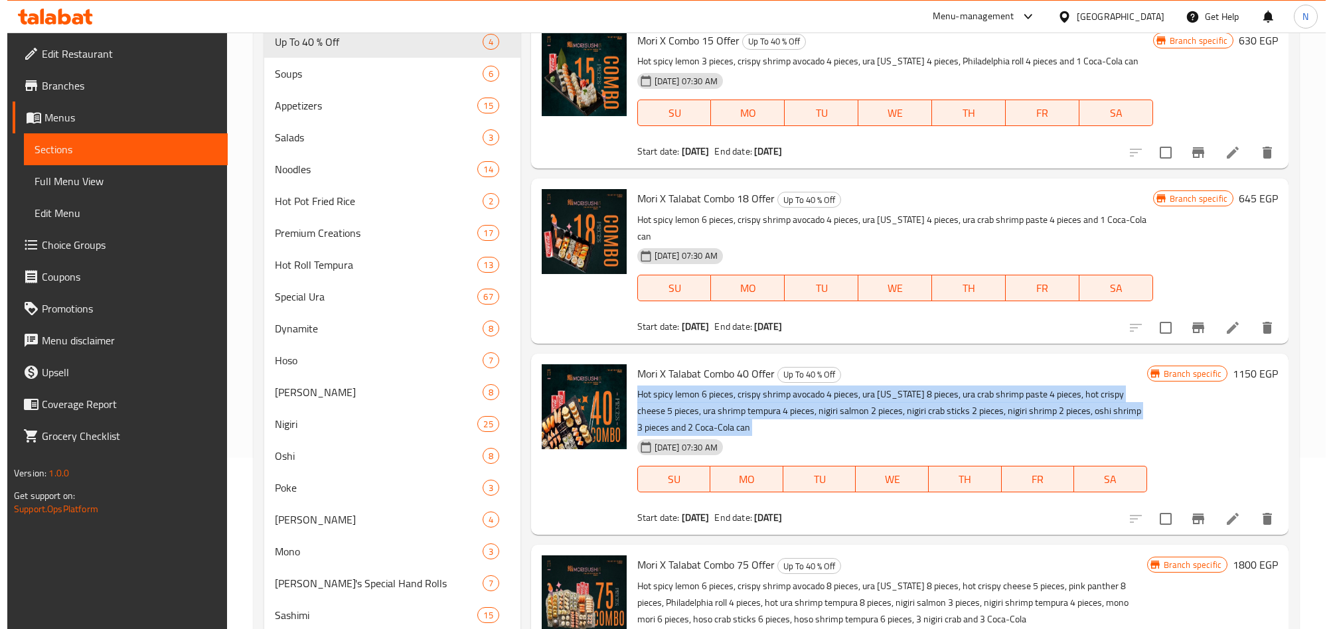
scroll to position [0, 0]
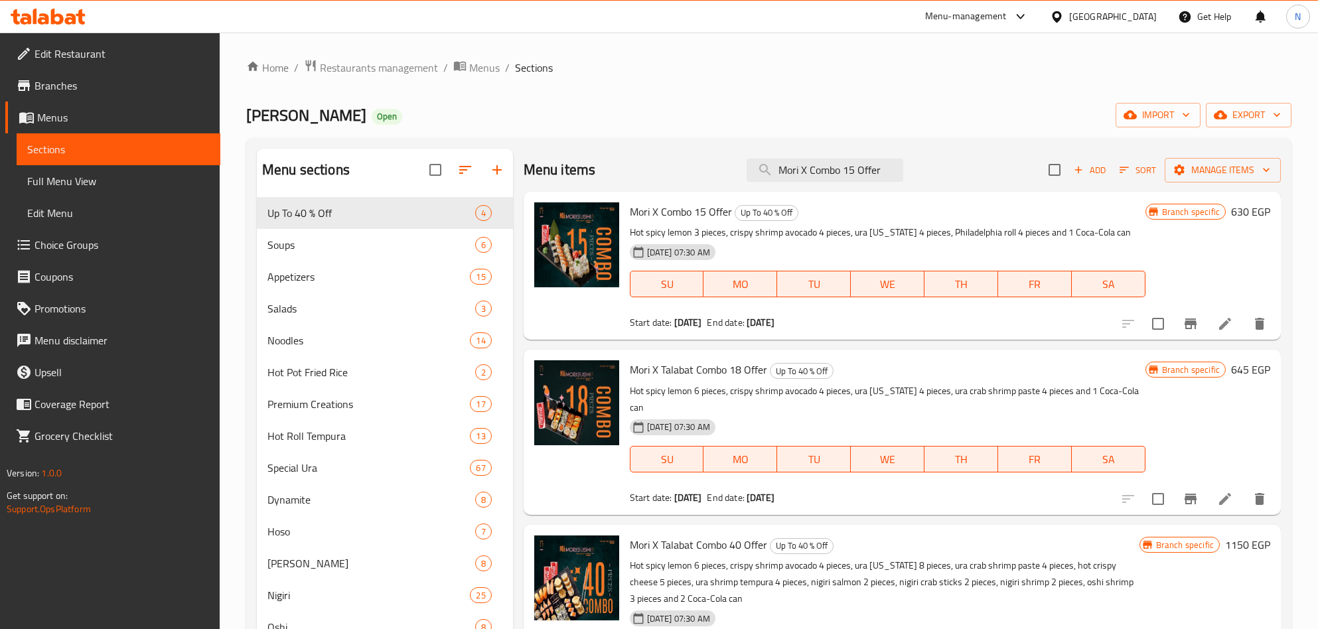
click at [695, 230] on p "Hot spicy lemon 3 pieces, crispy shrimp avocado 4 pieces, ura [US_STATE] 4 piec…" at bounding box center [888, 232] width 516 height 17
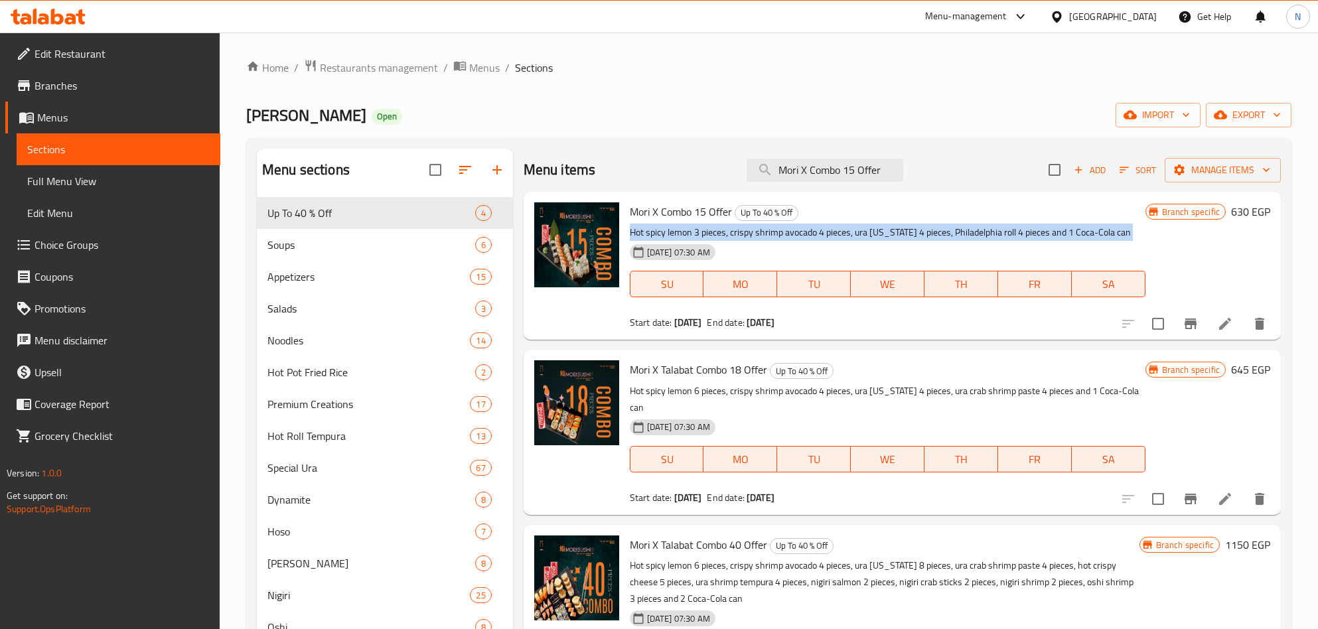
click at [695, 231] on p "Hot spicy lemon 3 pieces, crispy shrimp avocado 4 pieces, ura [US_STATE] 4 piec…" at bounding box center [888, 232] width 516 height 17
click at [1185, 321] on icon "Branch-specific-item" at bounding box center [1191, 324] width 12 height 11
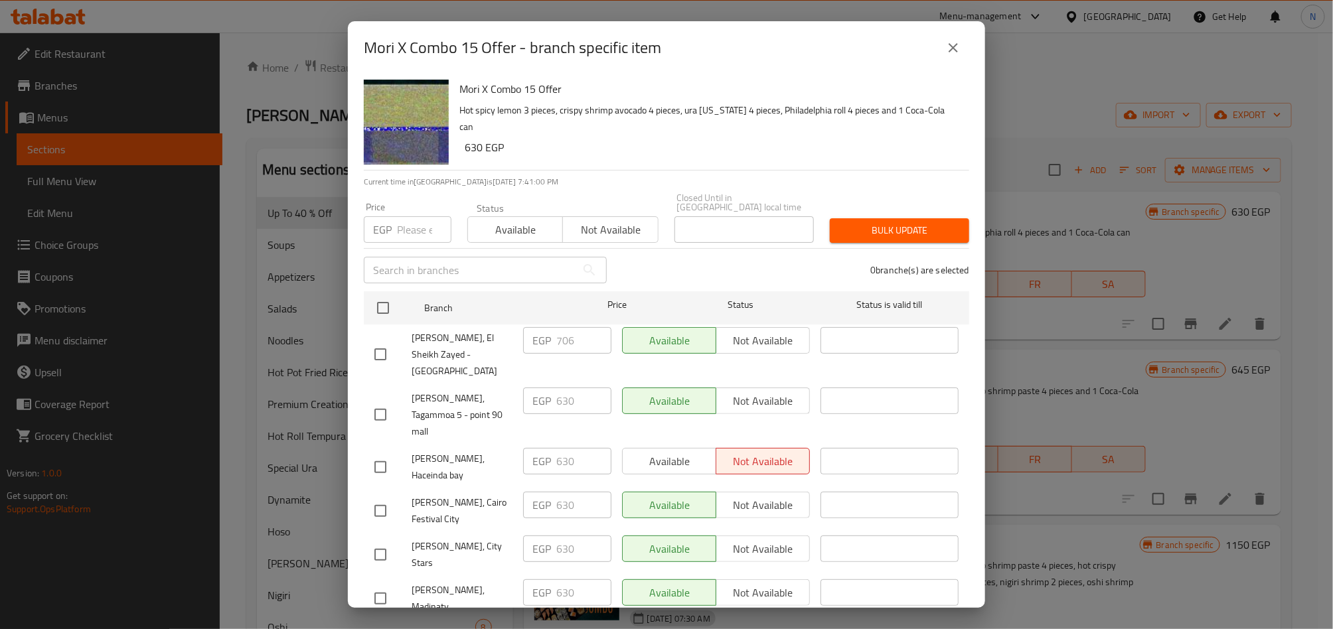
click at [490, 342] on span "[PERSON_NAME], El Sheikh Zayed - [GEOGRAPHIC_DATA]" at bounding box center [461, 355] width 101 height 50
click at [972, 52] on div "Mori X Combo 15 Offer - branch specific item" at bounding box center [666, 47] width 637 height 53
click at [954, 48] on icon "close" at bounding box center [952, 47] width 9 height 9
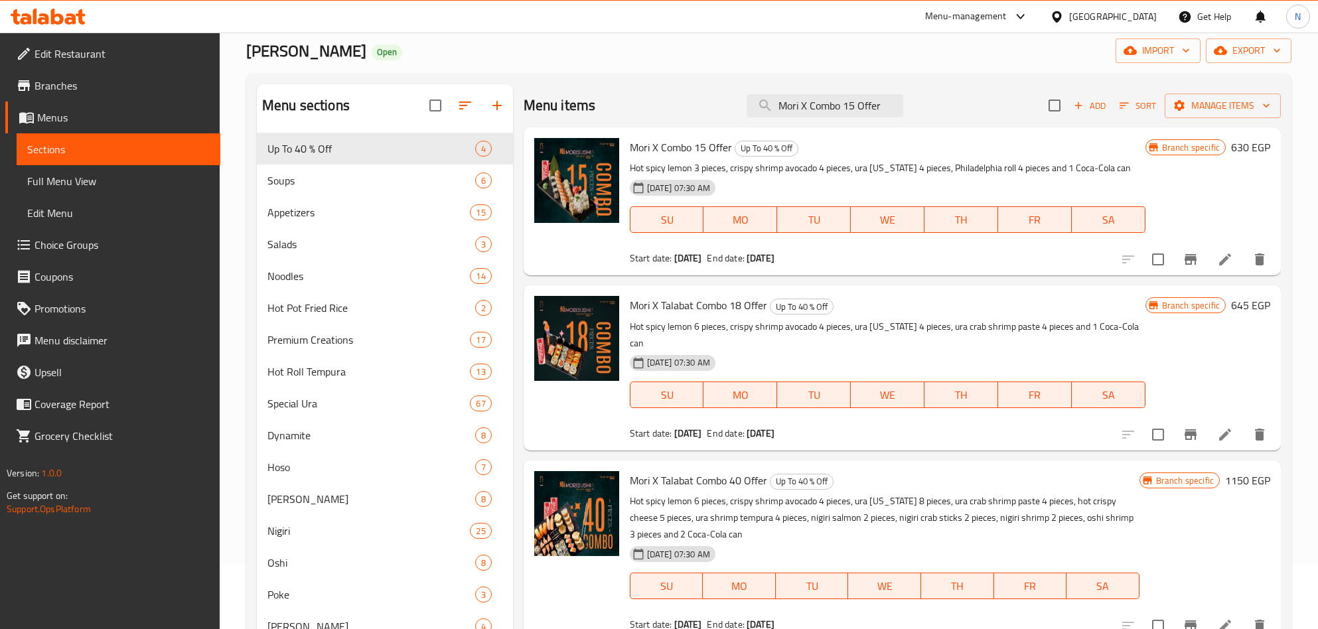
scroll to position [100, 0]
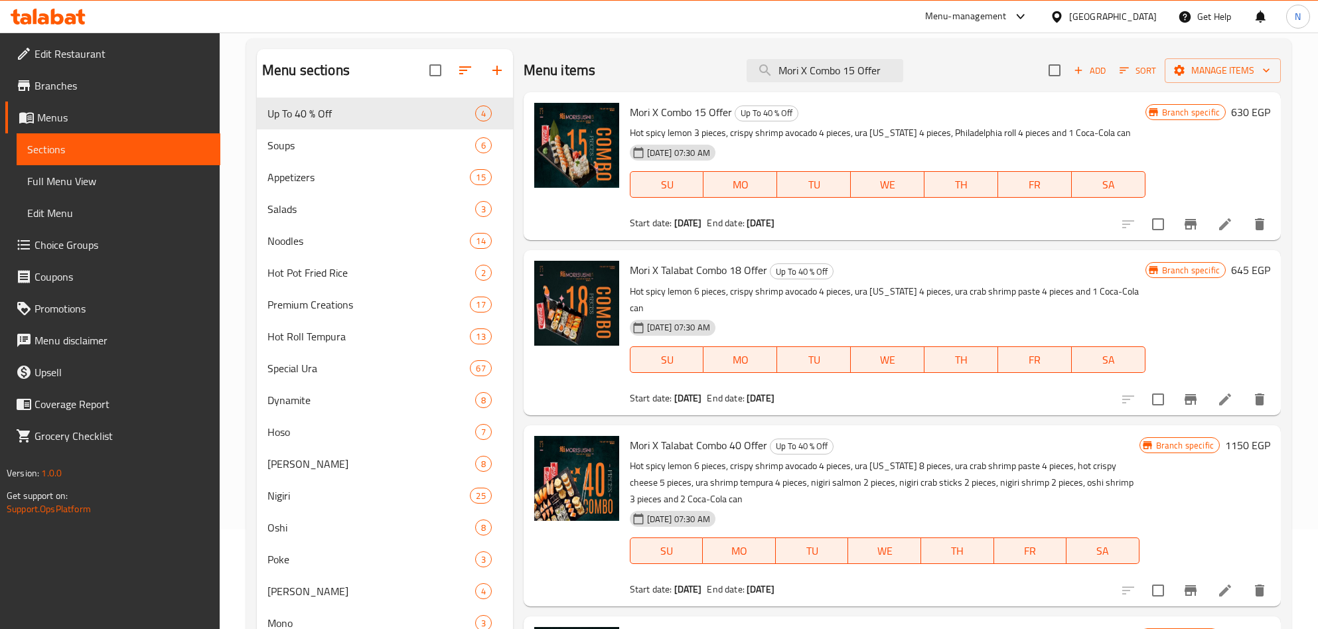
click at [845, 86] on div "Menu items Mori X Combo 15 Offer Add Sort Manage items" at bounding box center [902, 70] width 757 height 43
click at [866, 72] on input "Mori X Combo 15 Offer" at bounding box center [825, 70] width 157 height 23
click at [864, 72] on input "Mori X Combo 15 Offer" at bounding box center [825, 70] width 157 height 23
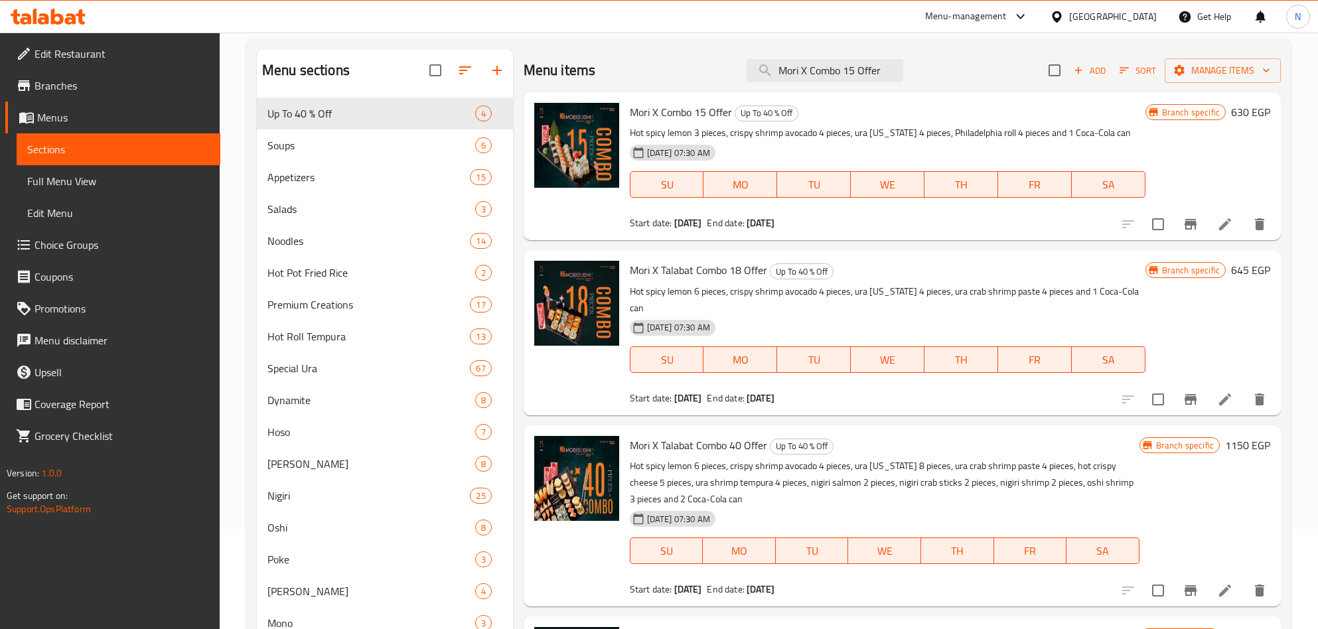
paste input "Talabat Combo 40 Offer"
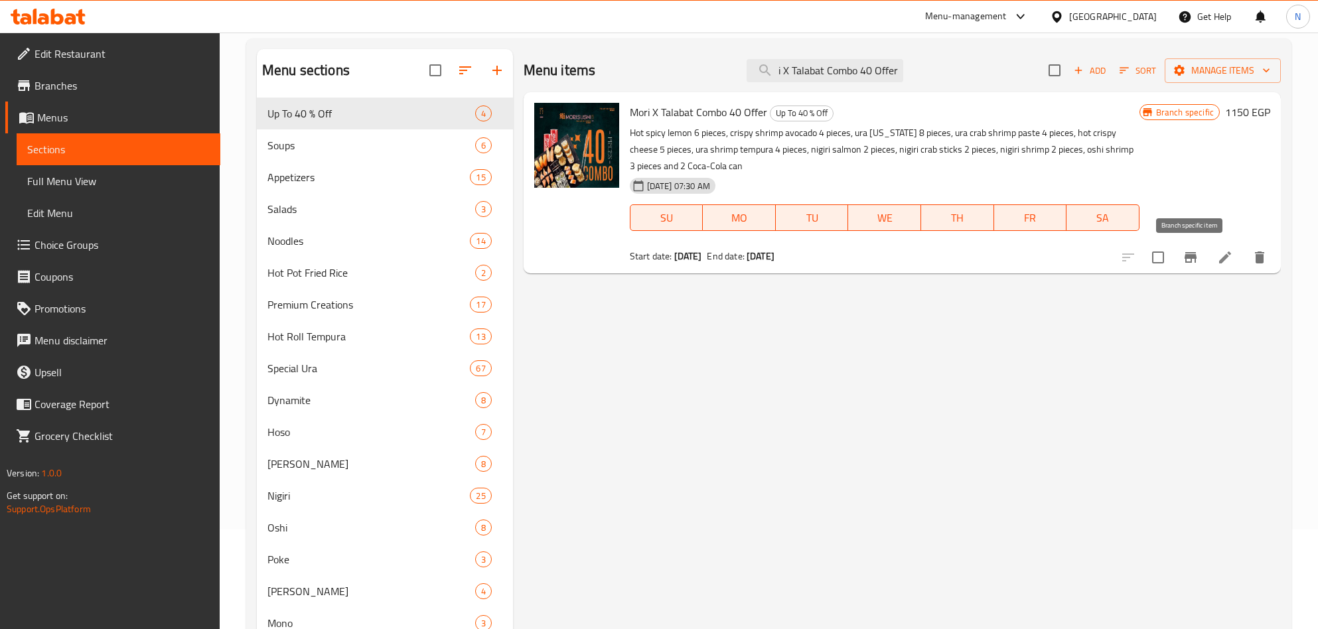
click at [1187, 255] on icon "Branch-specific-item" at bounding box center [1191, 257] width 12 height 11
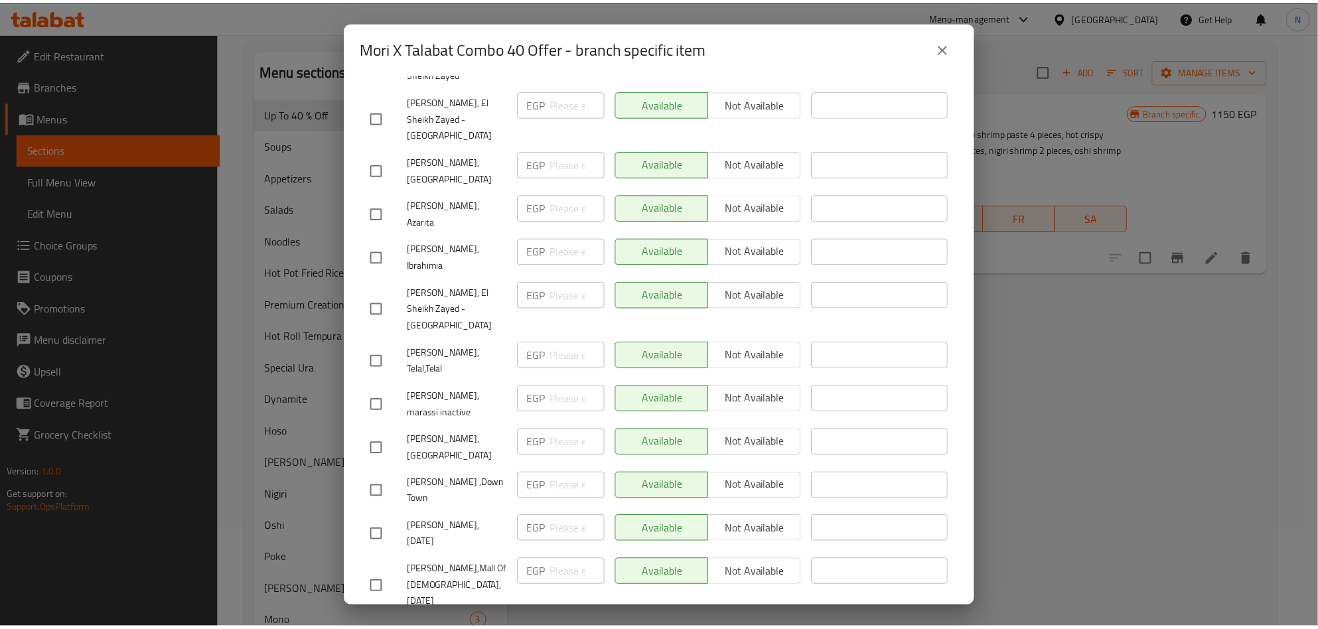
scroll to position [0, 0]
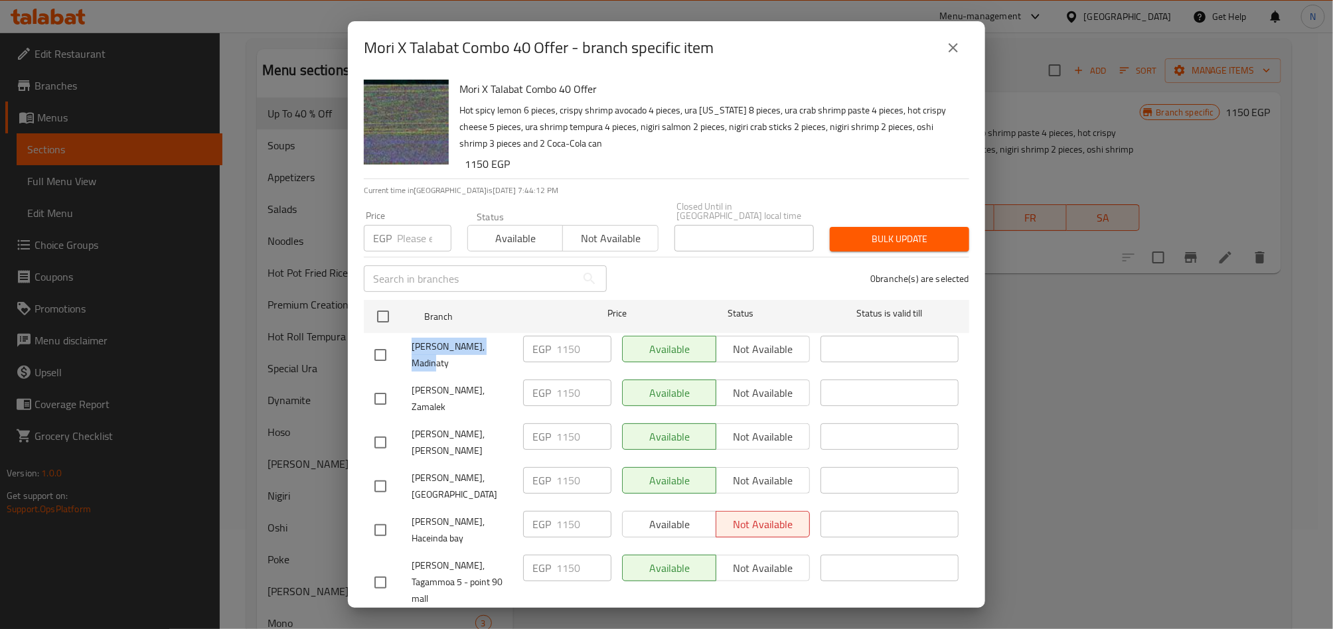
click at [964, 52] on button "close" at bounding box center [953, 48] width 32 height 32
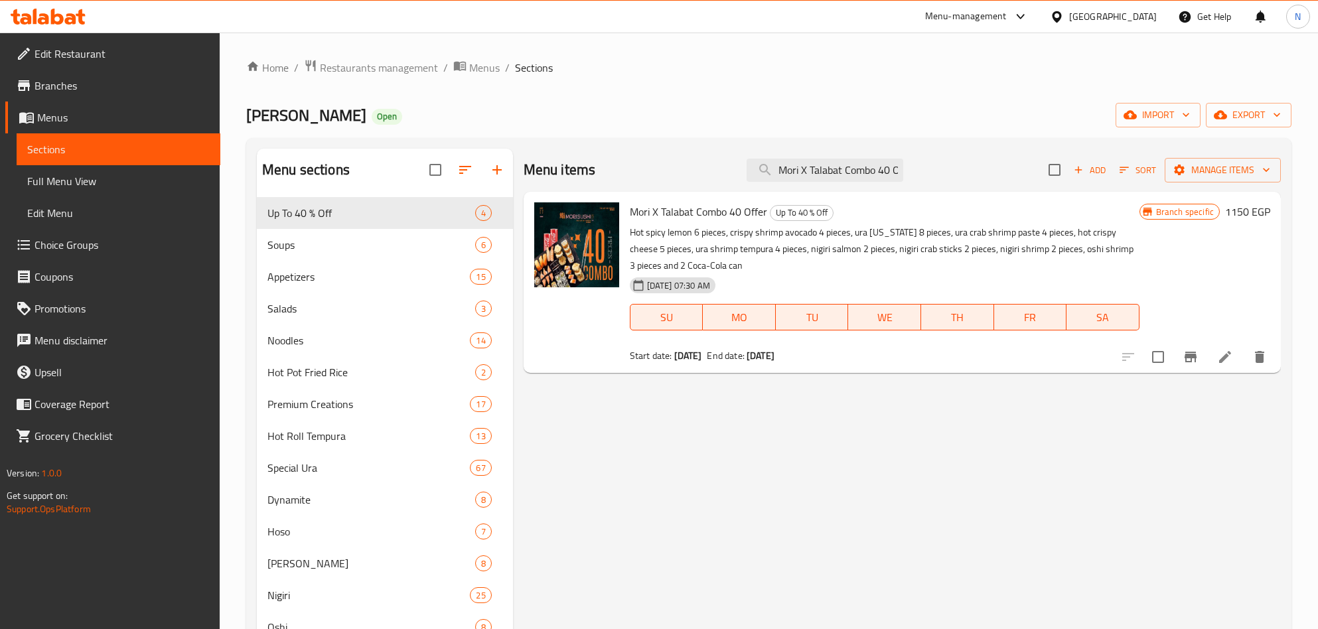
click at [916, 180] on div "Menu items Mori X Talabat Combo 40 Offer Add Sort Manage items" at bounding box center [902, 170] width 757 height 43
click at [886, 174] on input "Mori X Talabat Combo 40 Offer" at bounding box center [825, 170] width 157 height 23
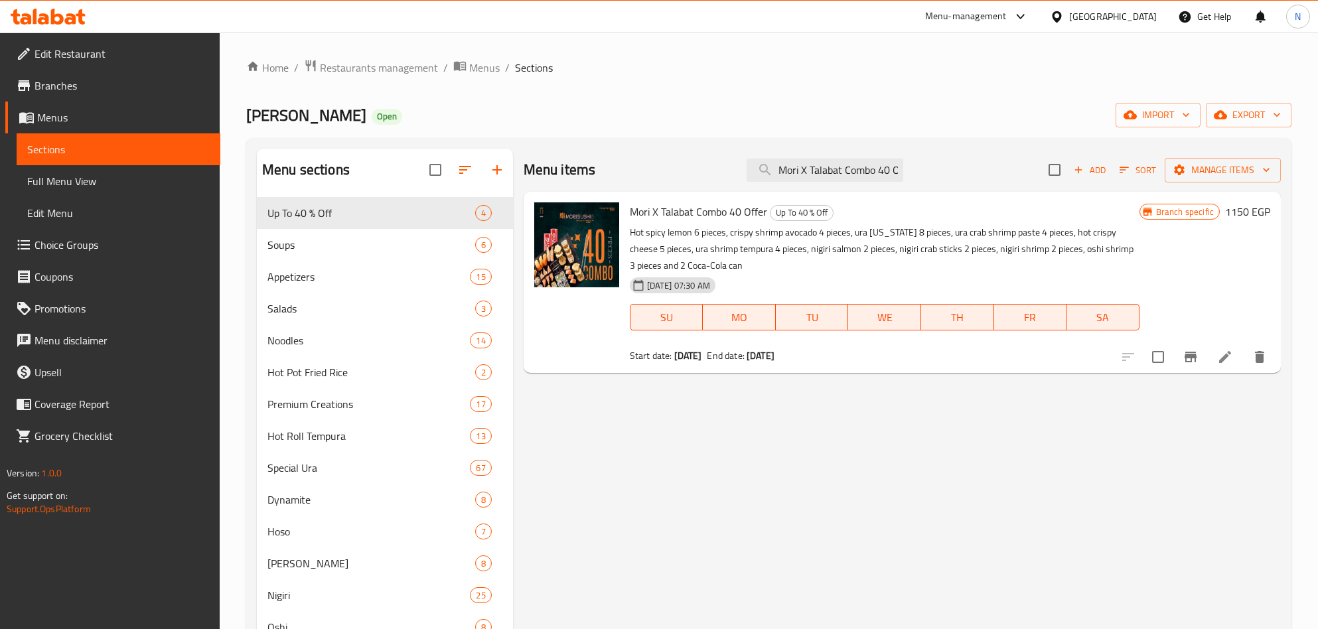
drag, startPoint x: 790, startPoint y: 224, endPoint x: 831, endPoint y: 196, distance: 49.1
click at [794, 224] on p "Hot spicy lemon 6 pieces, crispy shrimp avocado 4 pieces, ura [US_STATE] 8 piec…" at bounding box center [885, 249] width 510 height 50
click at [849, 179] on input "Mori X Talabat Combo 40 Offer" at bounding box center [825, 170] width 157 height 23
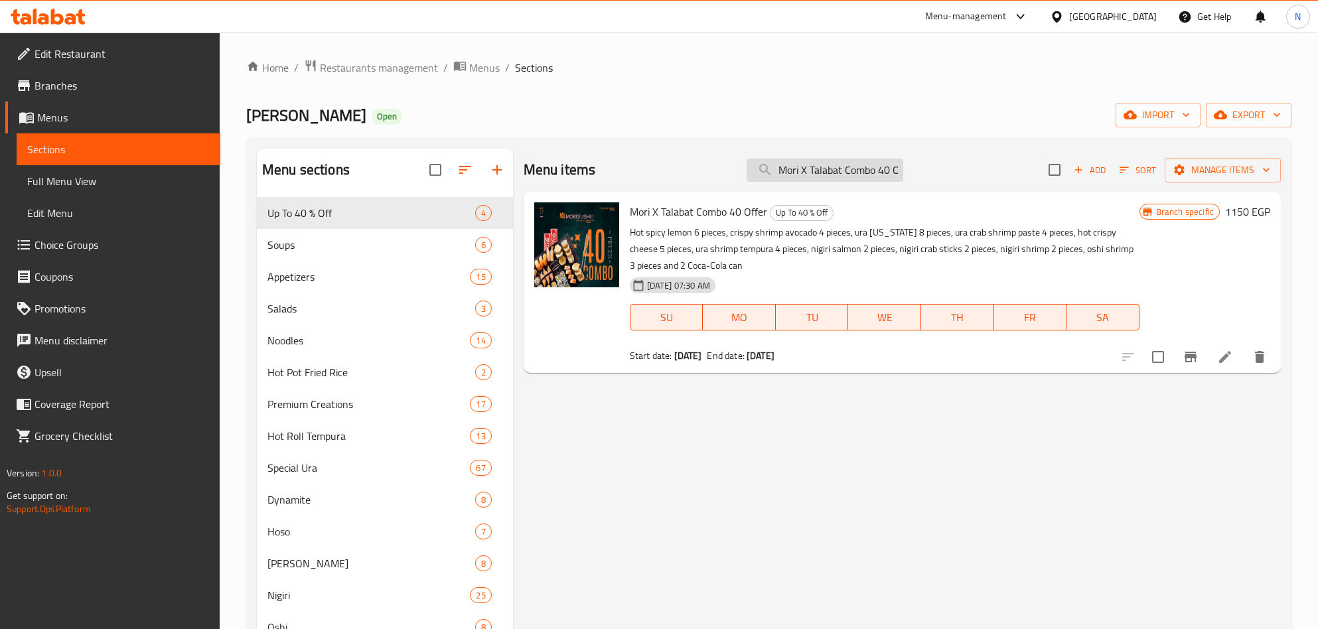
paste input "18"
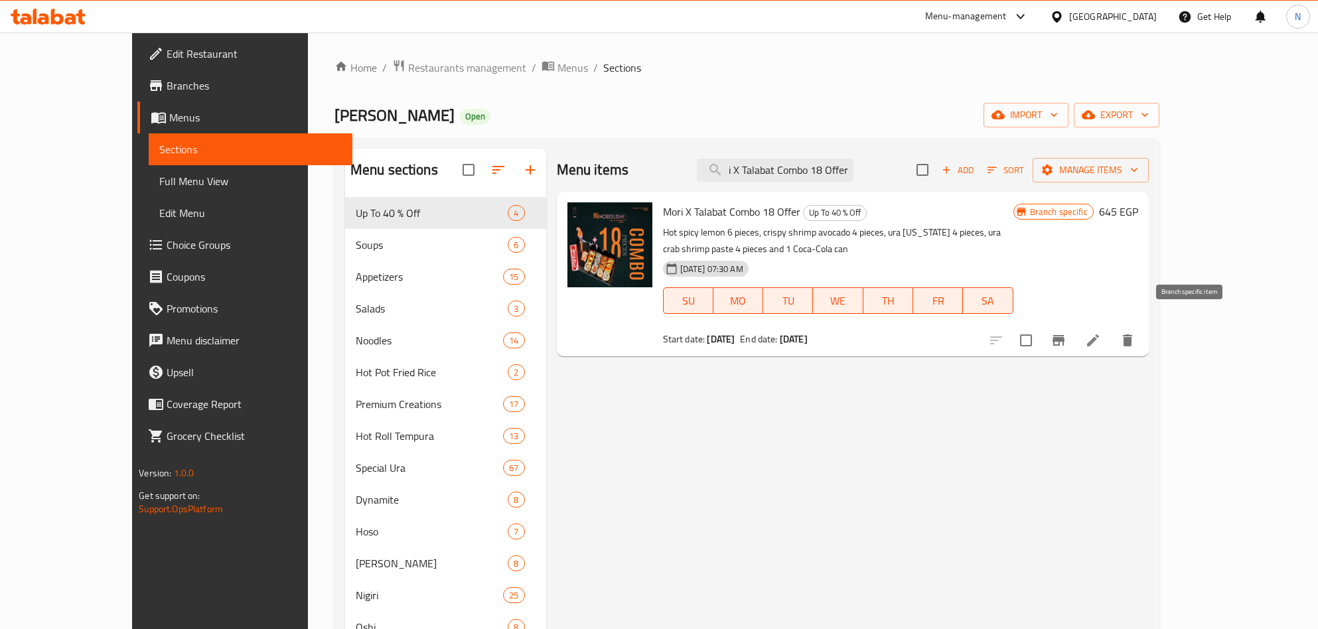
type input "Mori X Talabat Combo 18 Offer"
click at [1066, 332] on icon "Branch-specific-item" at bounding box center [1059, 340] width 16 height 16
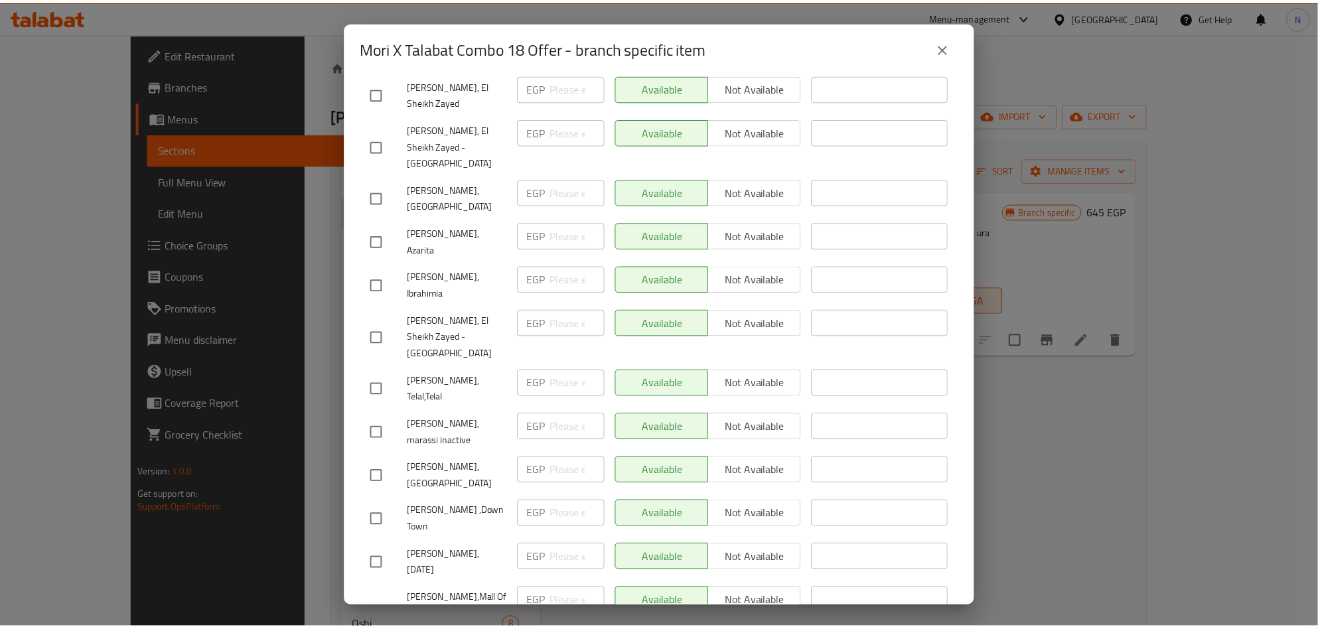
scroll to position [1151, 0]
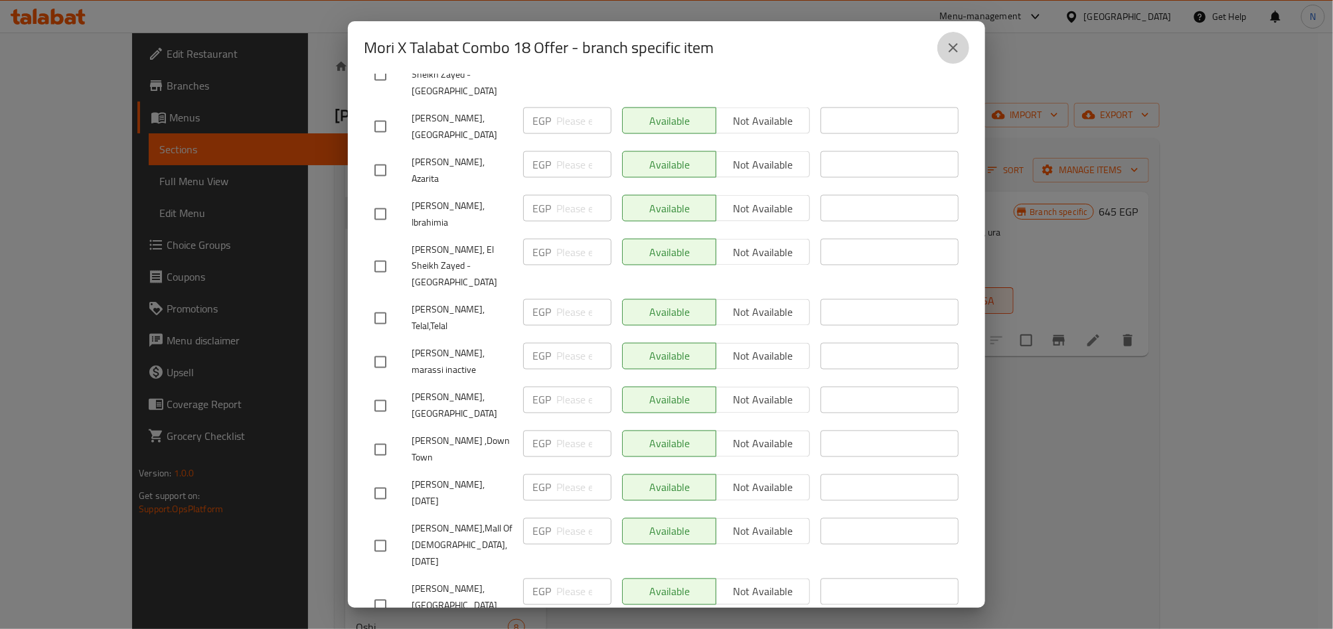
click at [962, 46] on button "close" at bounding box center [953, 48] width 32 height 32
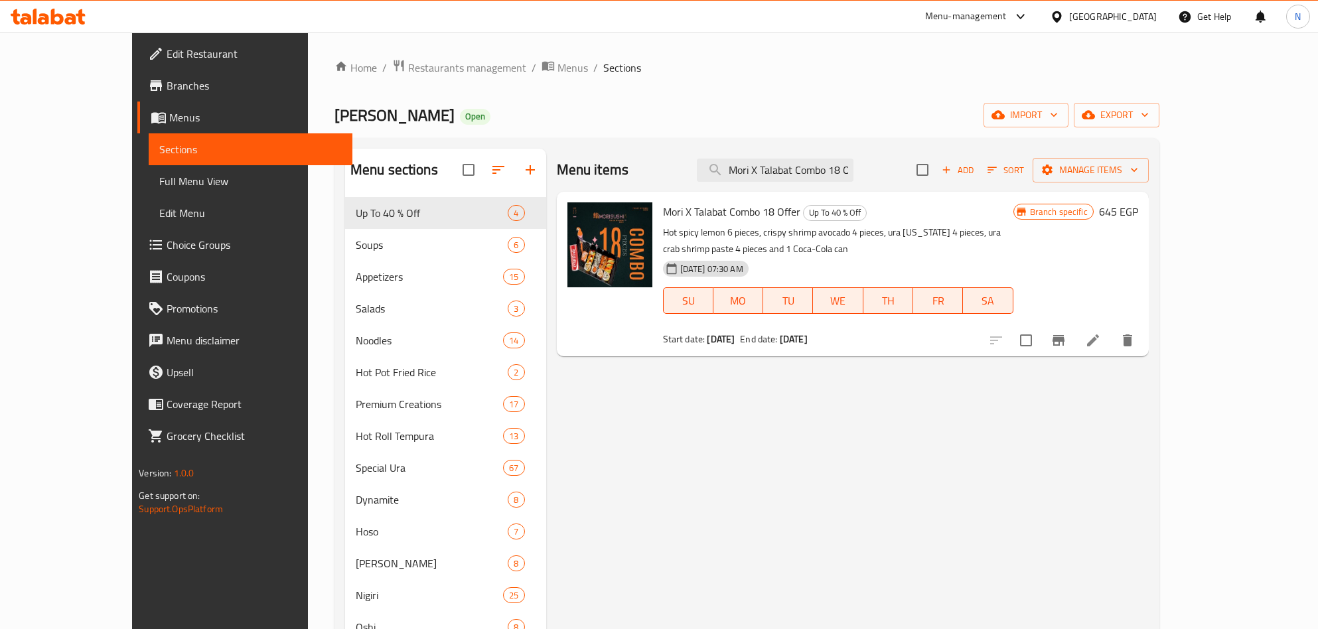
click at [1147, 25] on div "[GEOGRAPHIC_DATA]" at bounding box center [1103, 17] width 128 height 32
click at [1124, 6] on div "[GEOGRAPHIC_DATA]" at bounding box center [1103, 17] width 128 height 32
click at [1129, 31] on div "[GEOGRAPHIC_DATA]" at bounding box center [1103, 17] width 128 height 32
click at [1133, 18] on div "[GEOGRAPHIC_DATA]" at bounding box center [1113, 16] width 88 height 15
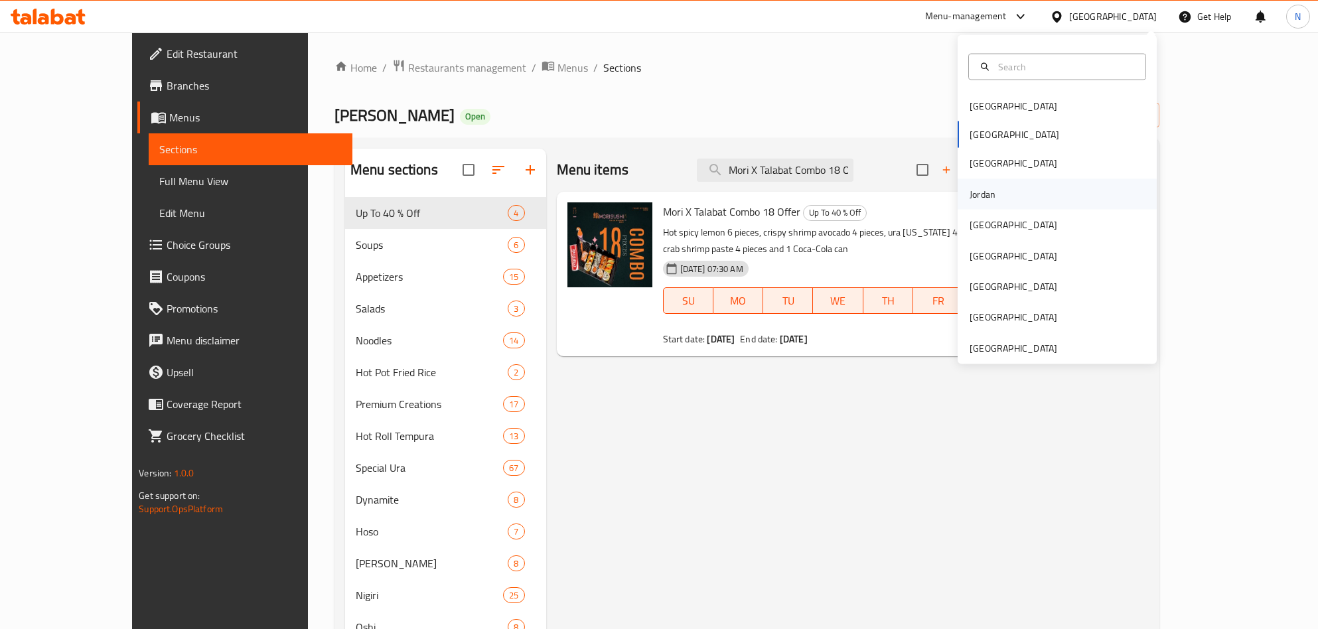
click at [1010, 199] on div "Jordan" at bounding box center [1057, 194] width 199 height 31
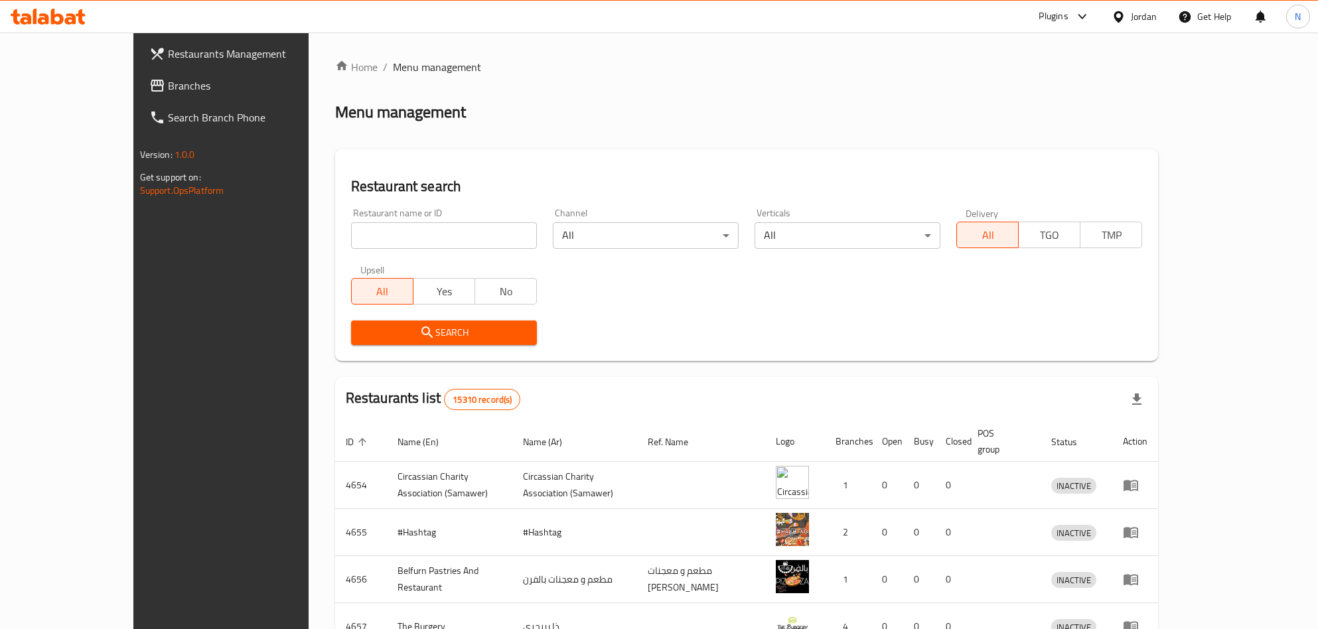
click at [139, 76] on link "Branches" at bounding box center [246, 86] width 215 height 32
